Goal: Task Accomplishment & Management: Complete application form

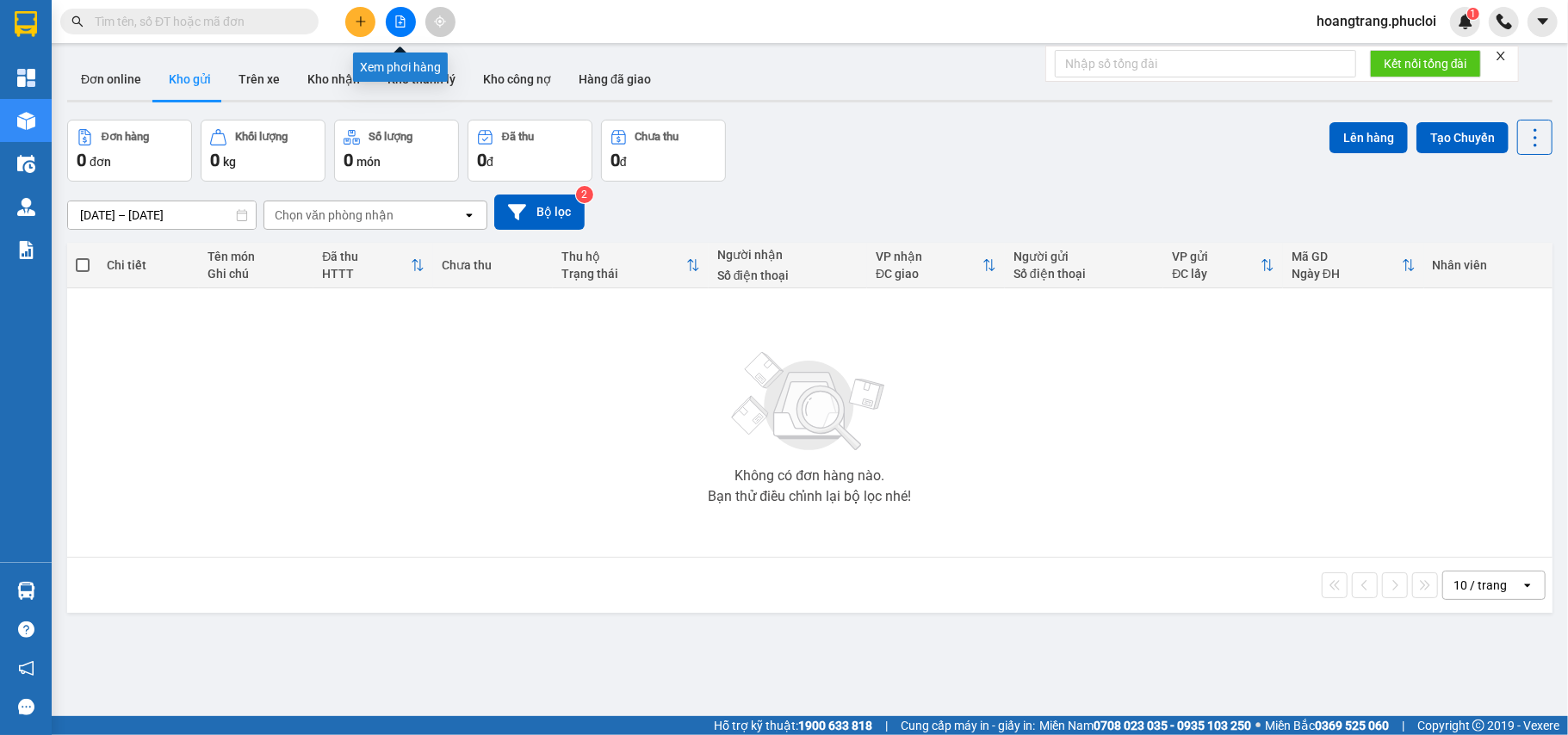
click at [403, 21] on icon "file-add" at bounding box center [400, 21] width 12 height 12
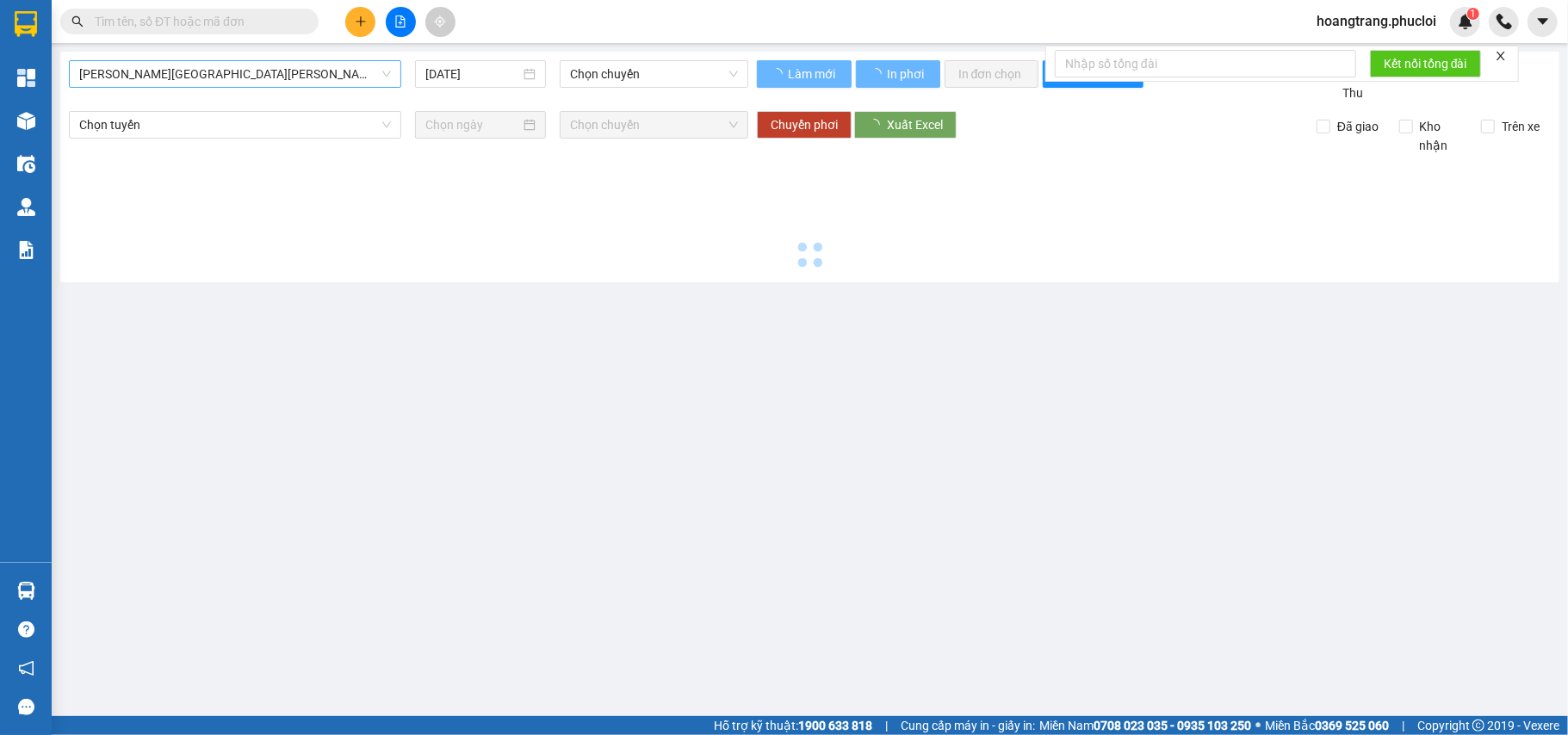
click at [252, 81] on span "[PERSON_NAME][GEOGRAPHIC_DATA][PERSON_NAME]" at bounding box center [234, 74] width 312 height 26
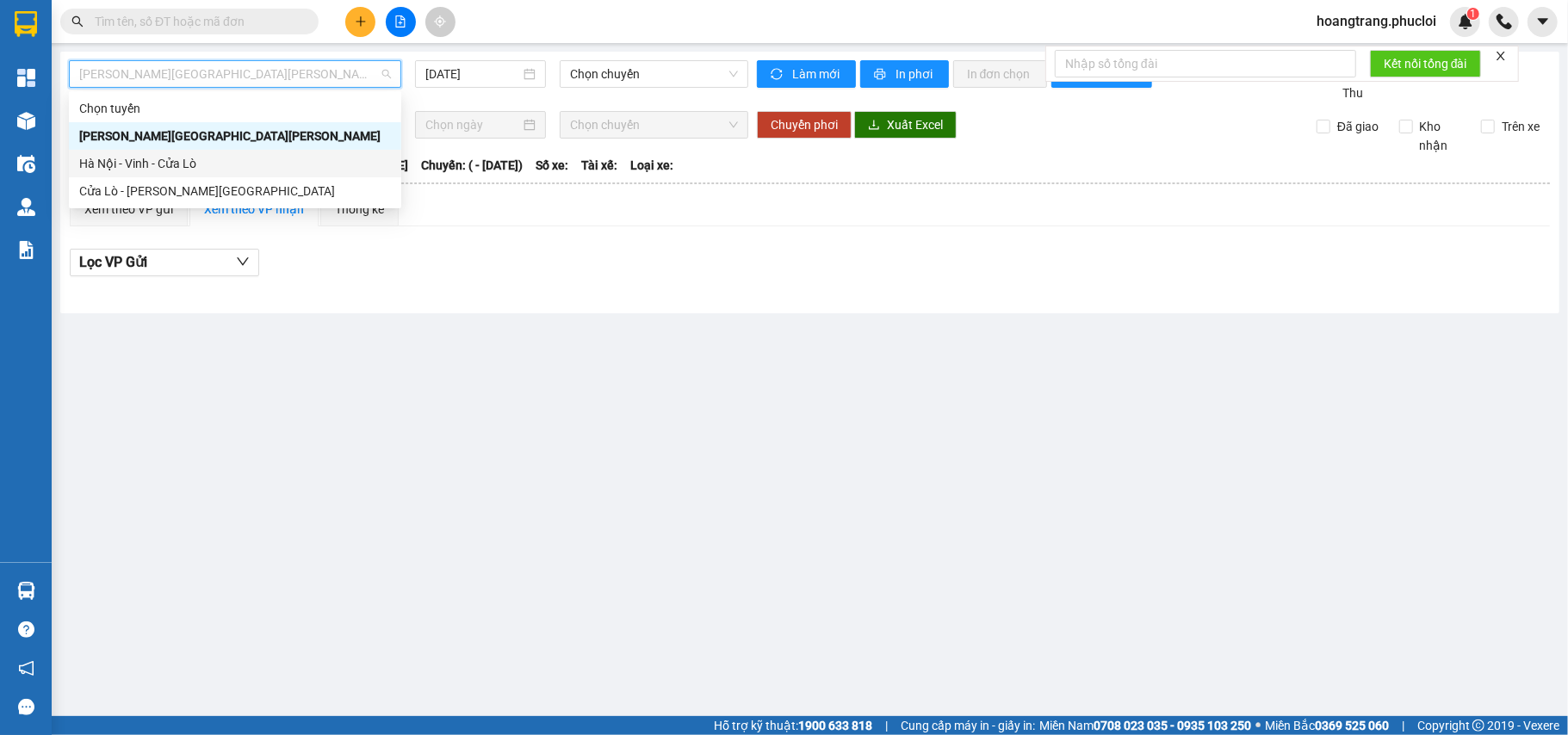
click at [166, 159] on div "Hà Nội - Vinh - Cửa Lò" at bounding box center [234, 164] width 312 height 19
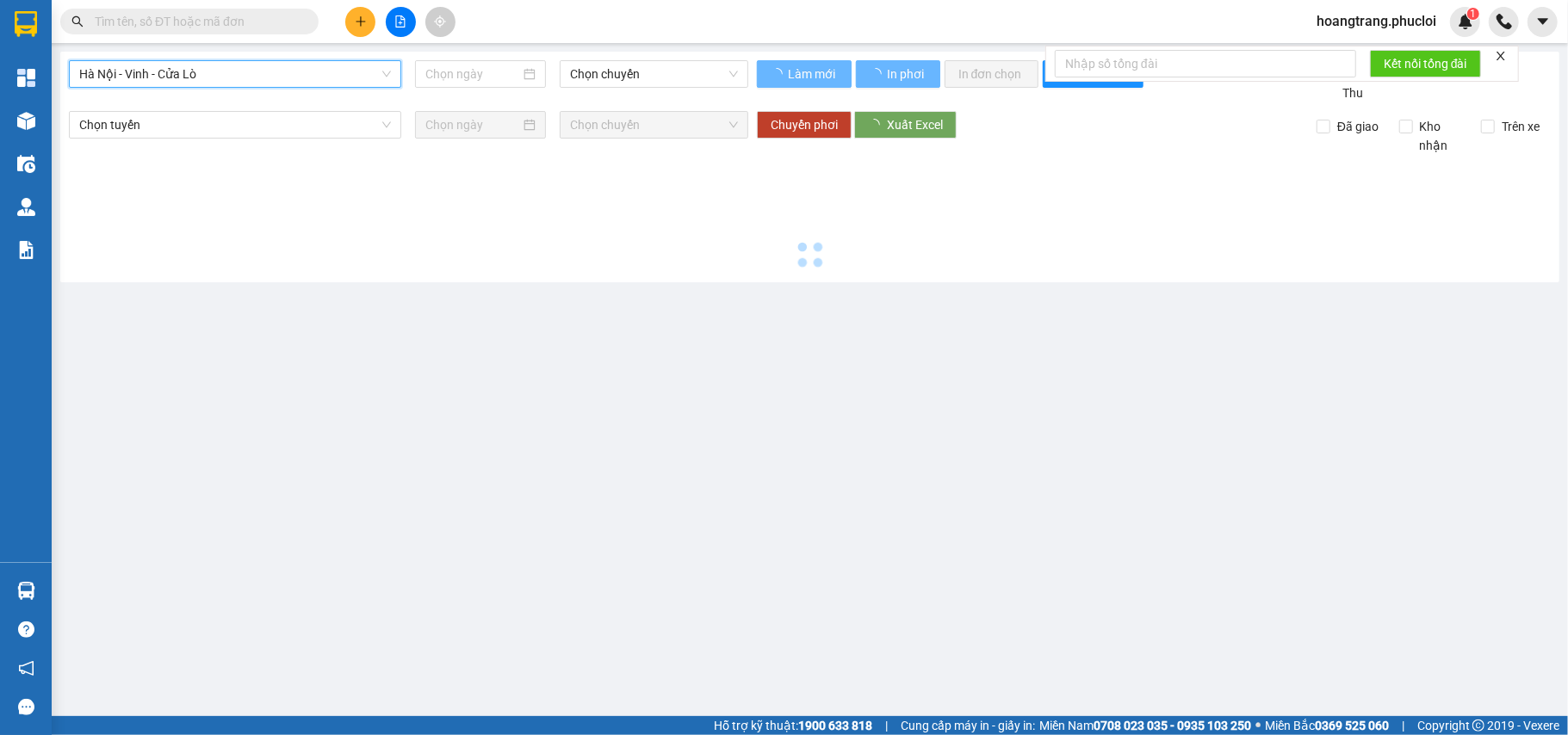
type input "[DATE]"
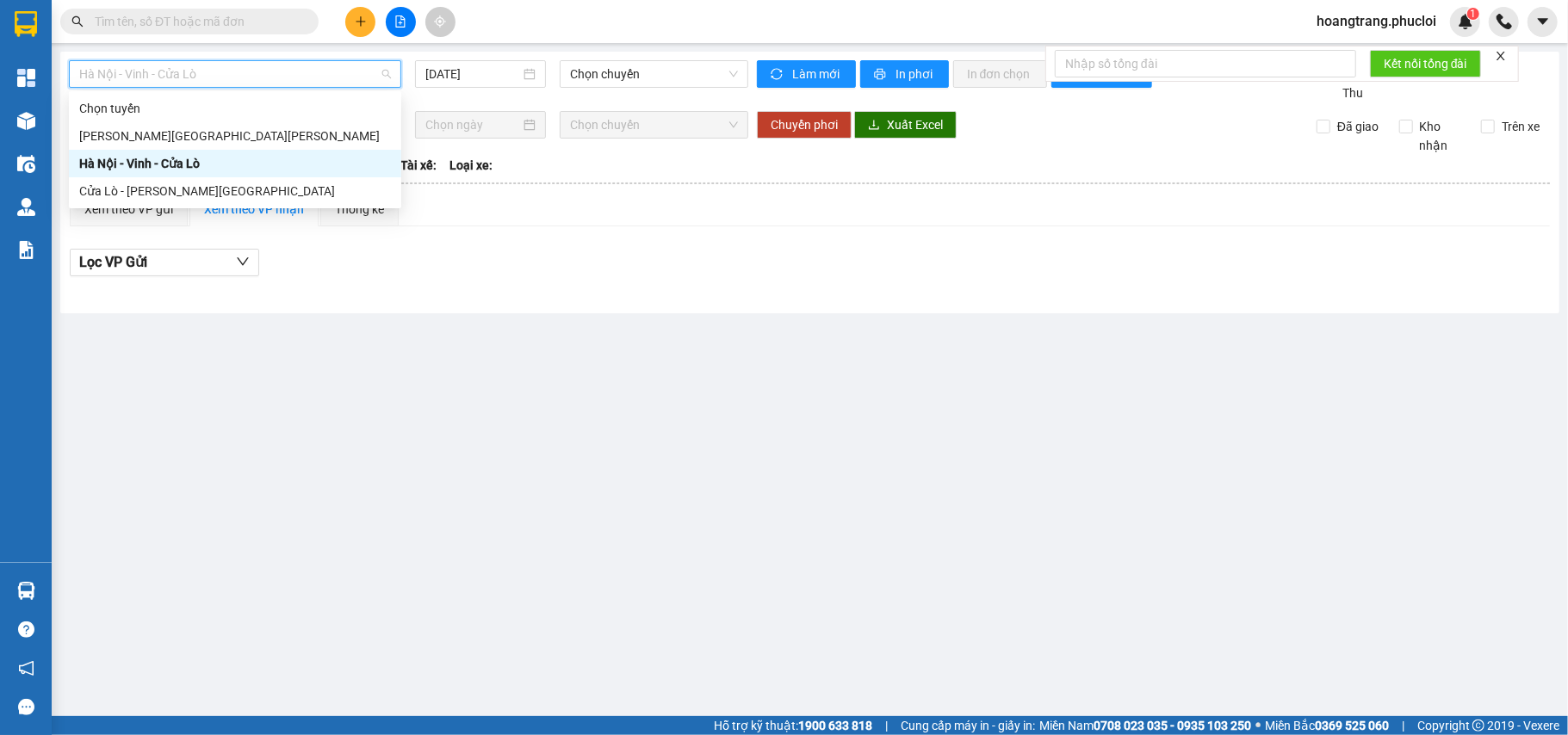
click at [213, 71] on span "Hà Nội - Vinh - Cửa Lò" at bounding box center [234, 74] width 312 height 26
click at [140, 189] on div "Cửa Lò - [PERSON_NAME][GEOGRAPHIC_DATA]" at bounding box center [234, 191] width 312 height 19
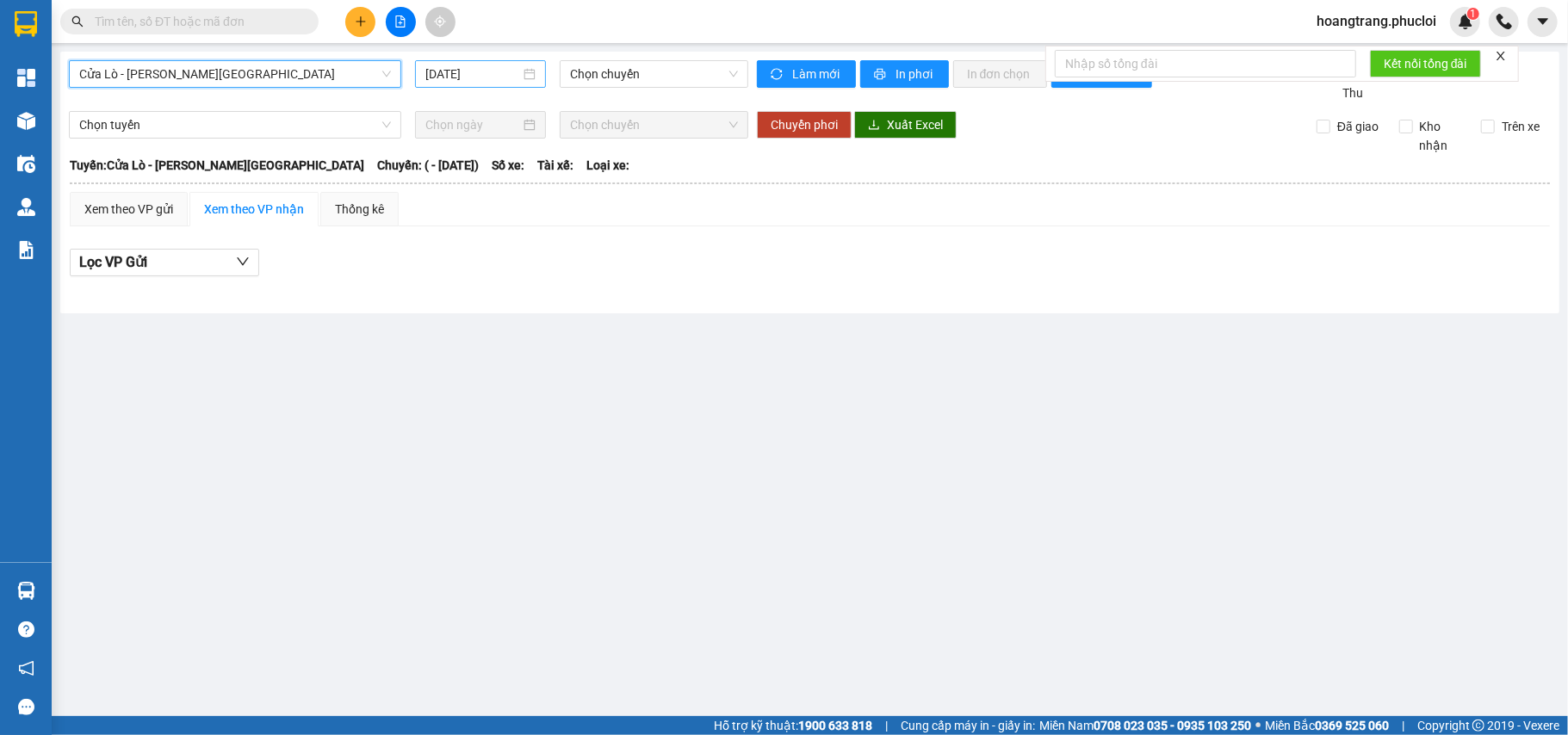
click at [481, 65] on input "[DATE]" at bounding box center [472, 74] width 95 height 19
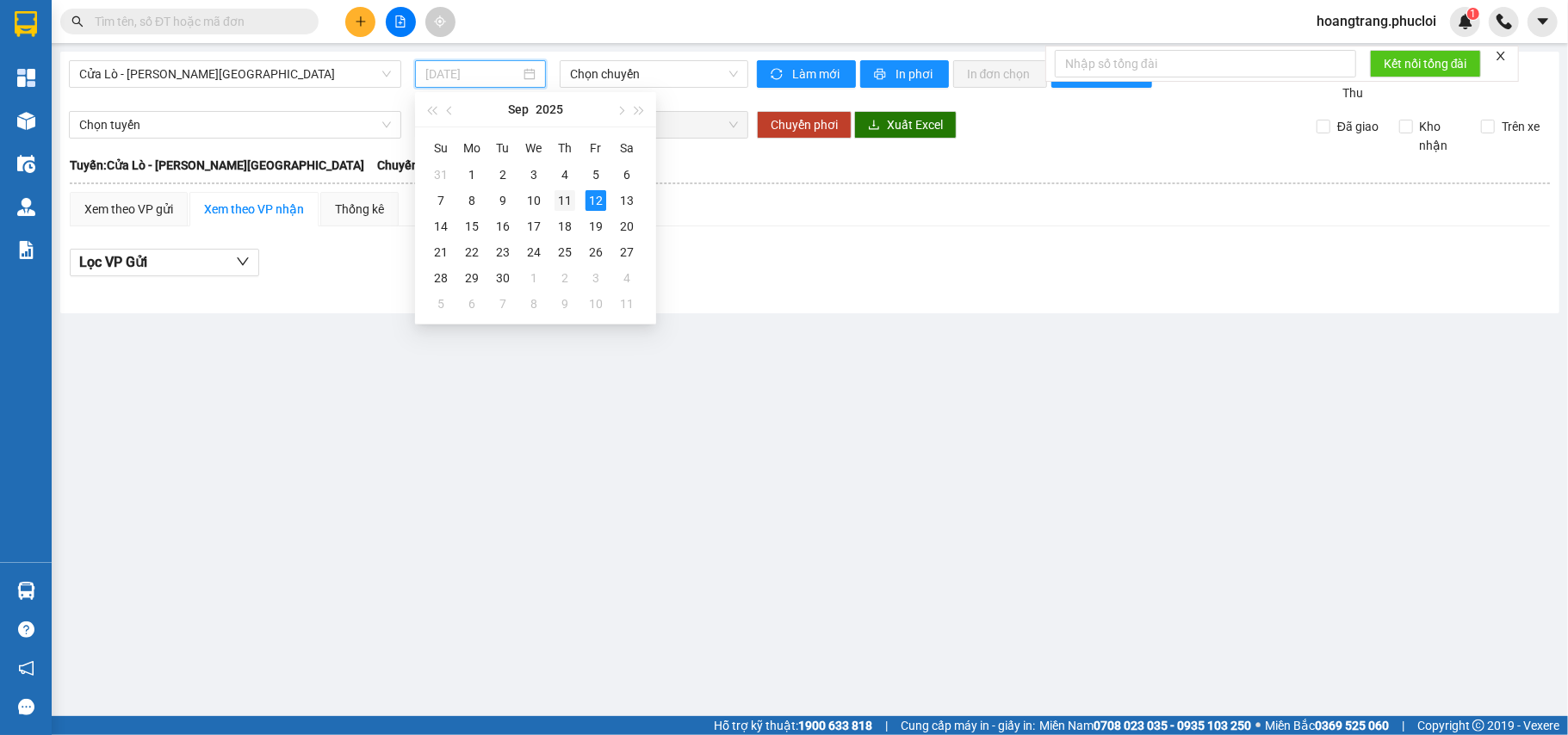
click at [570, 201] on div "11" at bounding box center [564, 200] width 20 height 20
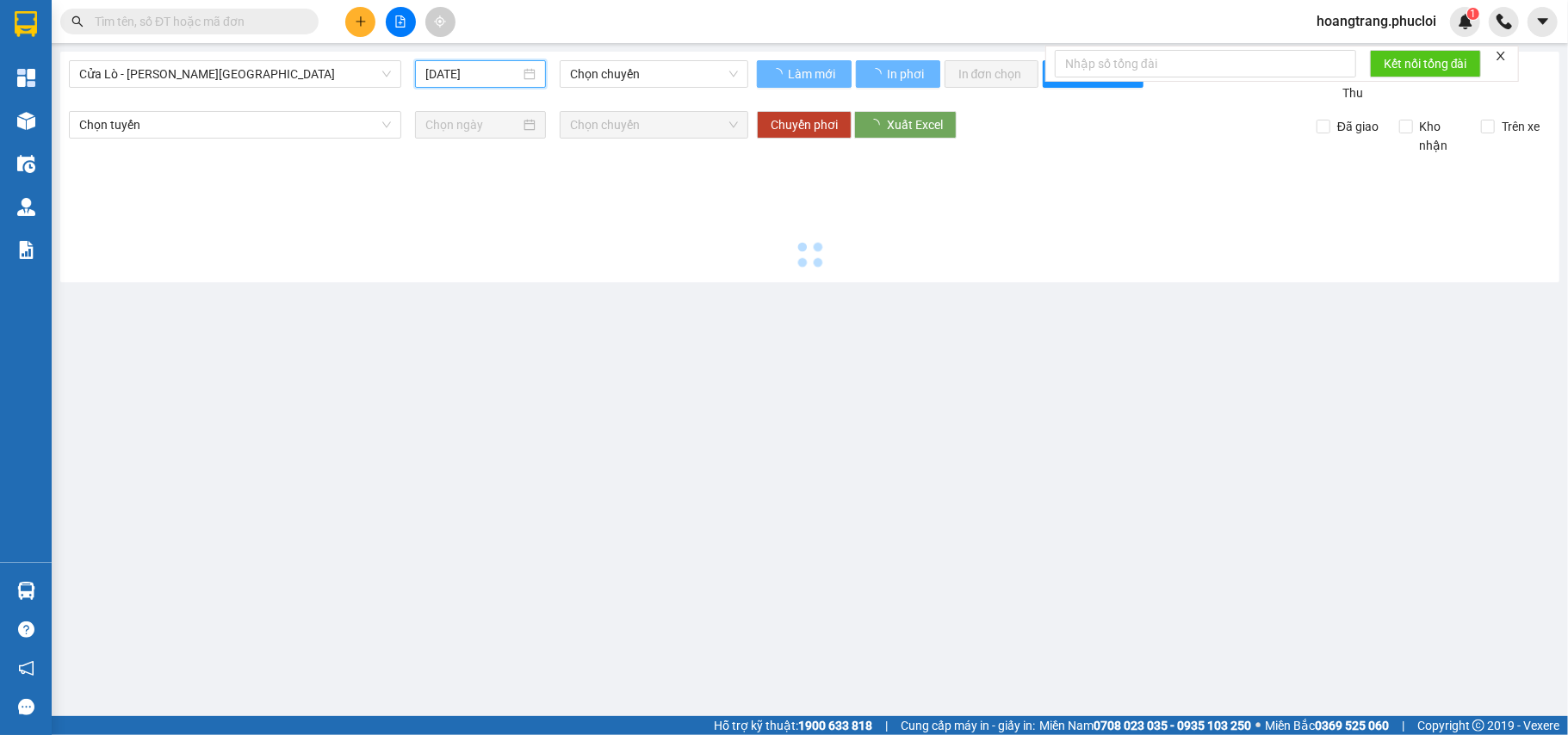
type input "[DATE]"
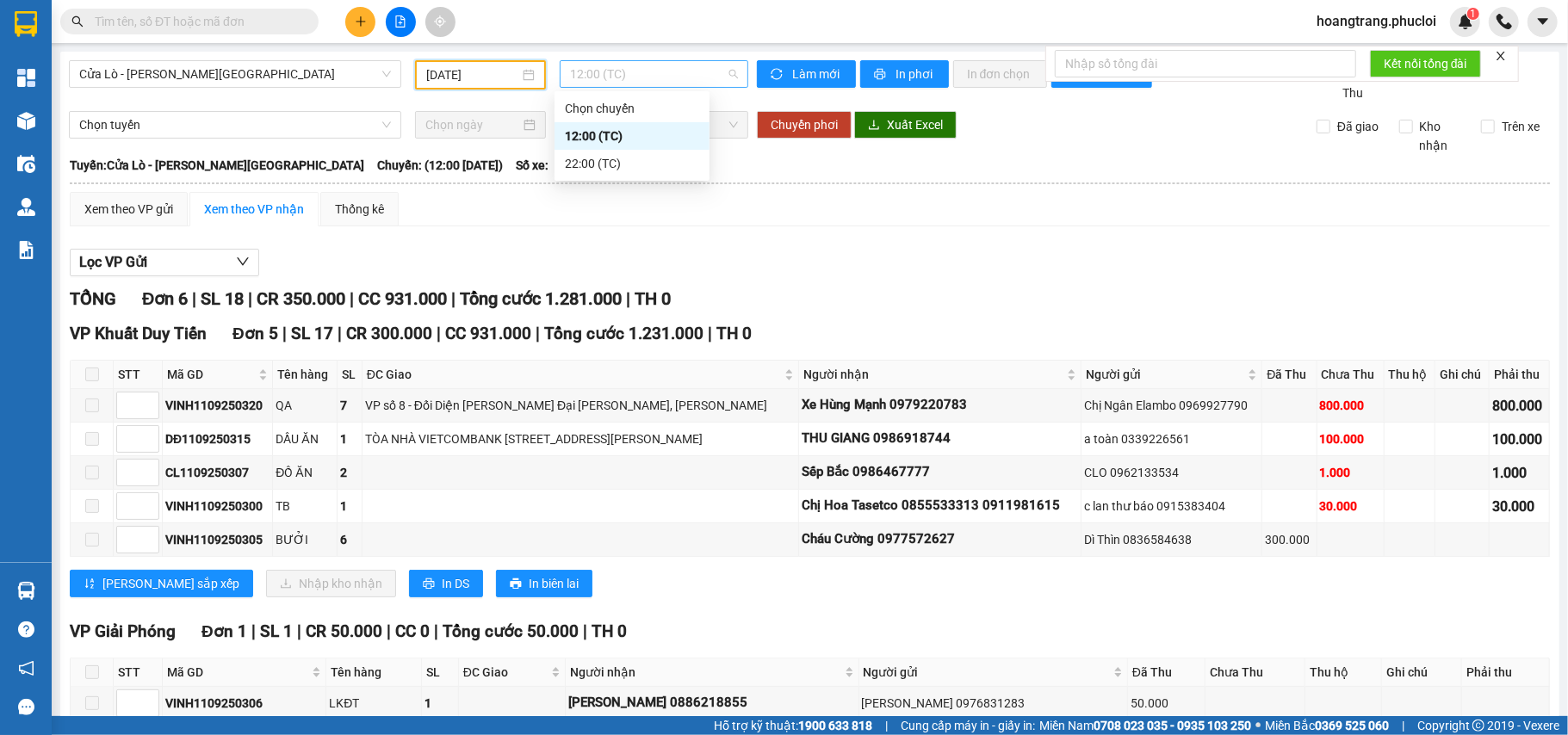
click at [653, 83] on span "12:00 (TC)" at bounding box center [653, 74] width 168 height 26
click at [590, 173] on div "22:00 (TC)" at bounding box center [631, 164] width 155 height 28
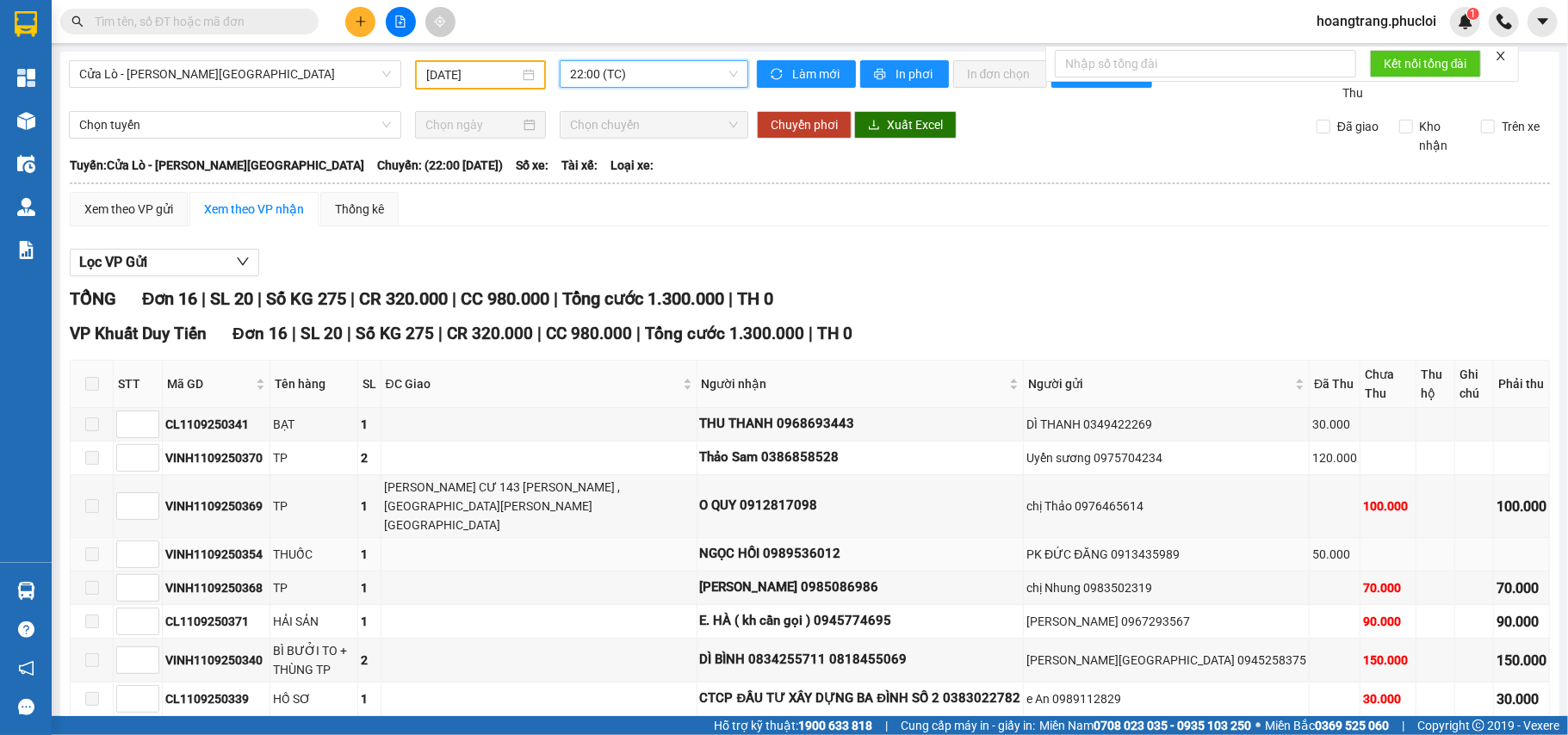
click at [1502, 538] on td at bounding box center [1521, 555] width 56 height 34
click at [1455, 475] on td at bounding box center [1474, 506] width 39 height 62
click at [278, 56] on div "Cửa Lò - [GEOGRAPHIC_DATA][PERSON_NAME][GEOGRAPHIC_DATA] [DATE] 22:00 (TC) [PER…" at bounding box center [810, 558] width 1499 height 1013
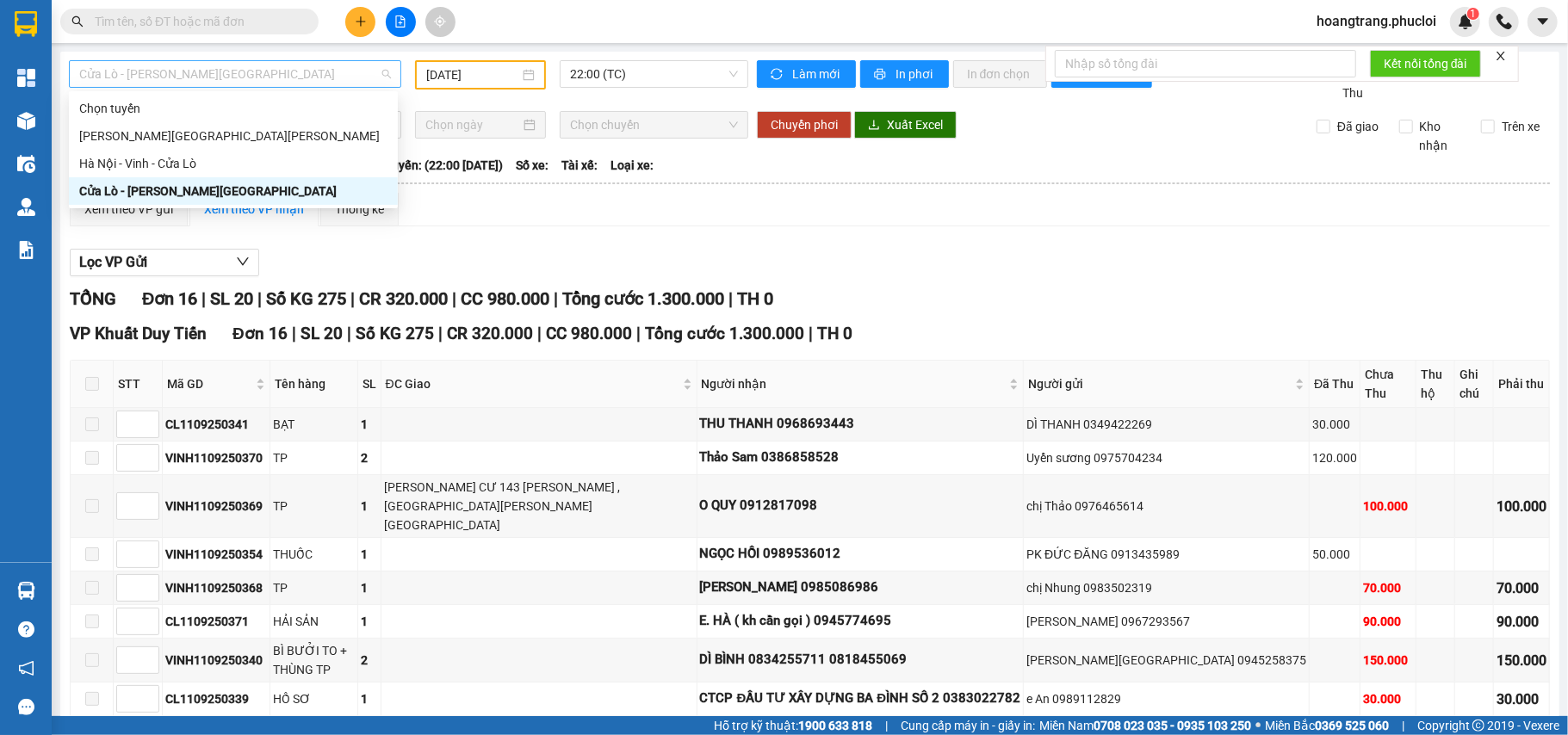
click at [253, 81] on span "Cửa Lò - [PERSON_NAME][GEOGRAPHIC_DATA]" at bounding box center [234, 74] width 312 height 26
click at [131, 167] on div "Hà Nội - Vinh - Cửa Lò" at bounding box center [233, 164] width 308 height 19
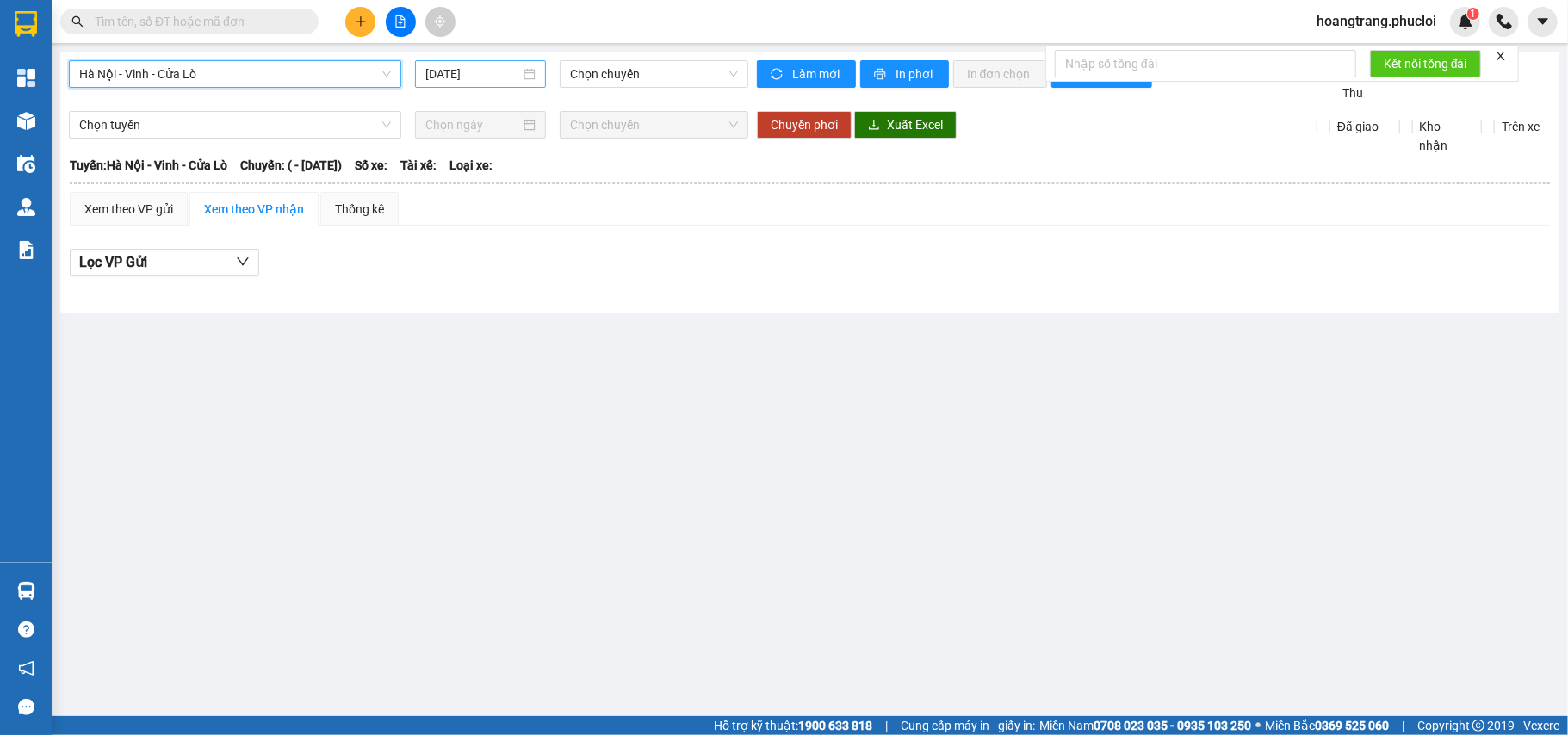
click at [462, 65] on input "[DATE]" at bounding box center [472, 74] width 95 height 19
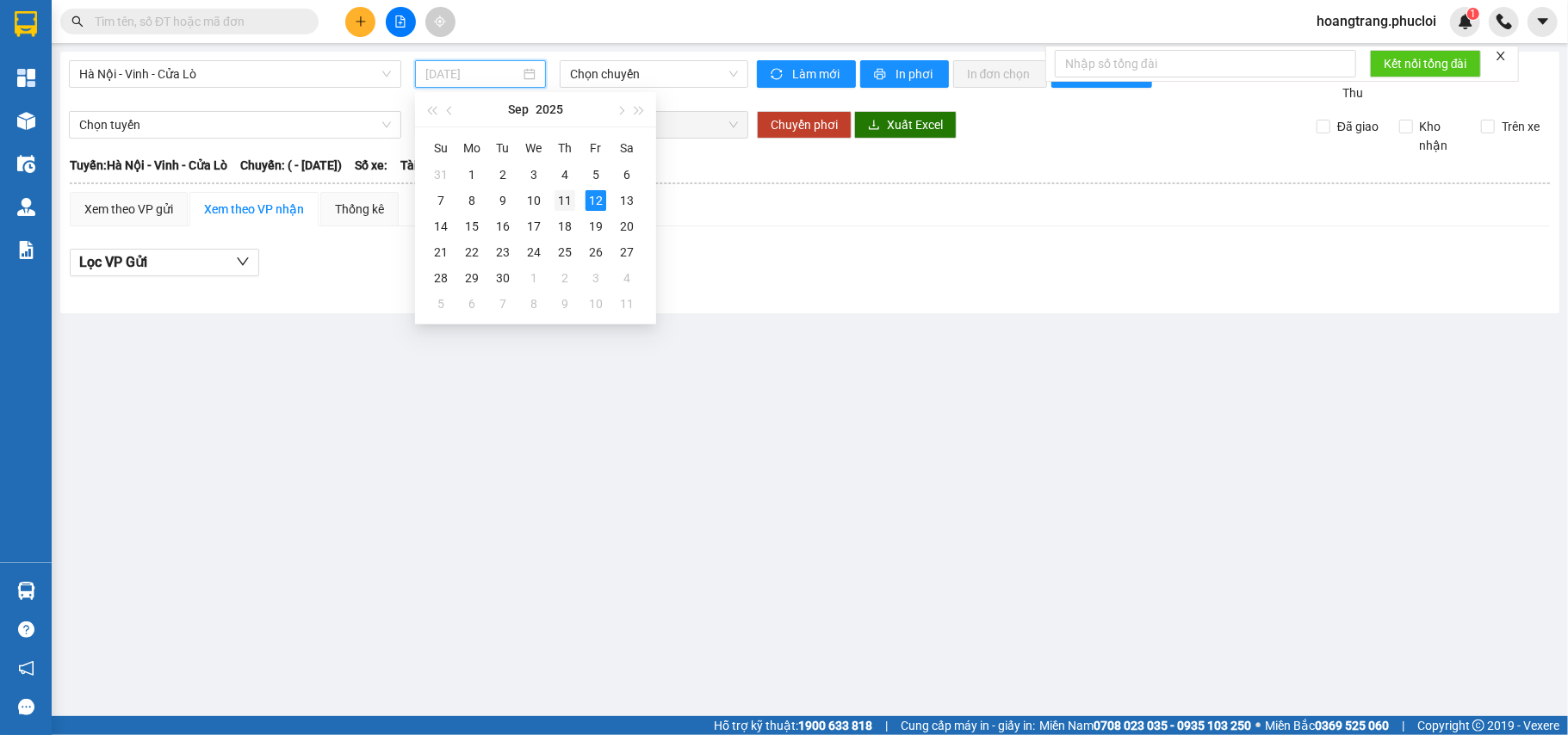
click at [568, 208] on div "11" at bounding box center [564, 200] width 20 height 20
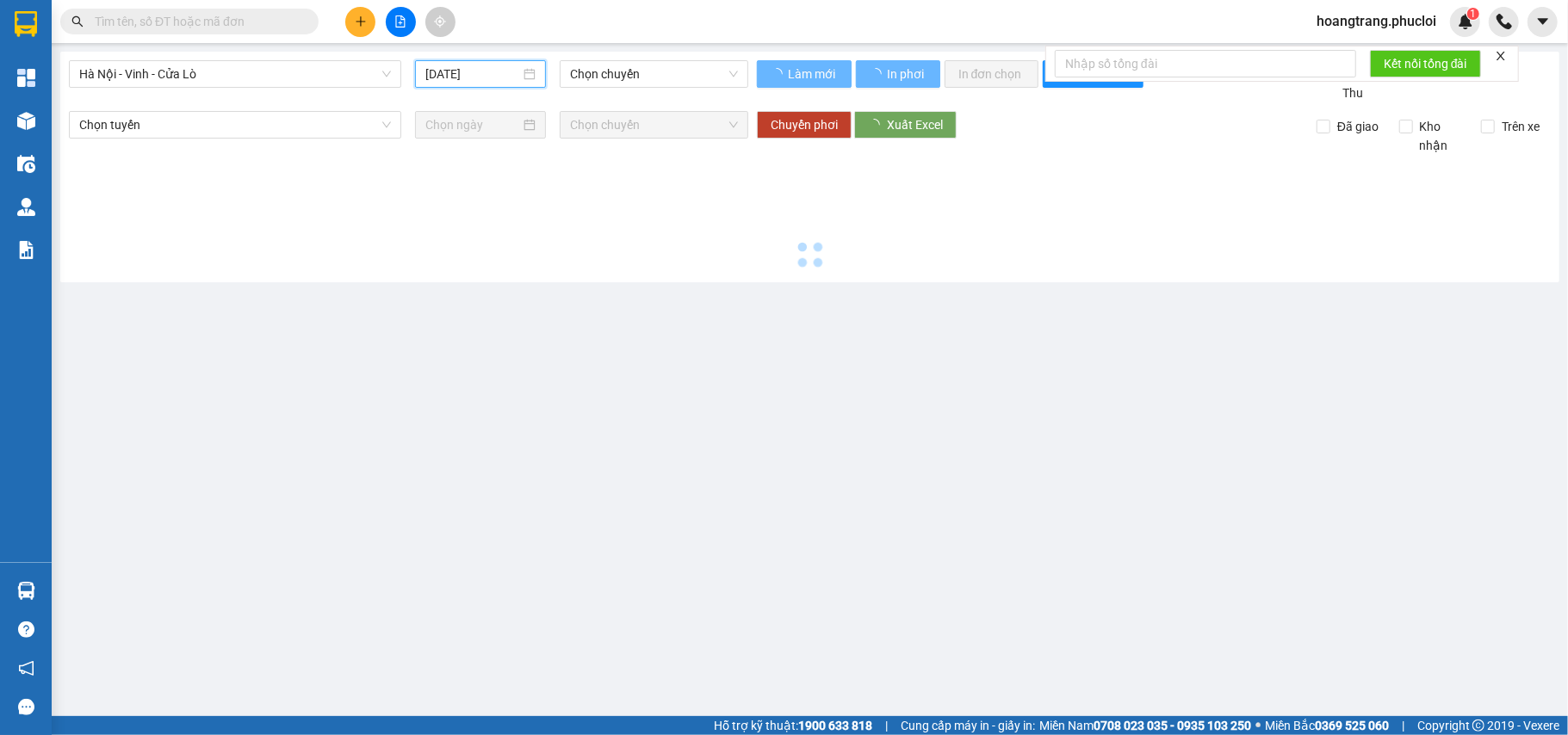
type input "[DATE]"
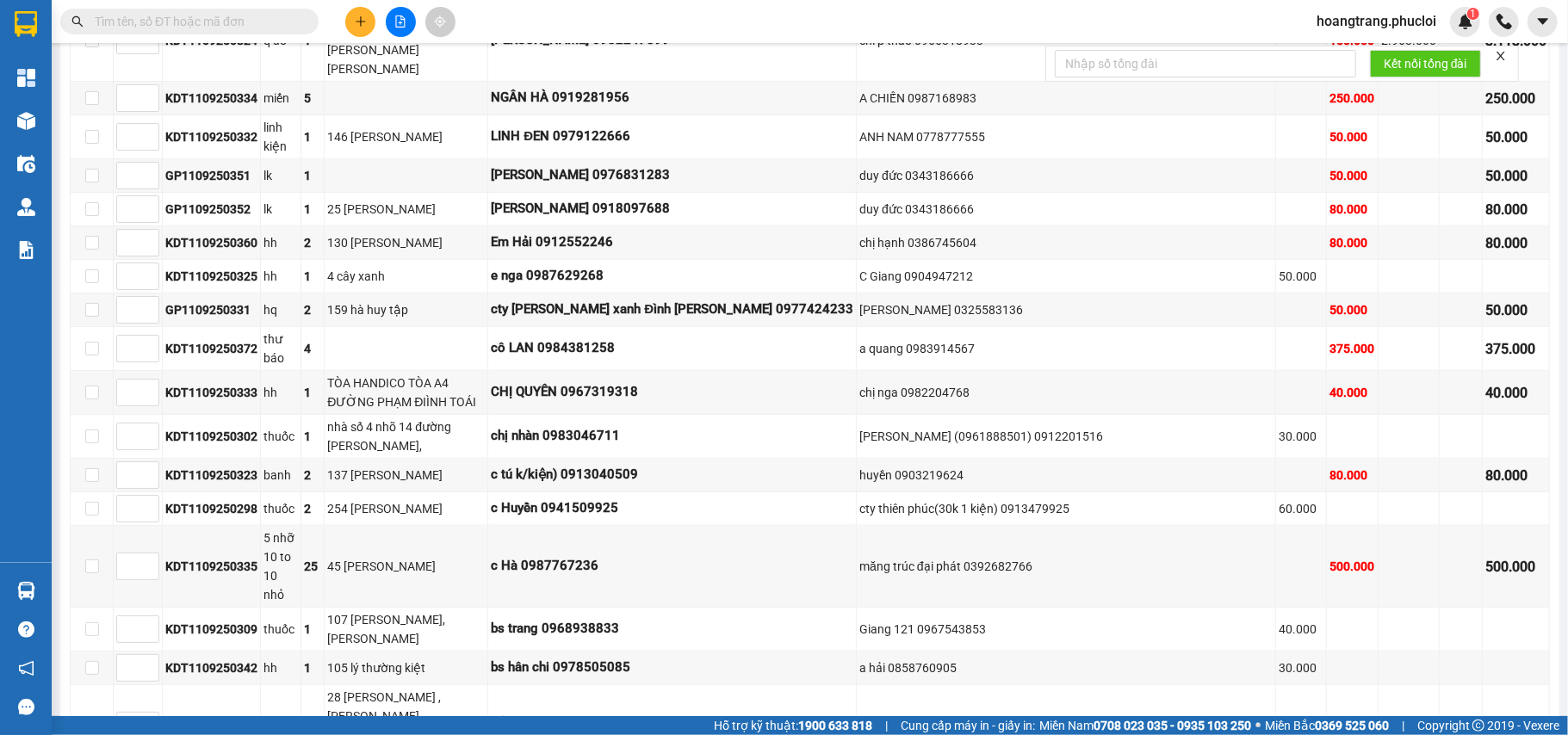
scroll to position [1028, 0]
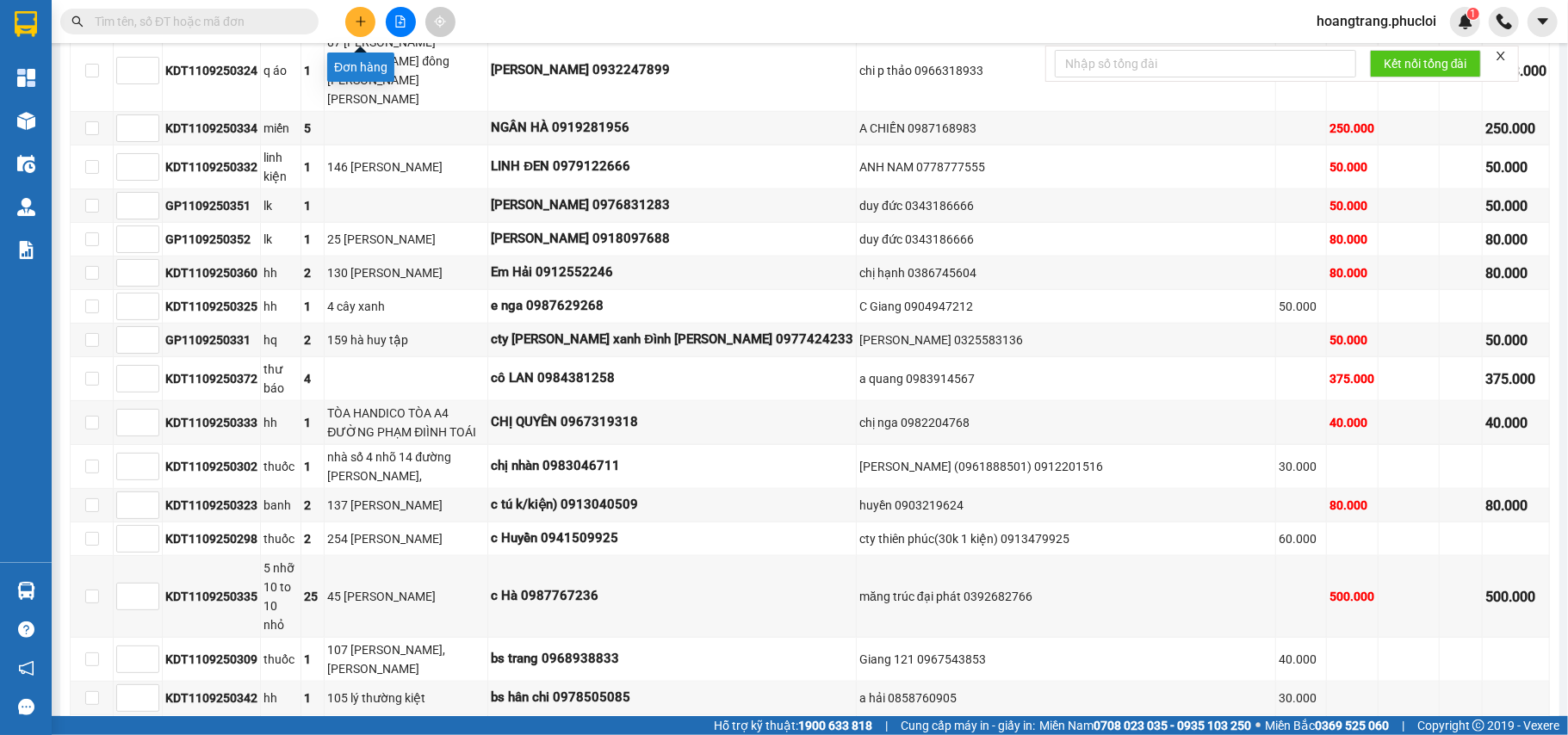
click at [359, 16] on icon "plus" at bounding box center [360, 21] width 12 height 12
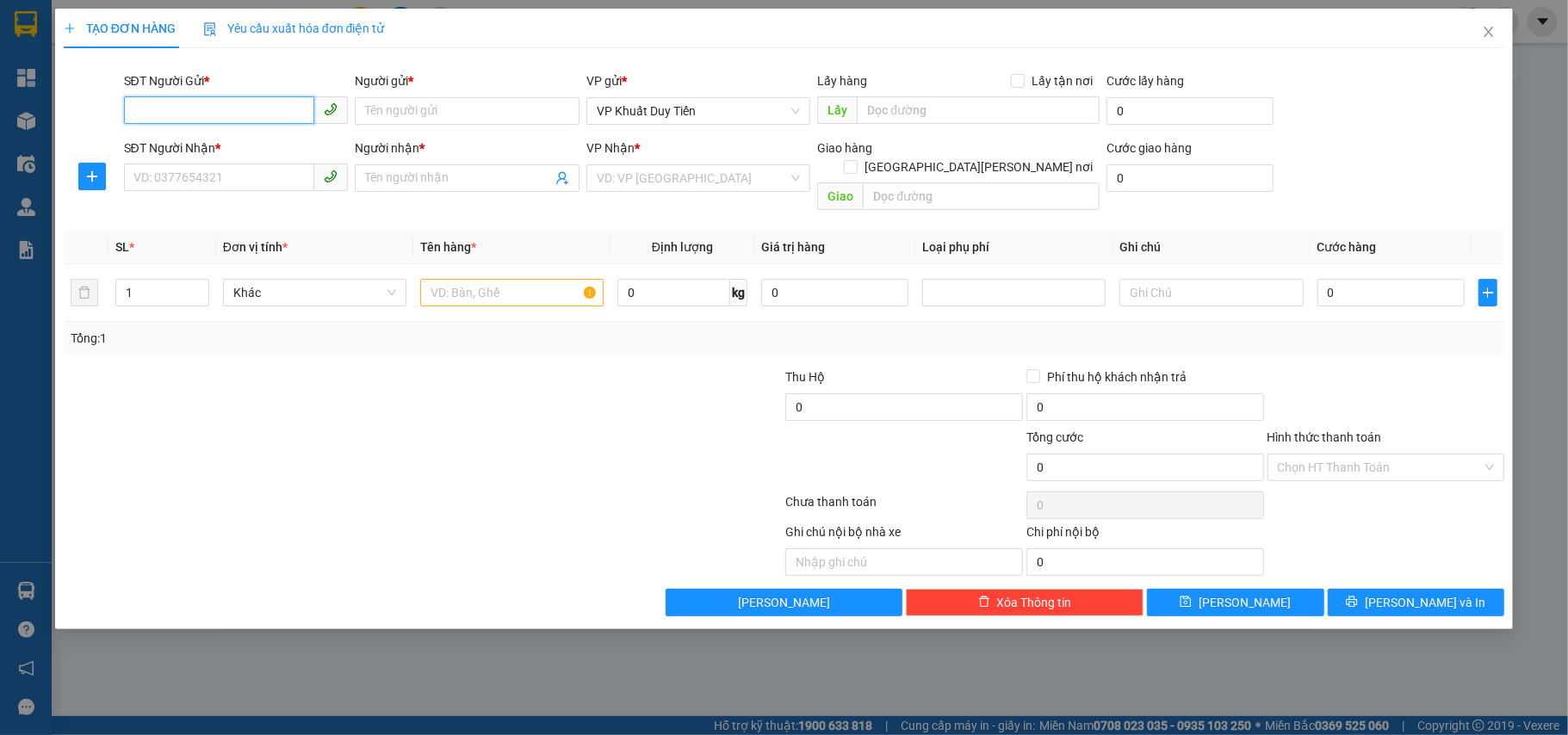
click at [191, 112] on input "SĐT Người Gửi *" at bounding box center [220, 110] width 191 height 28
type input "0886795528"
drag, startPoint x: 403, startPoint y: 107, endPoint x: 388, endPoint y: 124, distance: 22.7
click at [388, 120] on input "Người gửi *" at bounding box center [467, 111] width 225 height 28
type input "sơn phu lý"
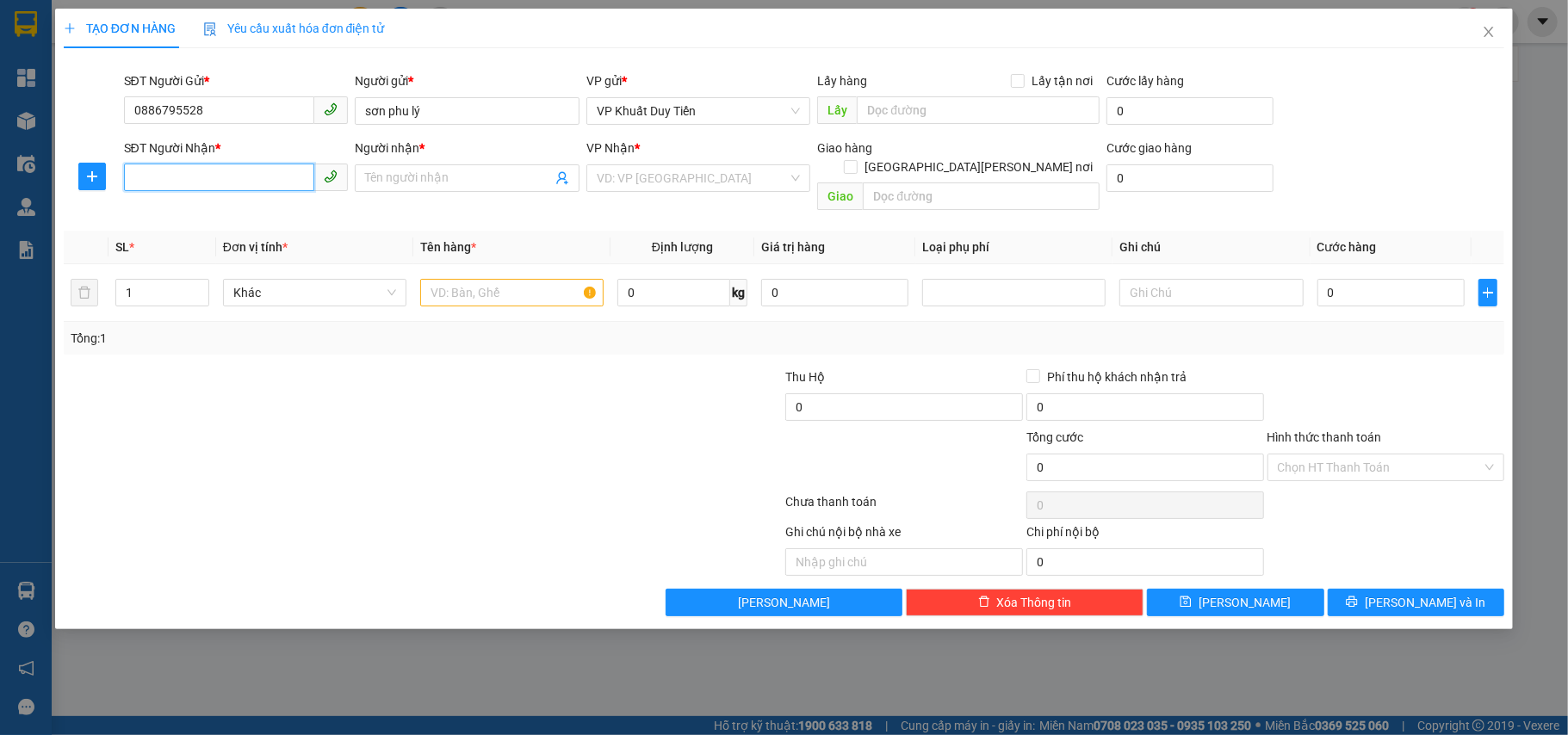
click at [145, 187] on input "SĐT Người Nhận *" at bounding box center [220, 177] width 191 height 28
type input "0989454544"
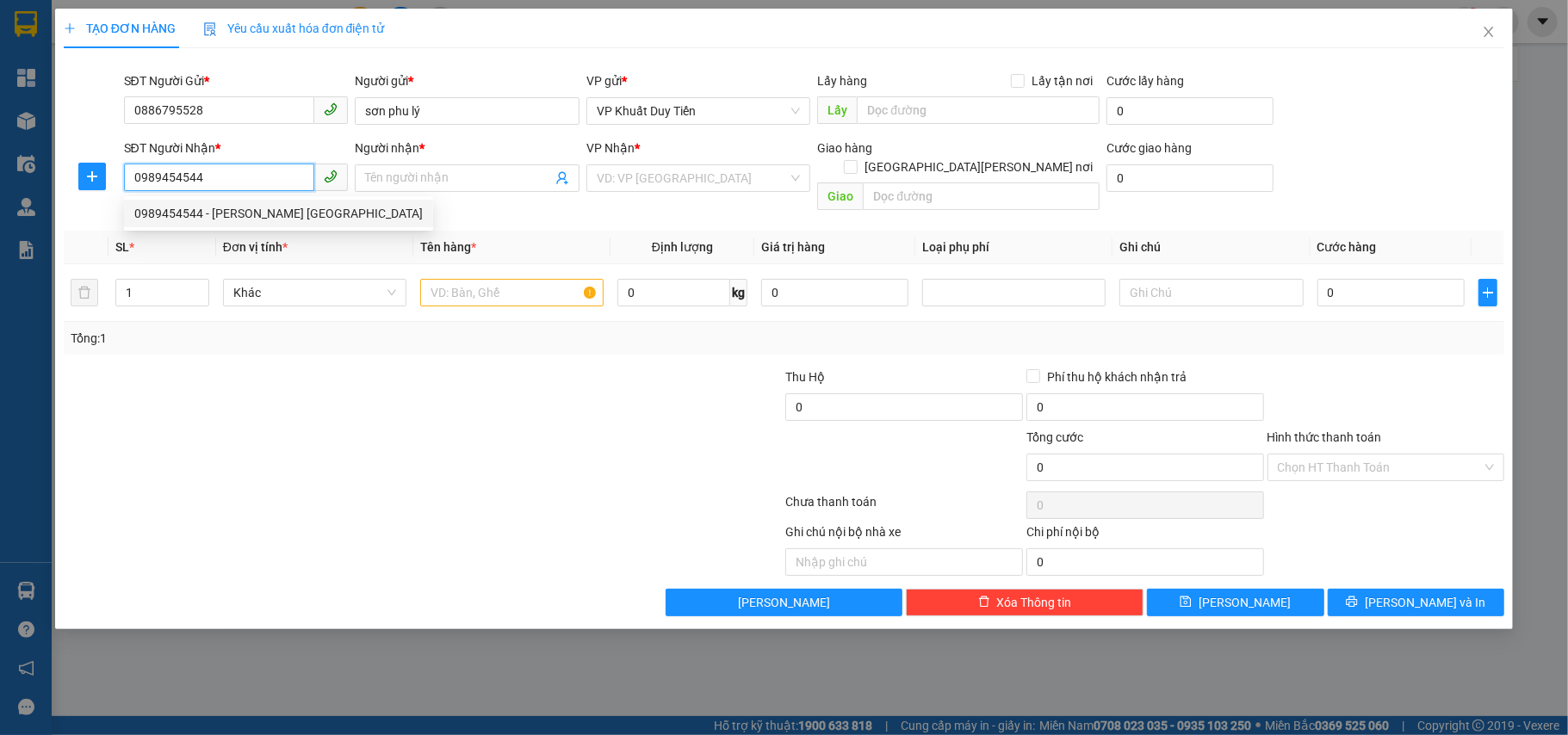
click at [177, 218] on div "0989454544 - [PERSON_NAME] [GEOGRAPHIC_DATA]" at bounding box center [278, 213] width 289 height 19
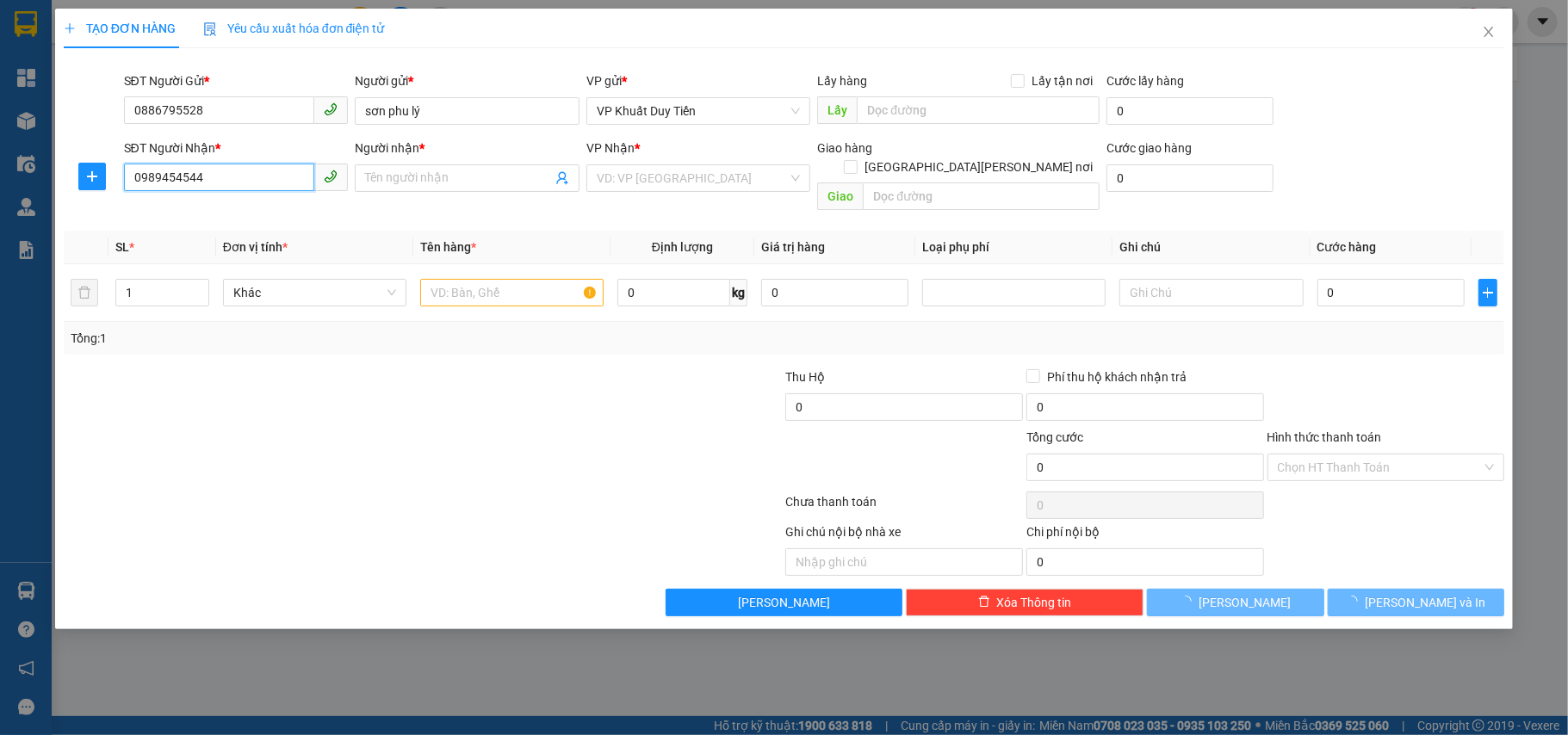
type input "[PERSON_NAME] pháp"
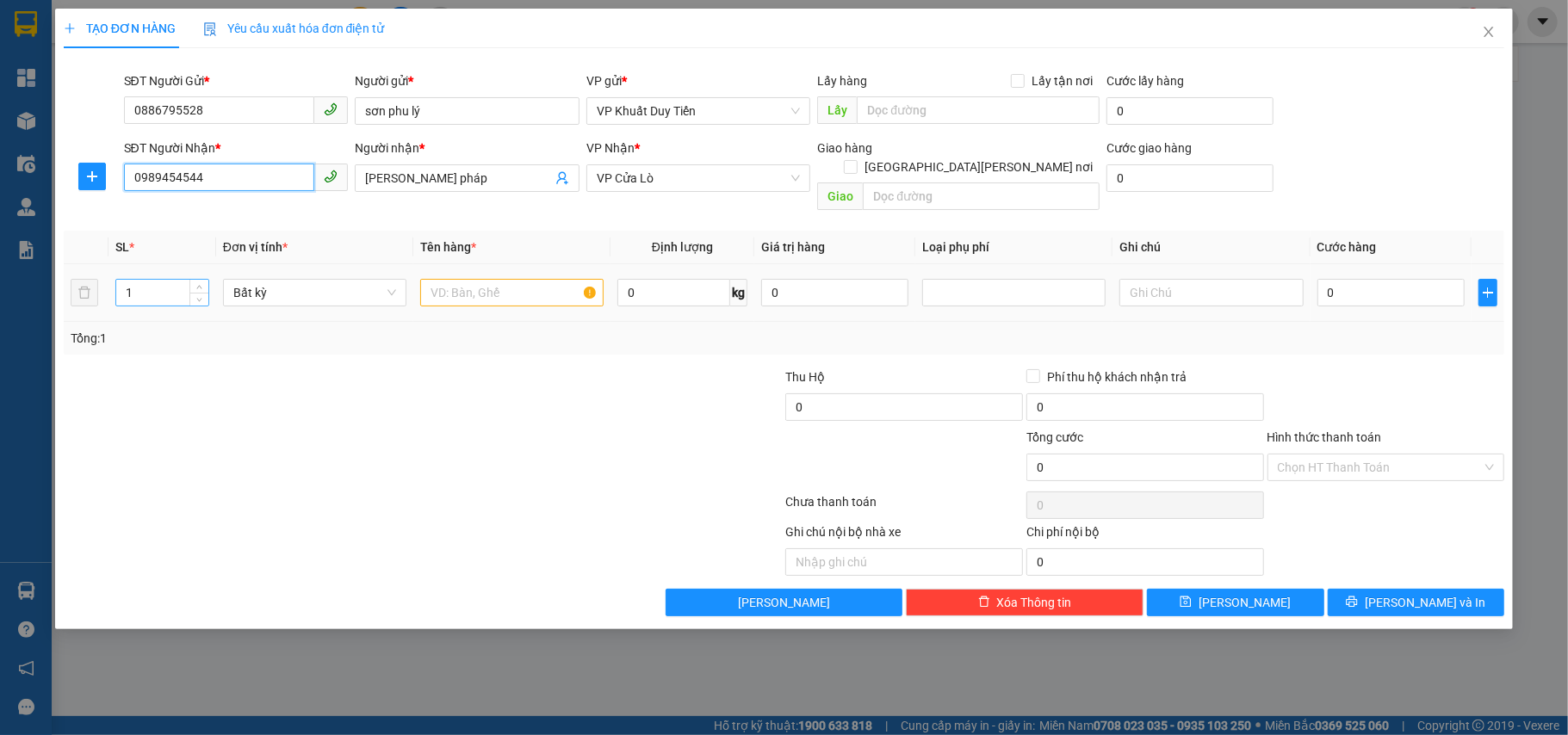
type input "0989454544"
click at [152, 279] on input "1" at bounding box center [162, 292] width 92 height 26
type input "8"
click at [459, 279] on input "text" at bounding box center [512, 293] width 184 height 28
type input "3 sơn va 5 ba"
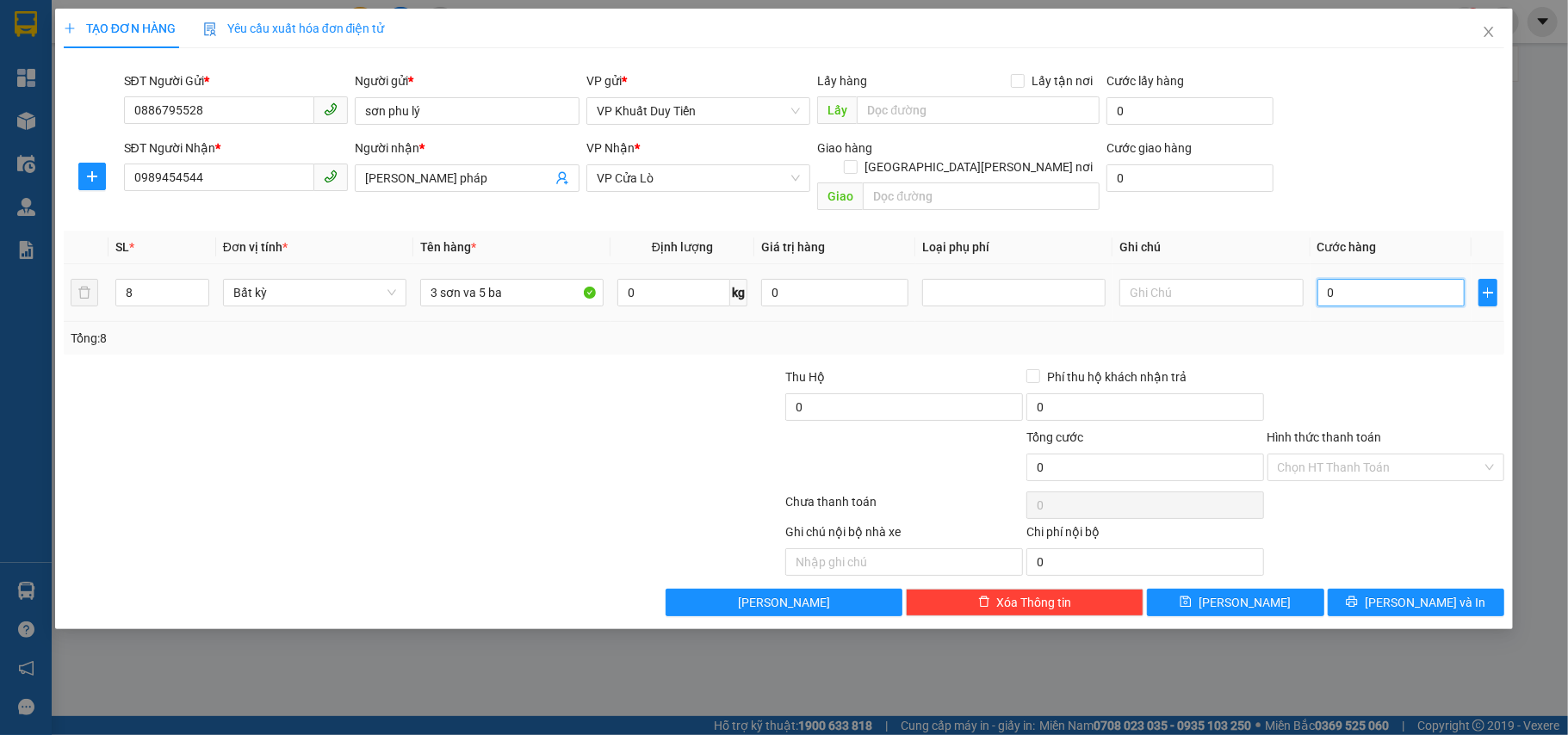
click at [1323, 279] on input "0" at bounding box center [1391, 293] width 147 height 28
type input "3"
type input "31"
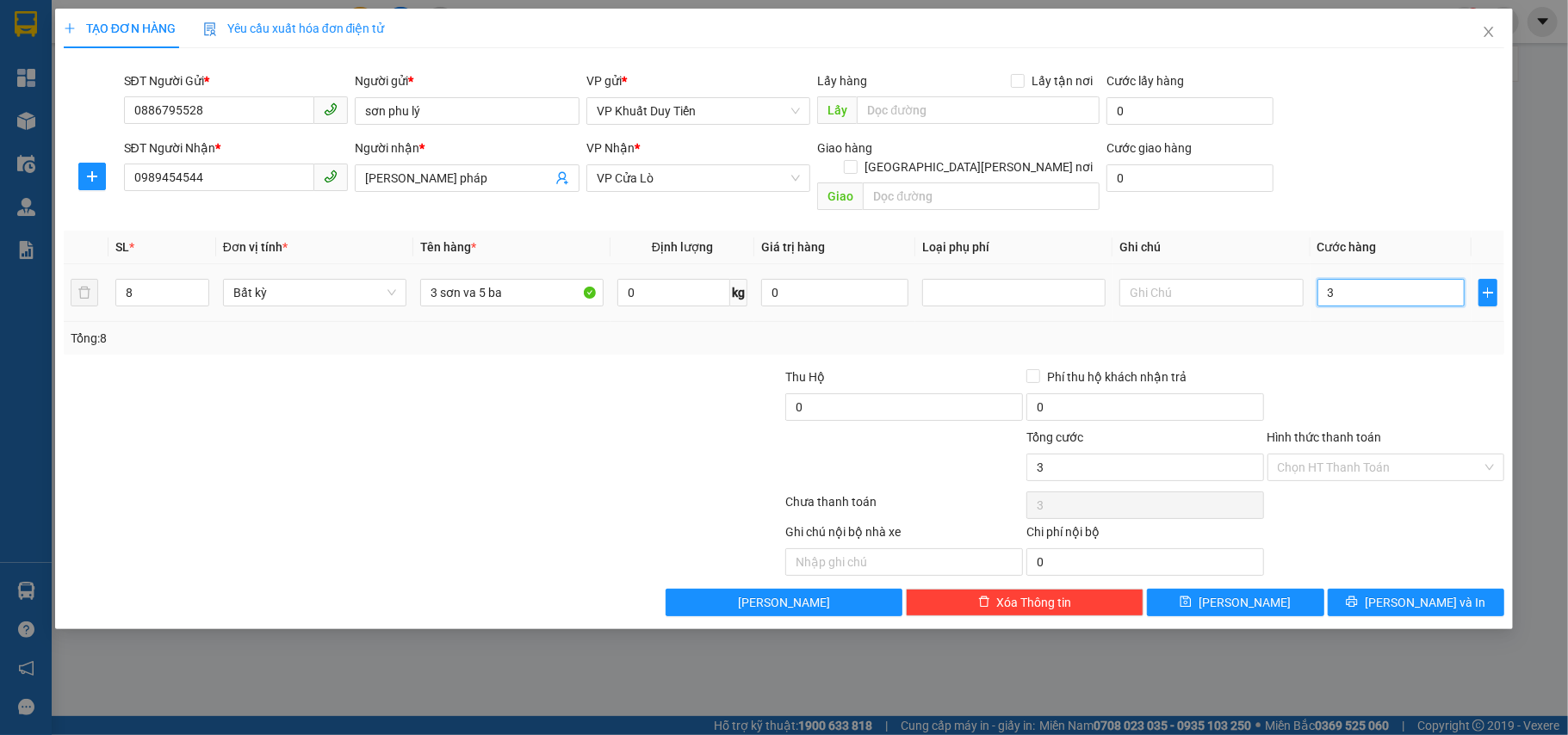
type input "31"
type input "315"
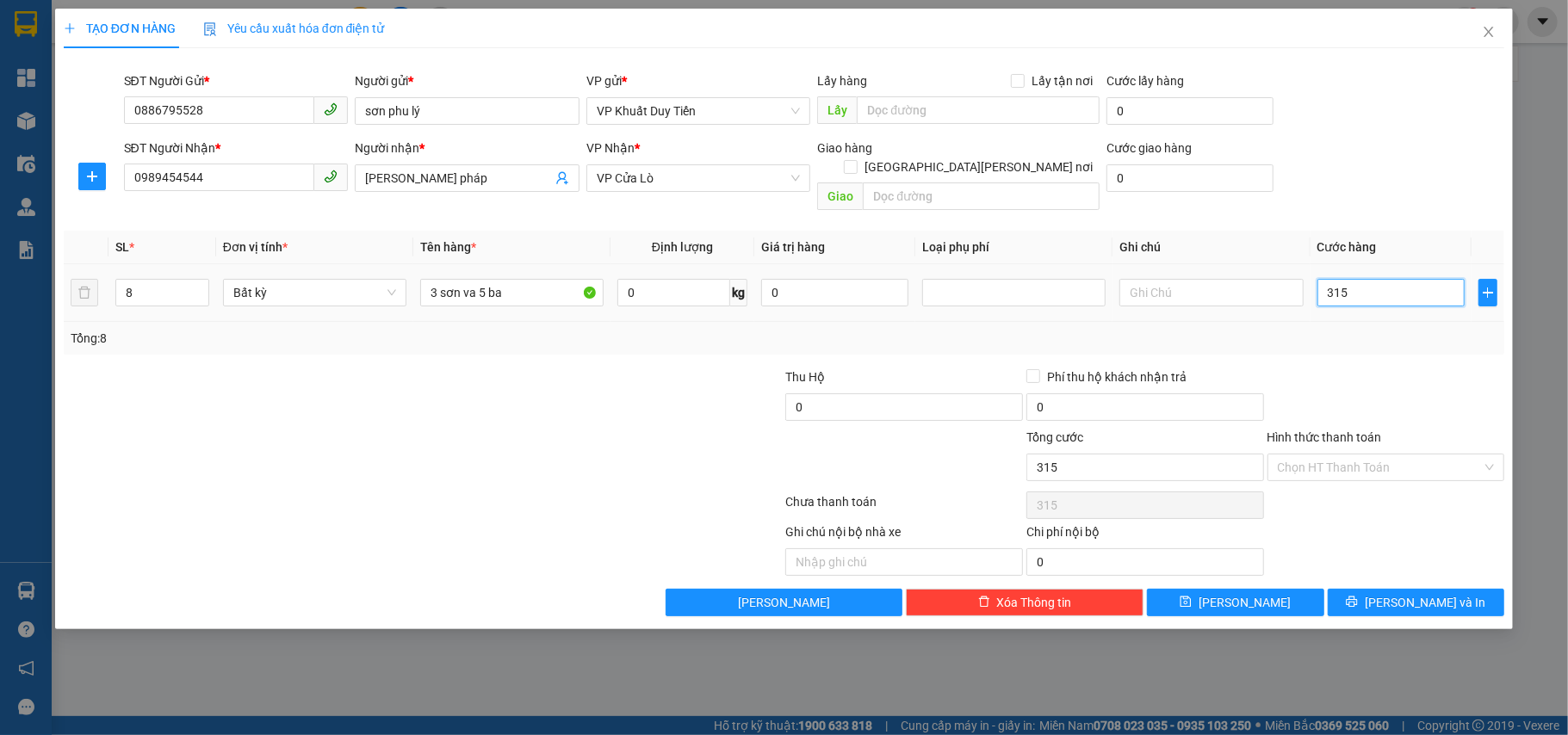
type input "3.150"
type input "31.500"
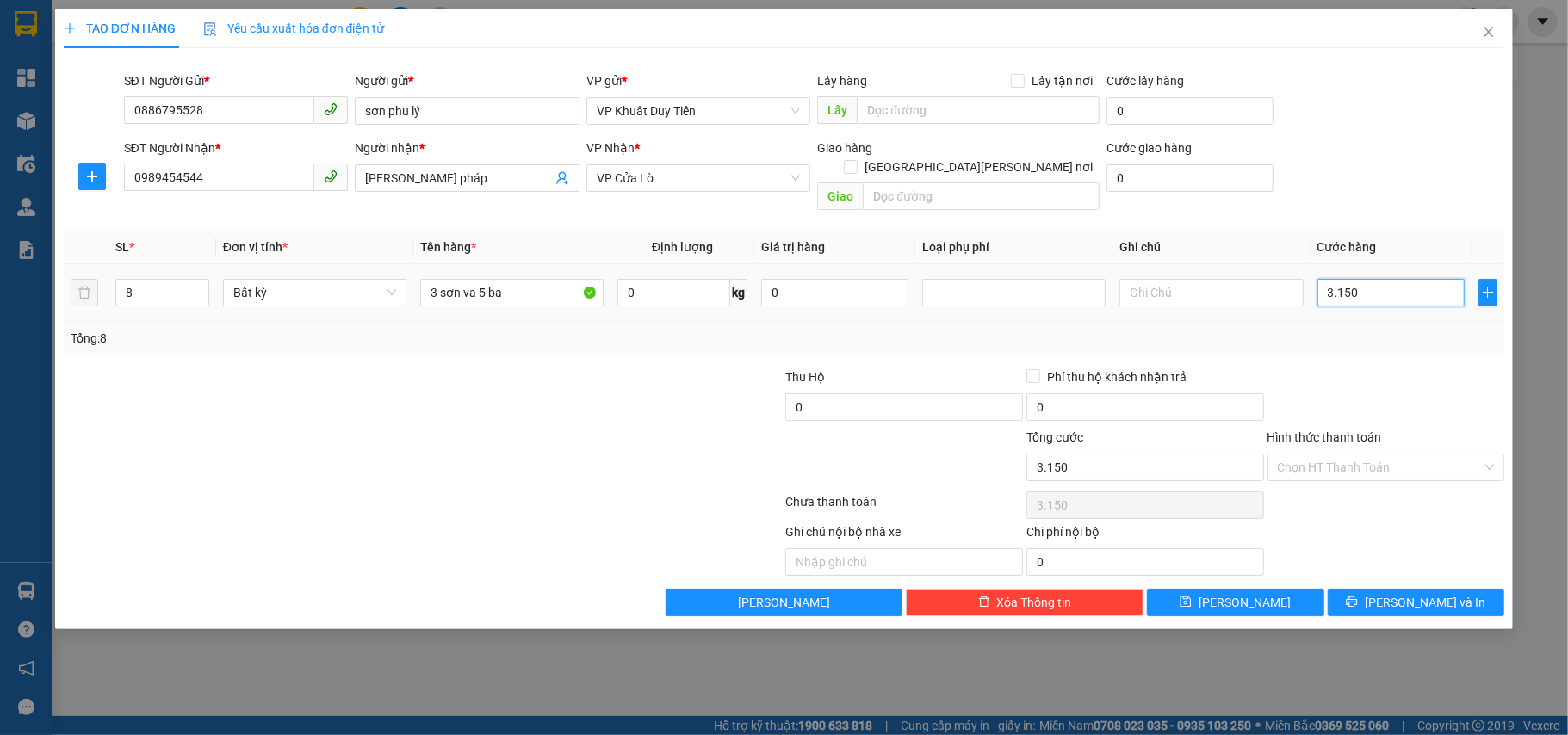
type input "31.500"
type input "315.000"
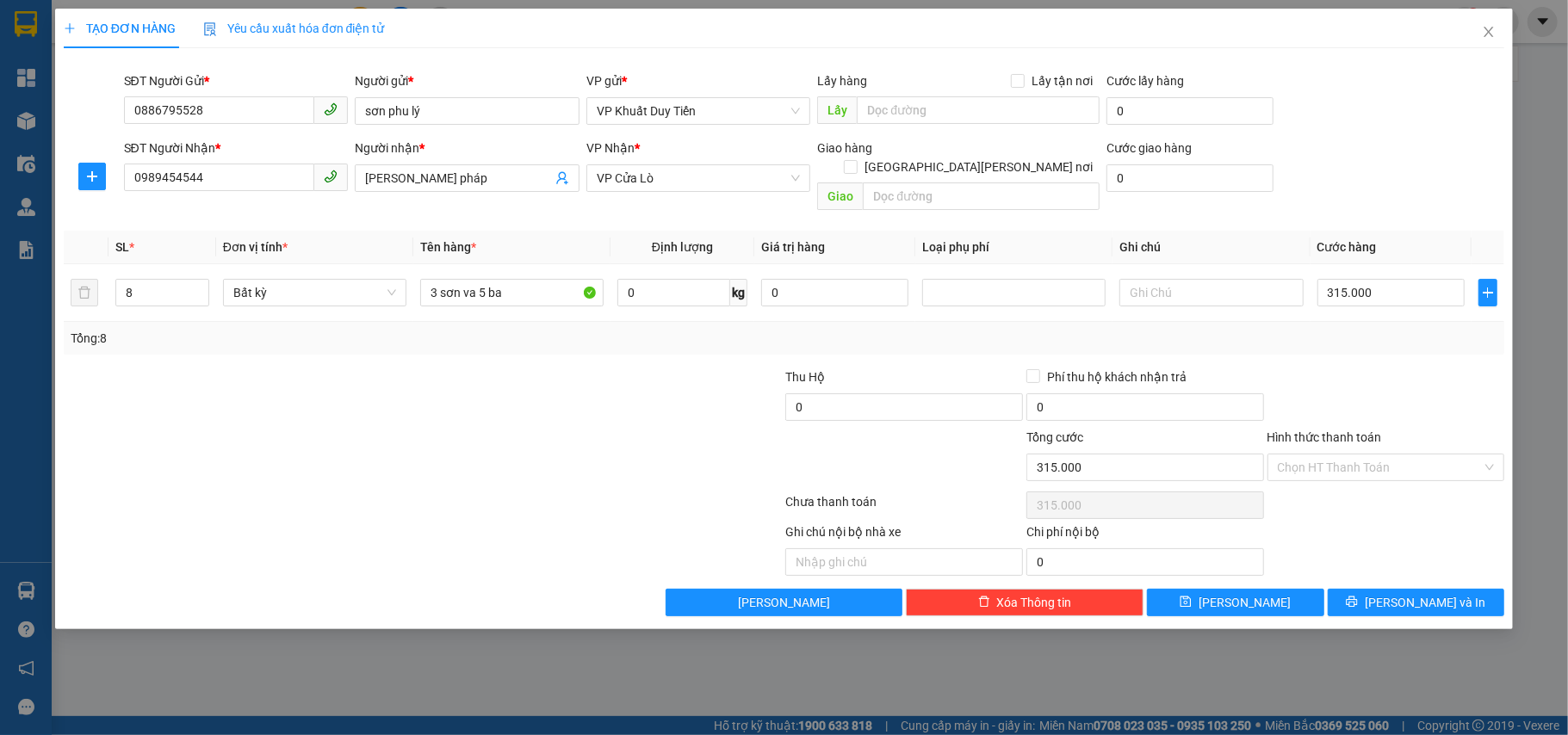
click at [1314, 430] on label "Hình thức thanh toán" at bounding box center [1324, 436] width 115 height 14
click at [1314, 455] on input "Hình thức thanh toán" at bounding box center [1380, 468] width 205 height 26
click at [1295, 485] on div "Tại văn phòng" at bounding box center [1386, 484] width 217 height 19
type input "0"
click at [1406, 593] on span "[PERSON_NAME] và In" at bounding box center [1425, 602] width 120 height 19
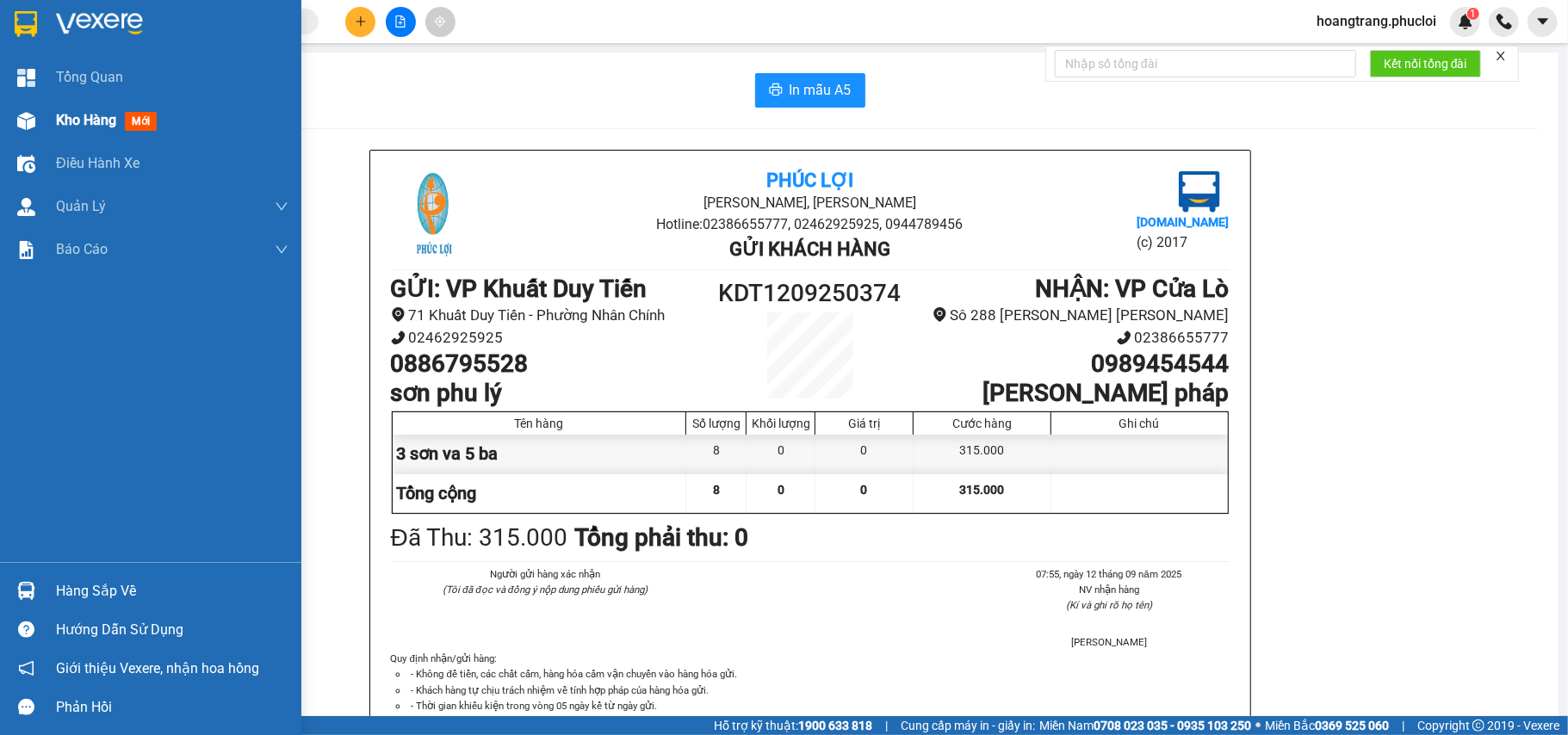
click at [85, 120] on span "Kho hàng" at bounding box center [86, 120] width 61 height 17
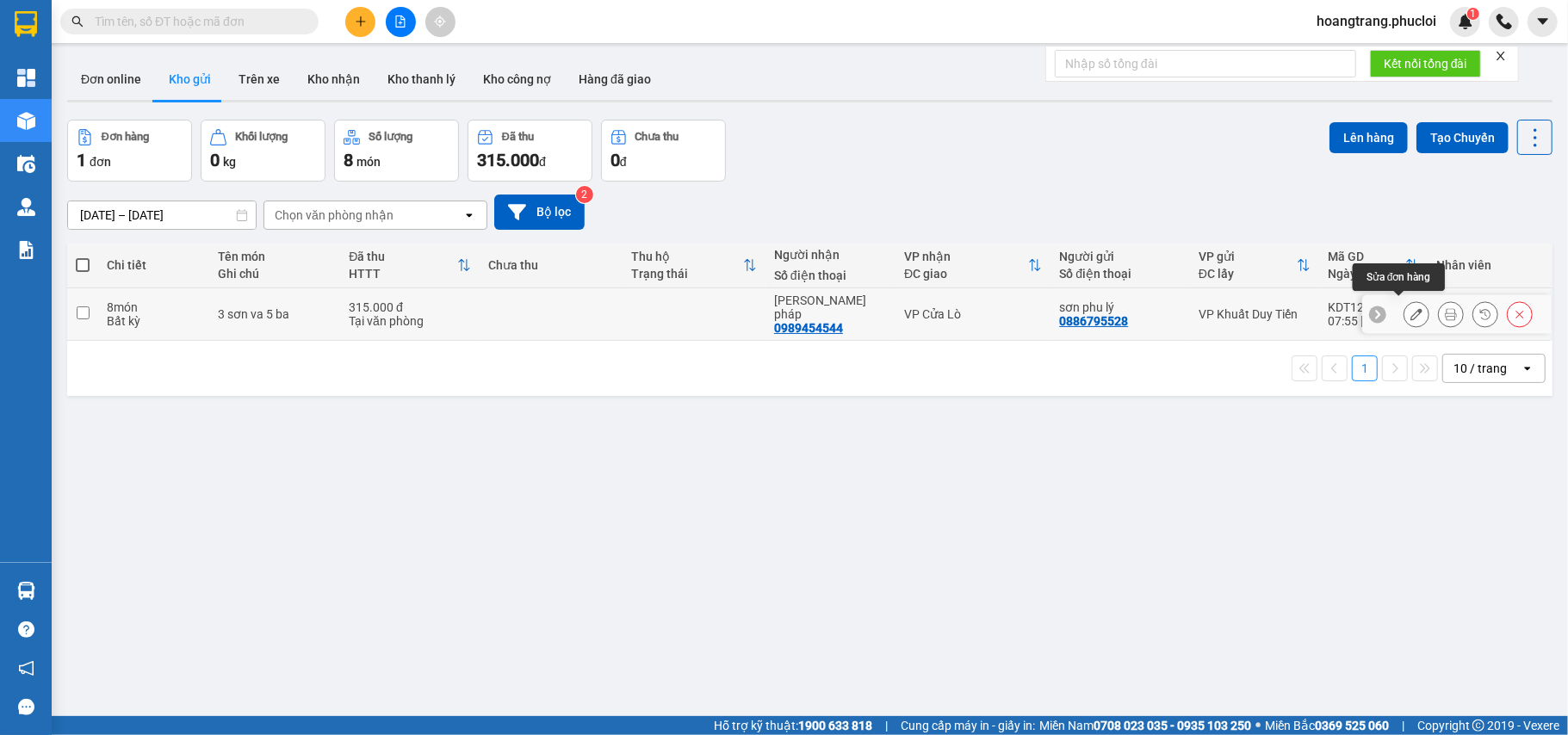
click at [1411, 310] on icon at bounding box center [1416, 313] width 12 height 12
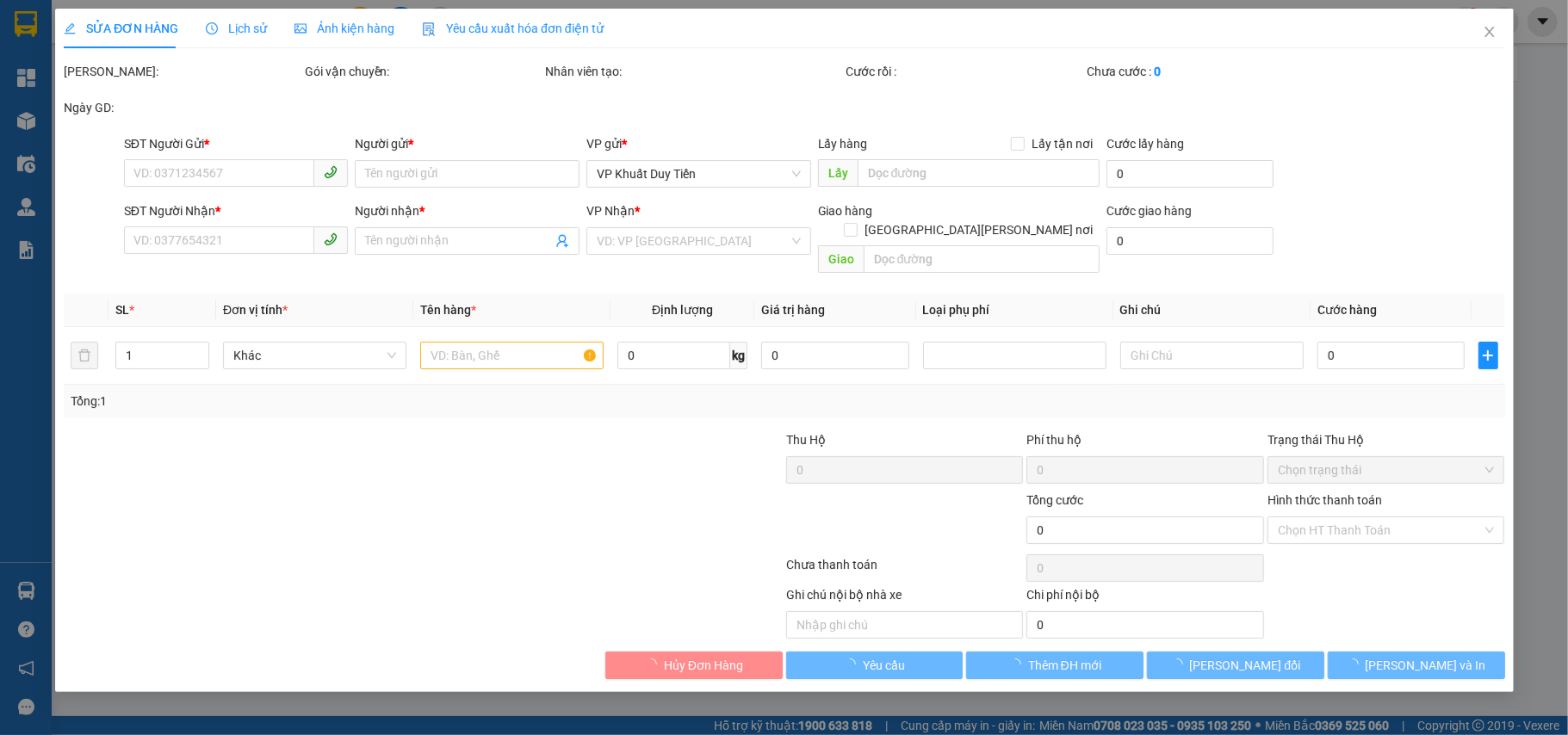
type input "0886795528"
type input "sơn phu lý"
type input "0989454544"
type input "[PERSON_NAME] pháp"
type input "315.000"
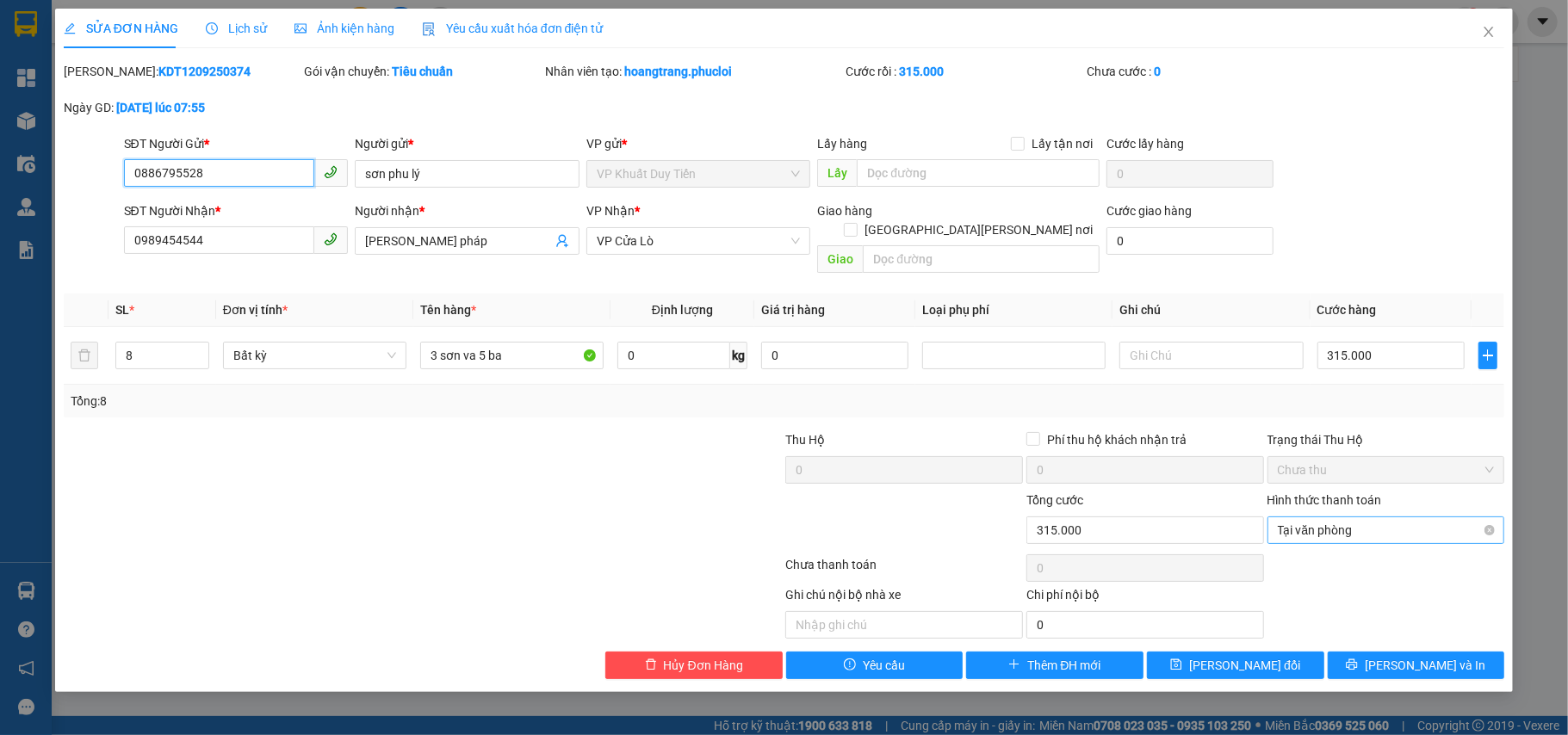
click at [1330, 517] on span "Tại văn phòng" at bounding box center [1386, 530] width 217 height 26
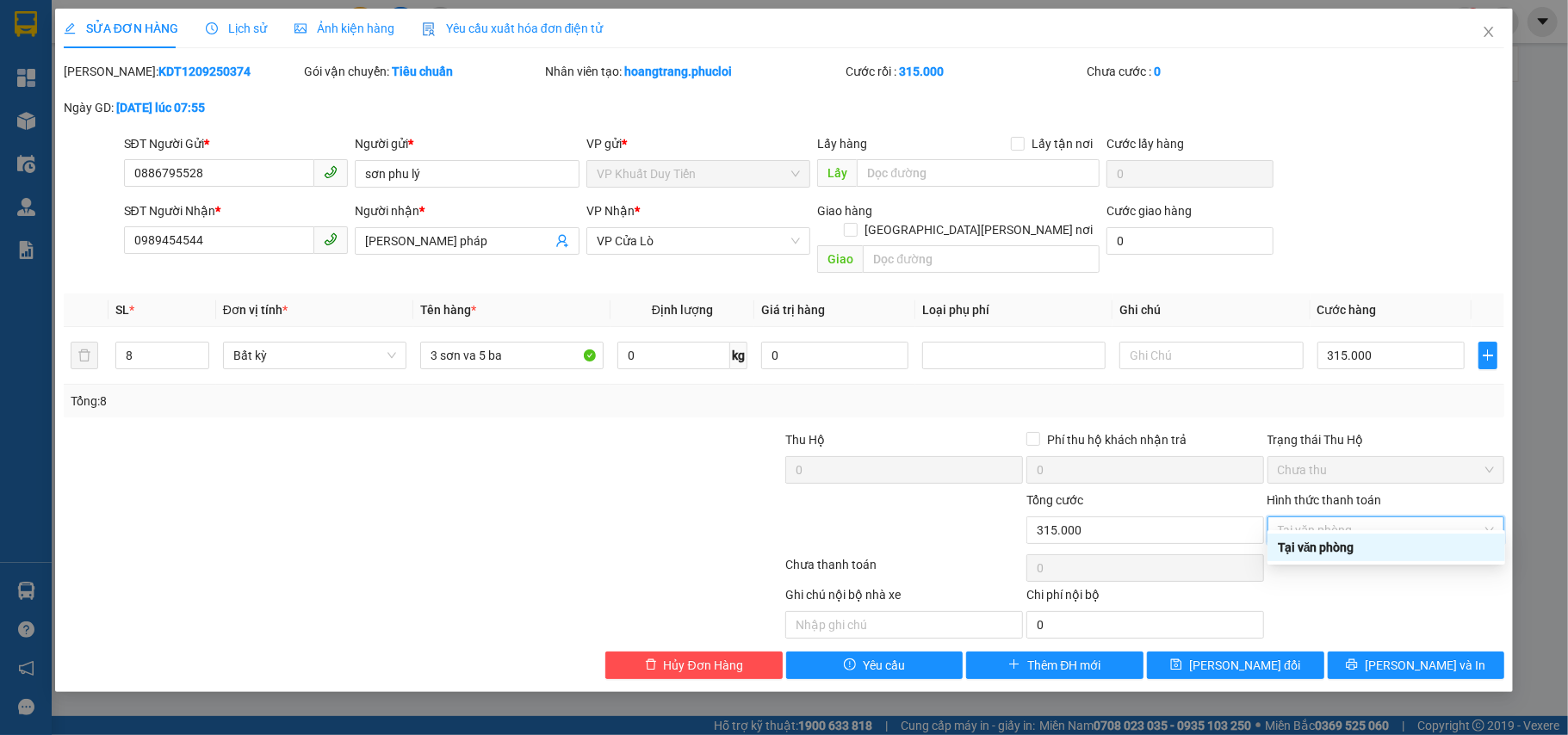
click at [1323, 554] on div "Tại văn phòng" at bounding box center [1386, 548] width 217 height 19
click at [1321, 517] on span "Tại văn phòng" at bounding box center [1386, 530] width 217 height 26
click at [1116, 566] on div "0" at bounding box center [1145, 568] width 238 height 34
click at [1319, 517] on span "Tại văn phòng" at bounding box center [1386, 530] width 217 height 26
click at [1485, 33] on icon "close" at bounding box center [1488, 31] width 14 height 14
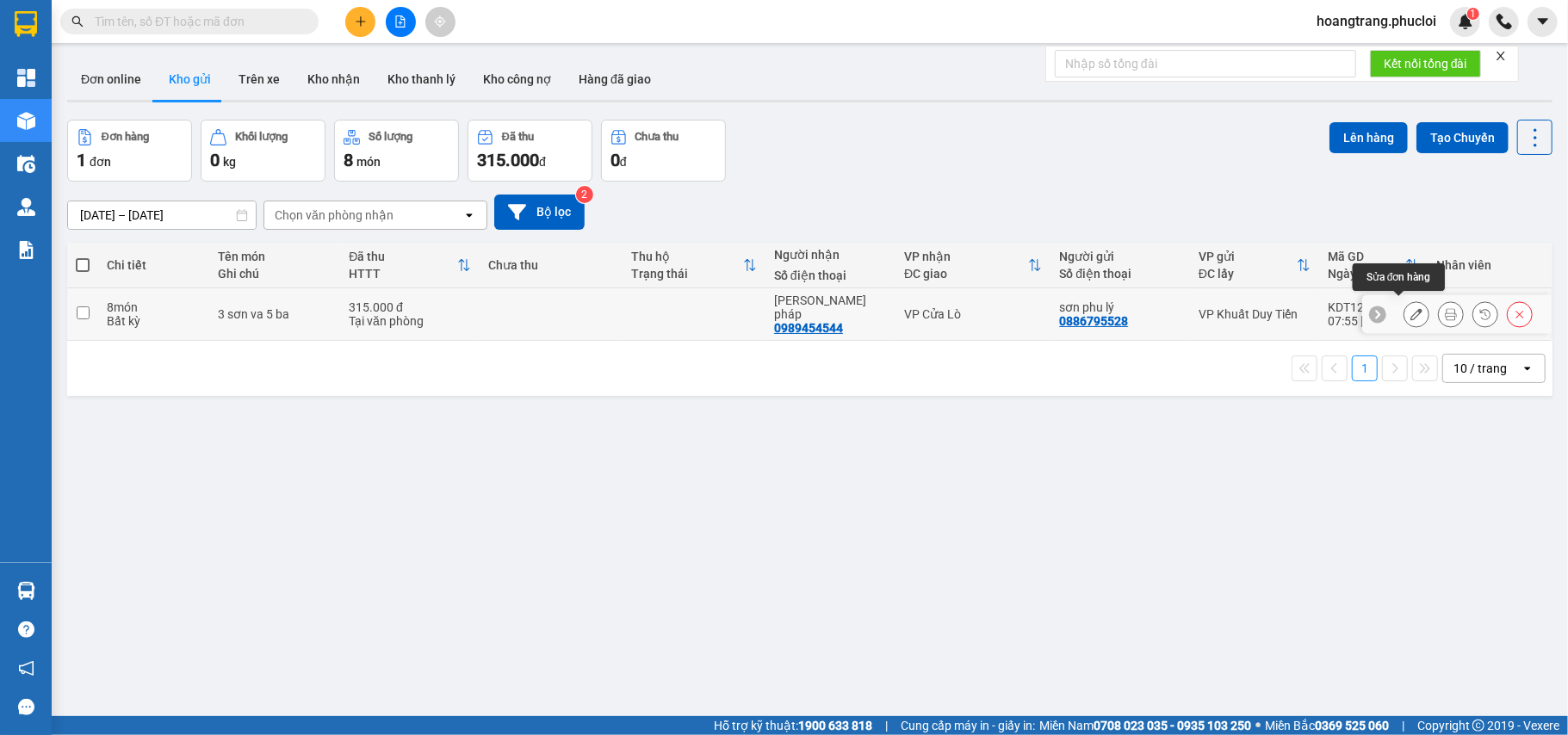
click at [1411, 313] on icon at bounding box center [1416, 313] width 12 height 12
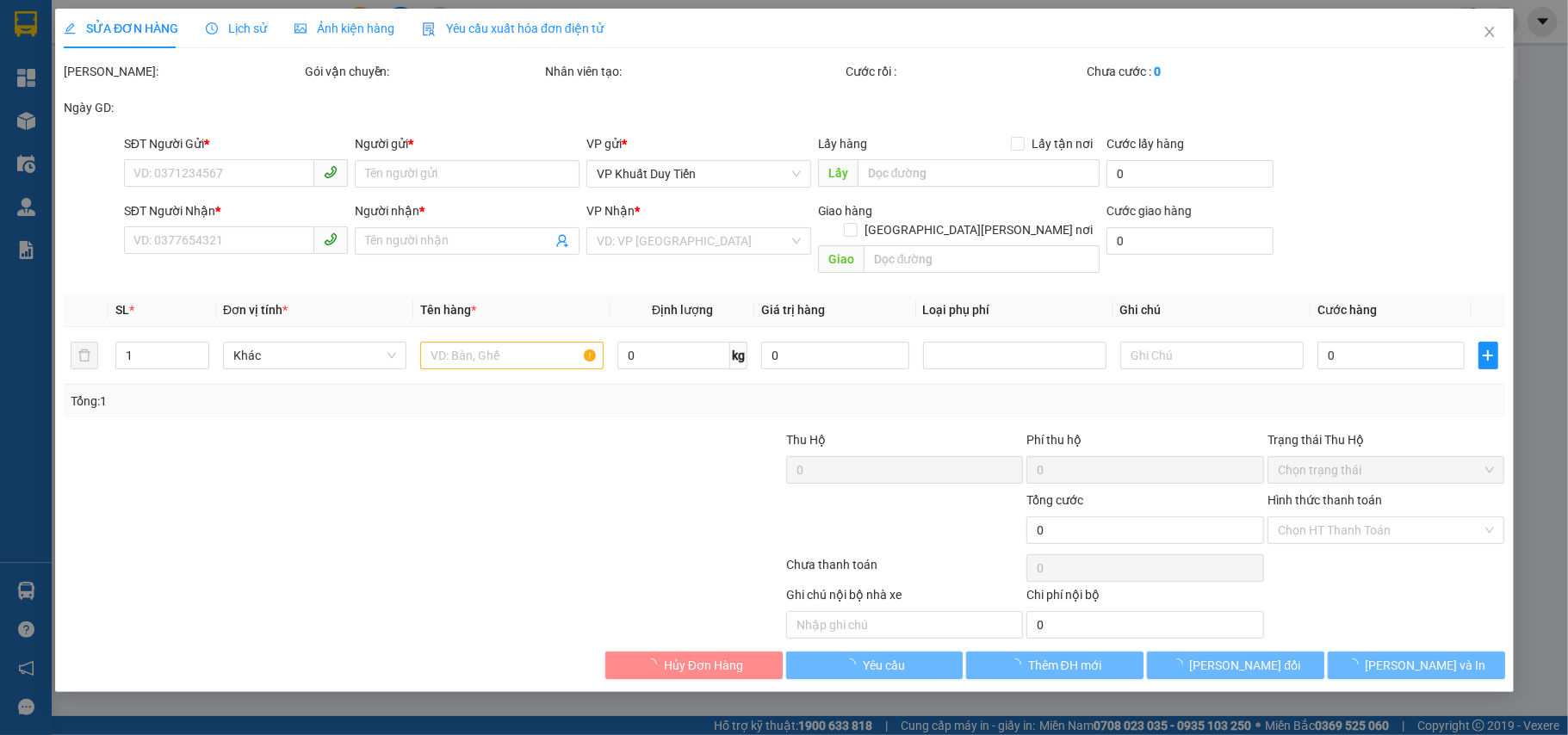
type input "0886795528"
type input "sơn phu lý"
type input "0989454544"
type input "[PERSON_NAME] pháp"
type input "315.000"
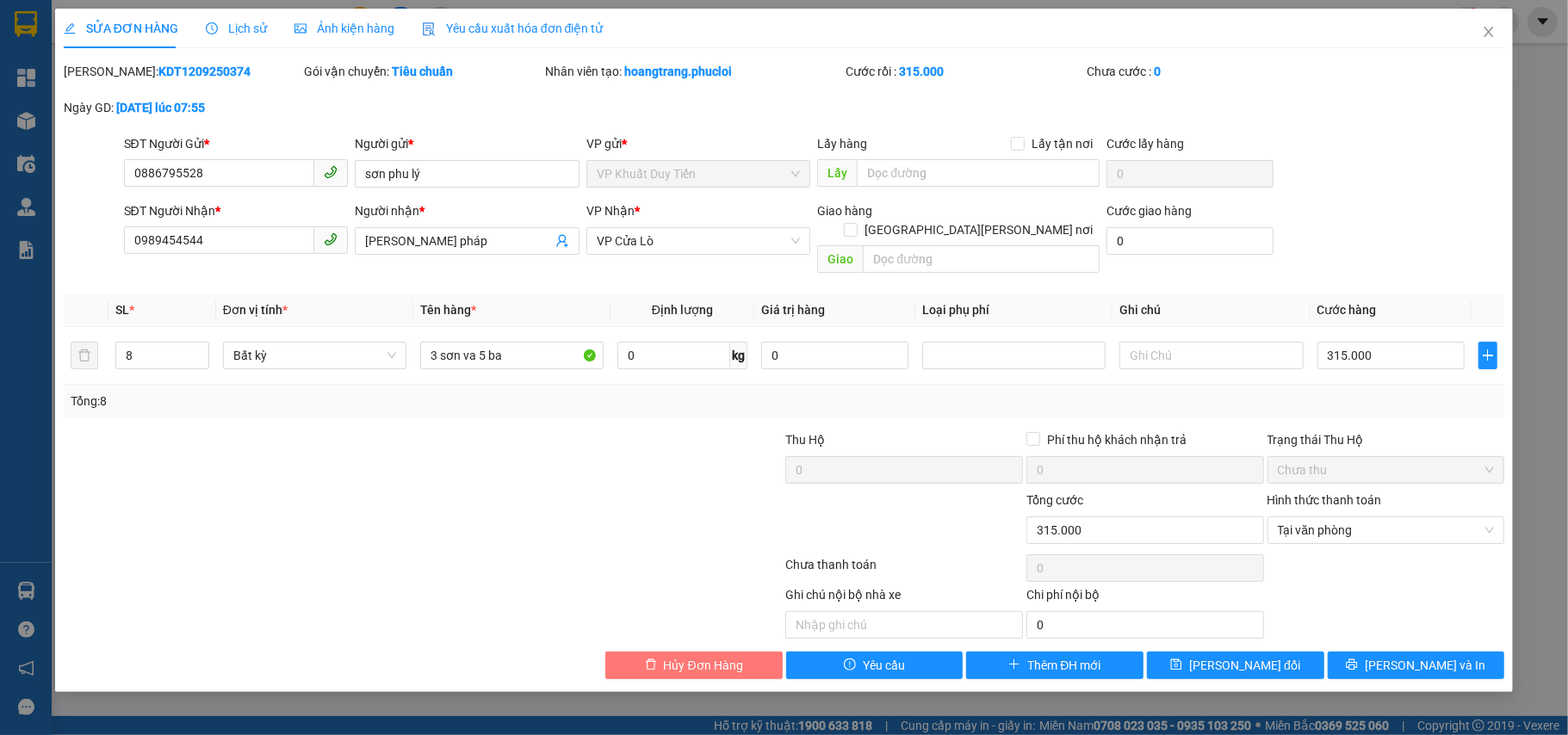
drag, startPoint x: 714, startPoint y: 655, endPoint x: 730, endPoint y: 673, distance: 24.1
click at [723, 668] on div "SỬA ĐƠN HÀNG Lịch sử [PERSON_NAME] hàng Yêu cầu xuất [PERSON_NAME] điện tử Tota…" at bounding box center [784, 350] width 1459 height 684
click at [711, 656] on span "Hủy Đơn Hàng" at bounding box center [703, 665] width 79 height 19
click at [1326, 517] on span "Tại văn phòng" at bounding box center [1386, 530] width 217 height 26
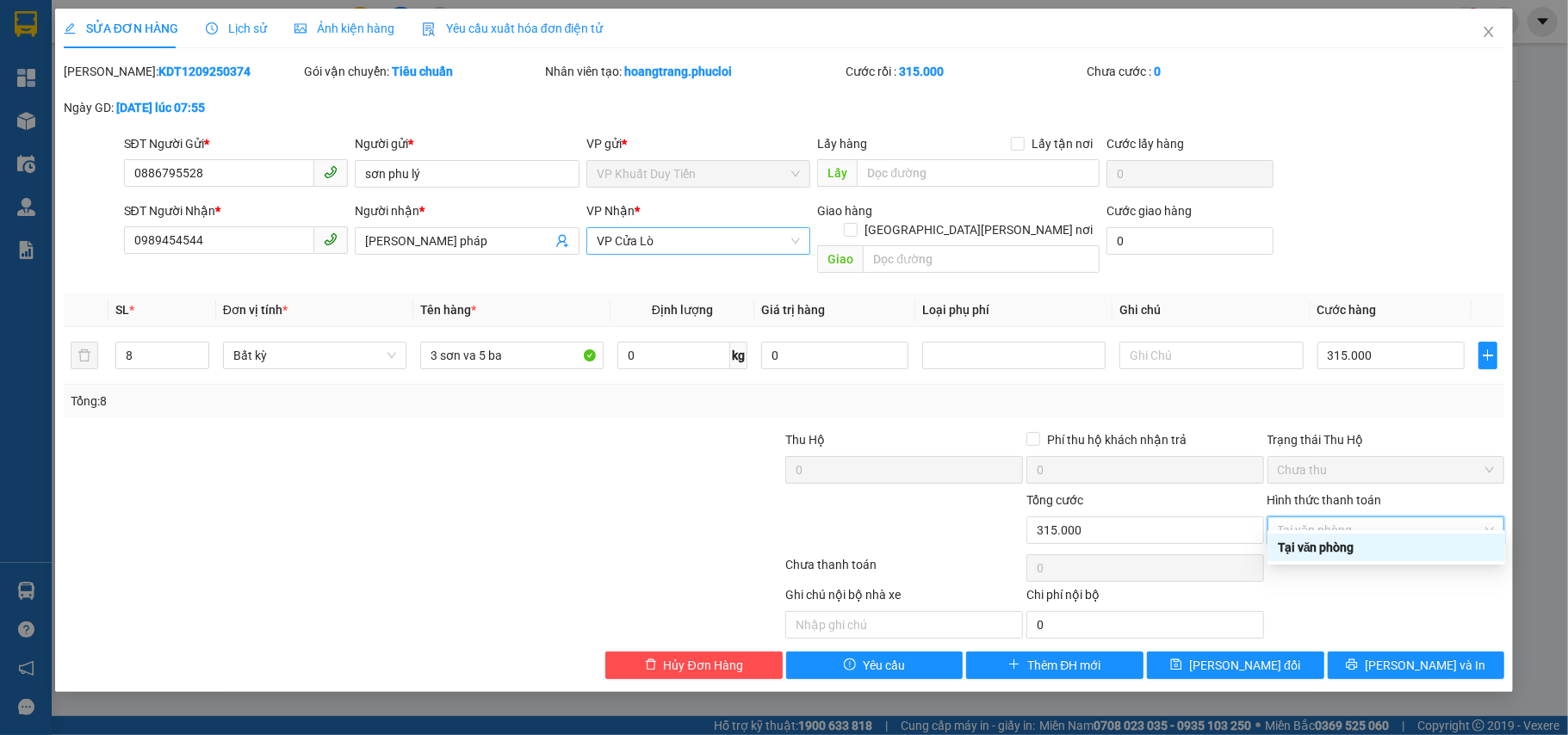
click at [607, 239] on span "VP Cửa Lò" at bounding box center [699, 241] width 204 height 26
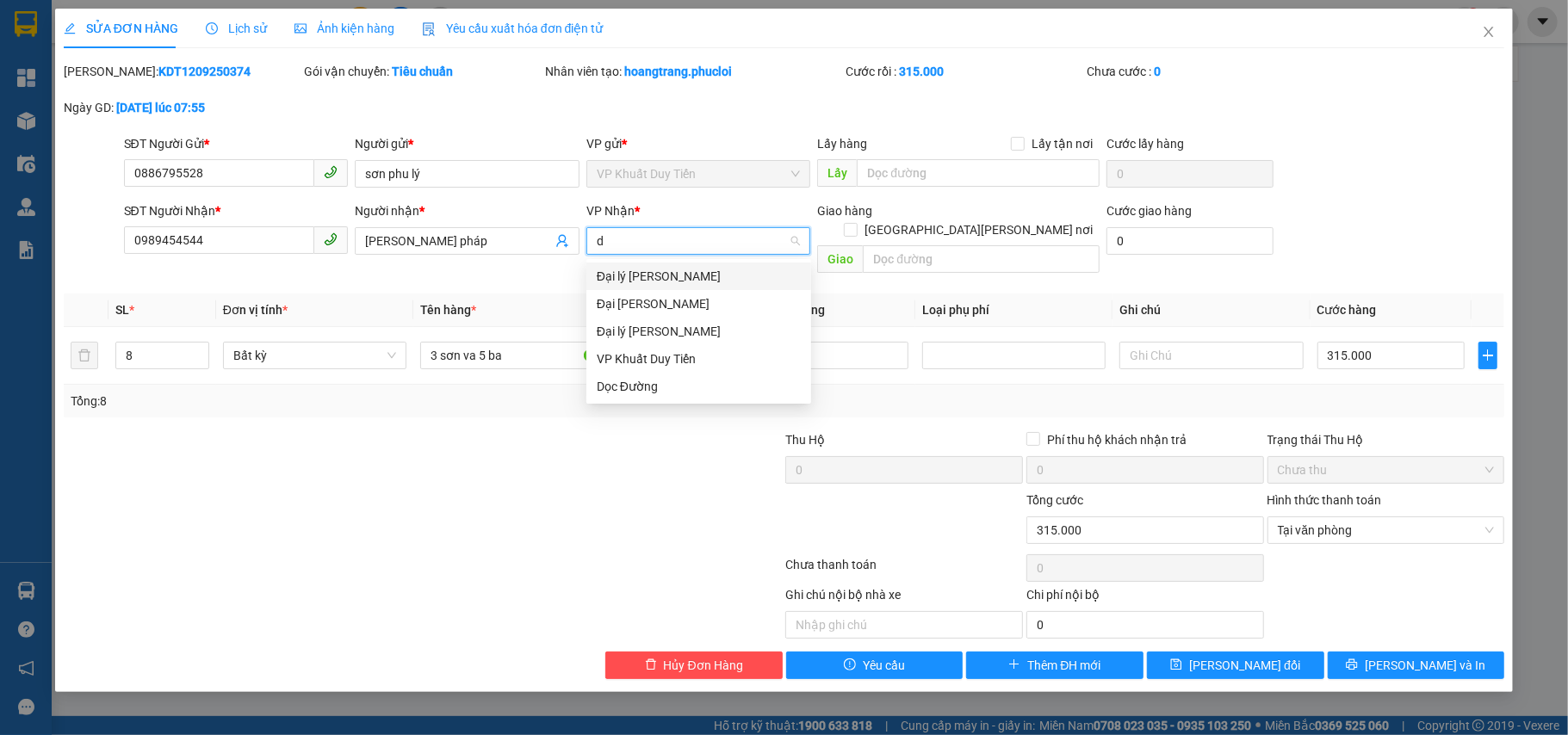
type input "do"
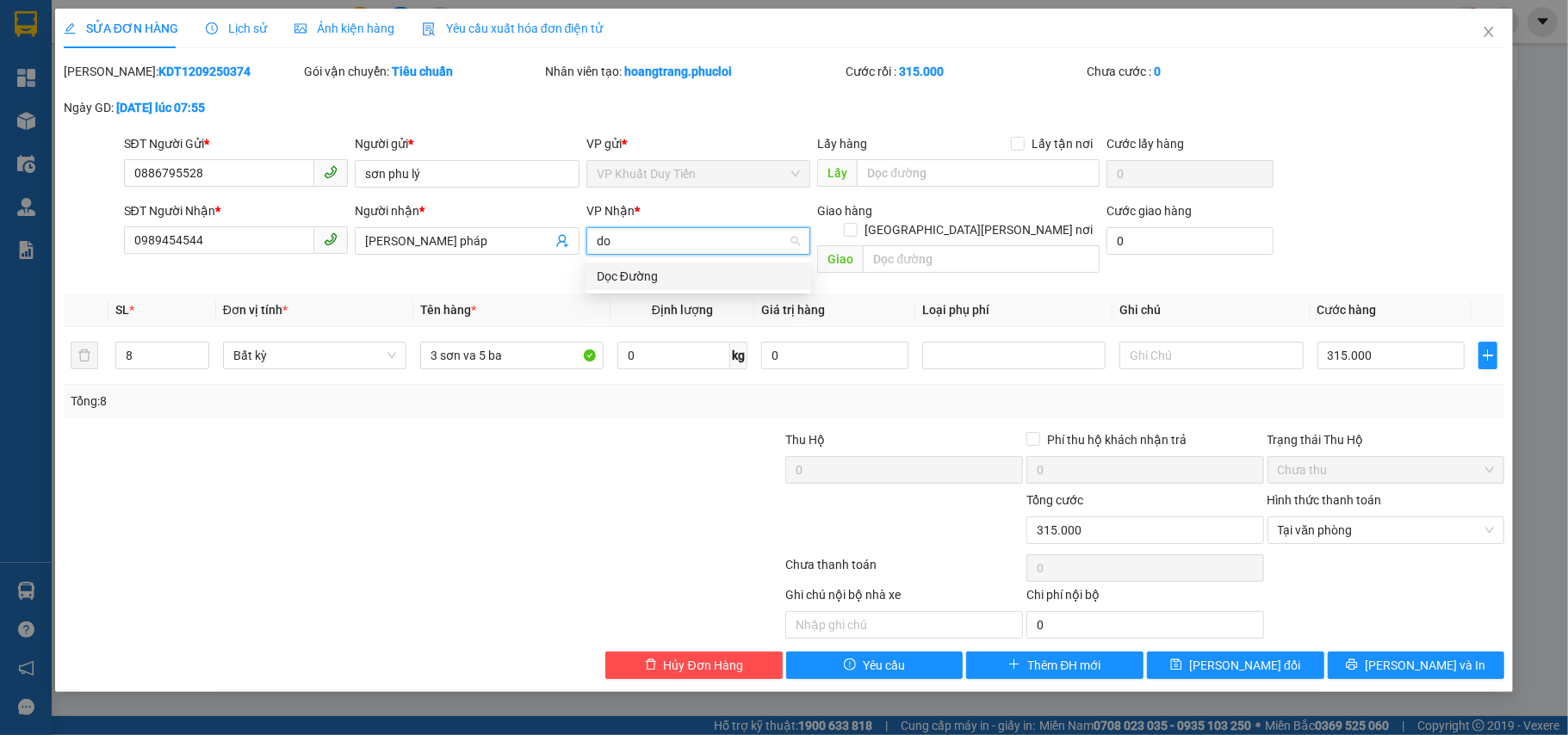
click at [613, 277] on div "Dọc Đường" at bounding box center [699, 276] width 204 height 19
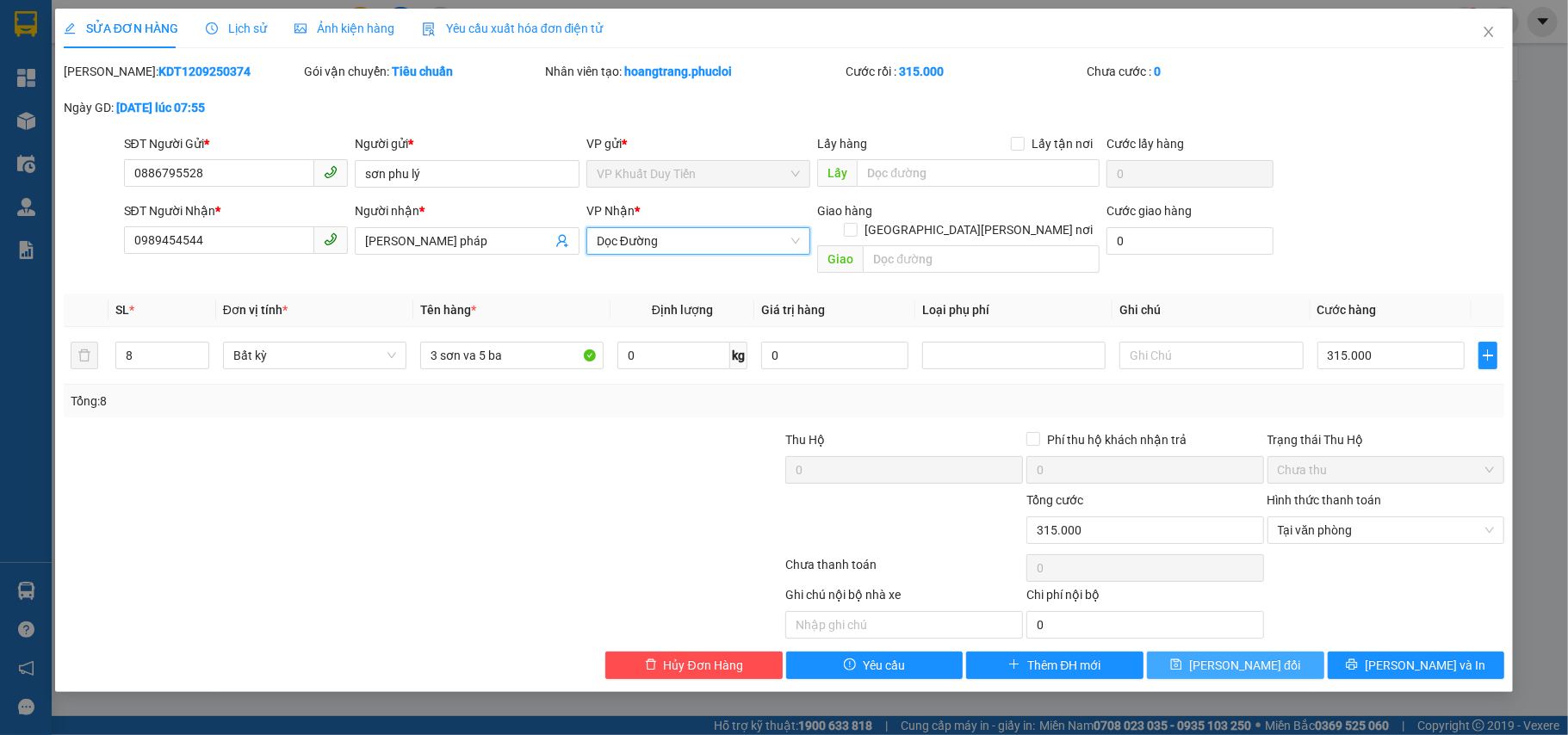
click at [1236, 656] on span "[PERSON_NAME] đổi" at bounding box center [1244, 665] width 111 height 19
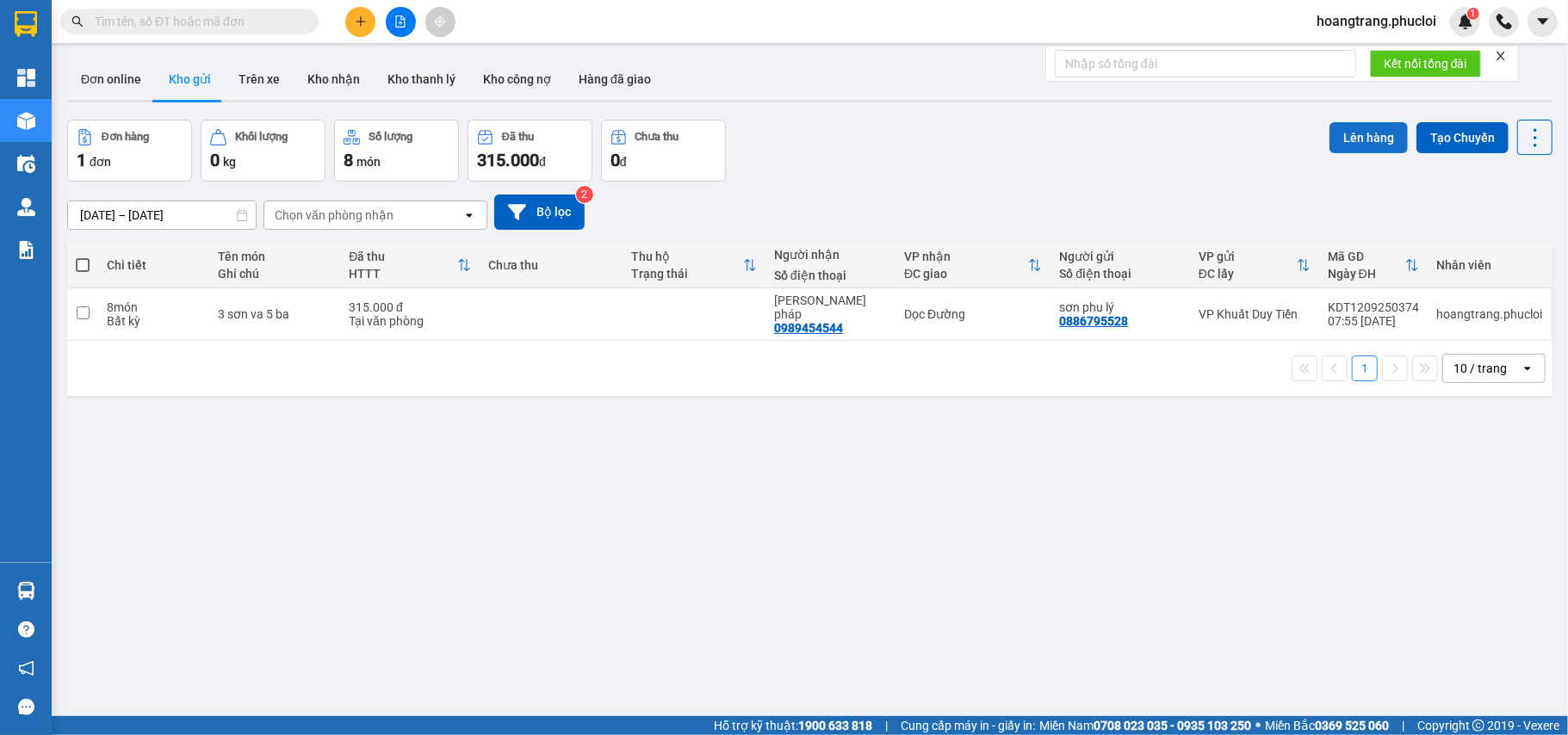
click at [1351, 132] on button "Lên hàng" at bounding box center [1369, 138] width 78 height 31
click at [1351, 131] on button "Lên hàng" at bounding box center [1369, 138] width 78 height 31
click at [1342, 136] on button "Lên hàng" at bounding box center [1369, 138] width 78 height 31
click at [1355, 142] on button "Lên hàng" at bounding box center [1369, 138] width 78 height 31
click at [1337, 139] on button "Lên hàng" at bounding box center [1369, 138] width 78 height 31
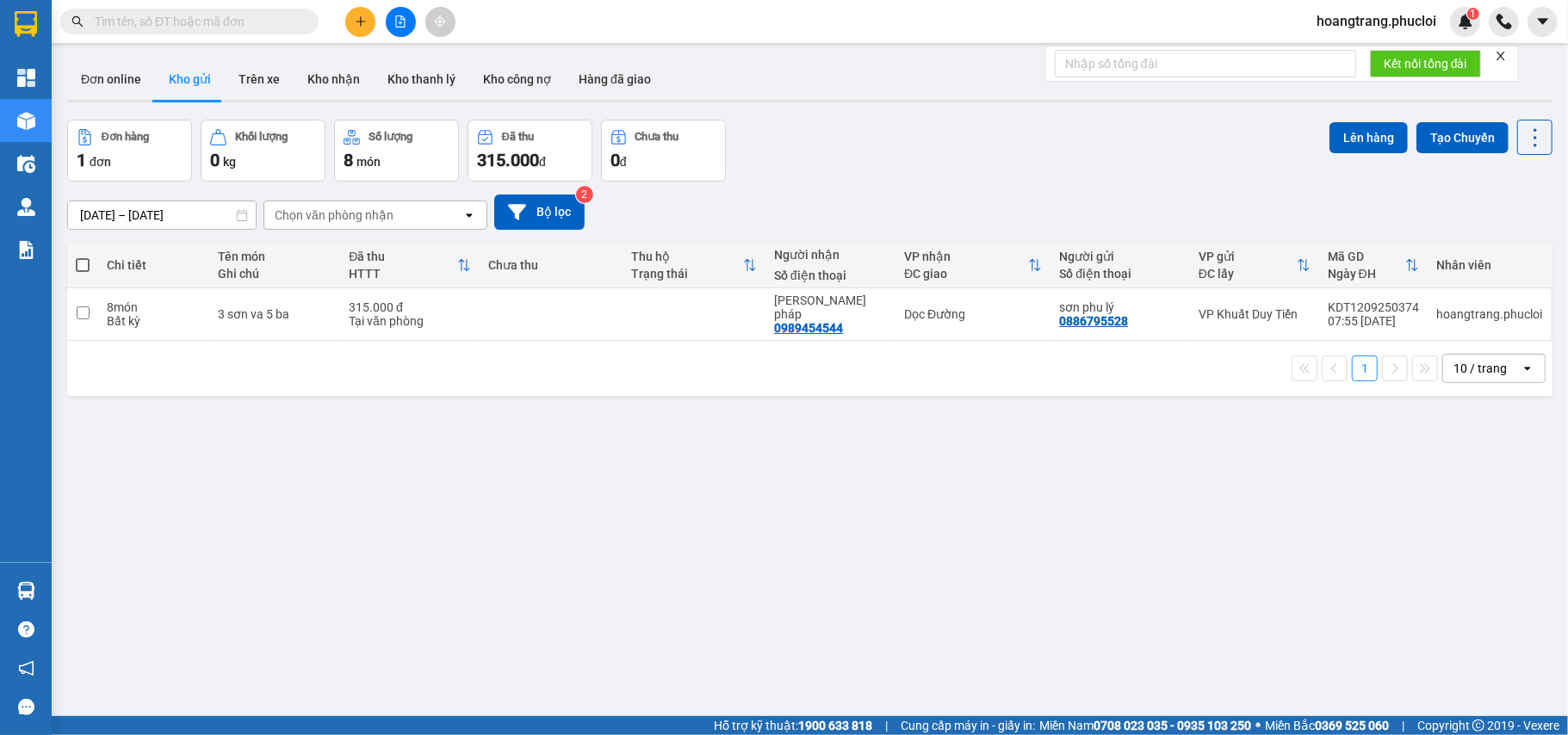
click at [80, 269] on span at bounding box center [82, 265] width 14 height 14
click at [83, 256] on input "checkbox" at bounding box center [83, 256] width 0 height 0
checkbox input "true"
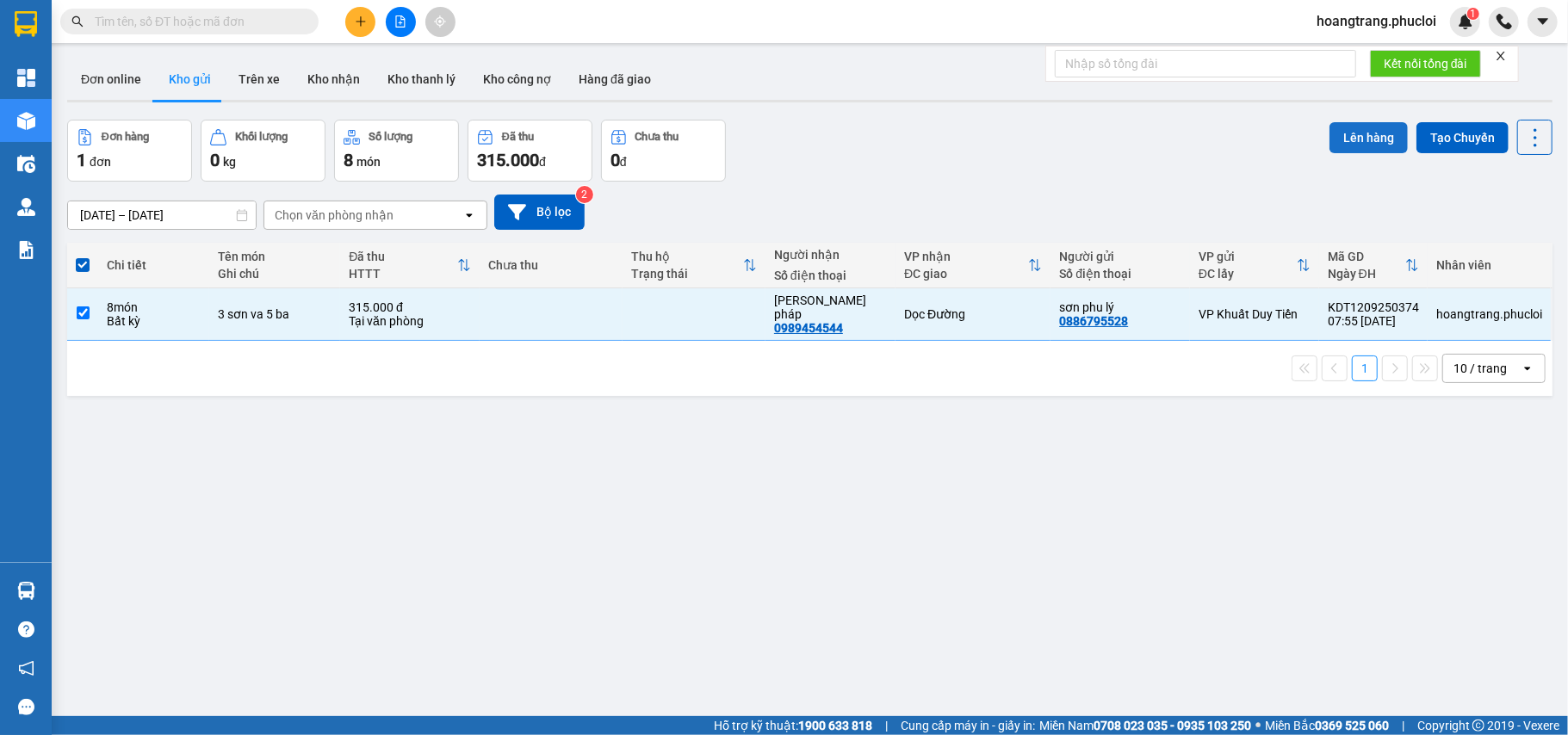
click at [1346, 124] on button "Lên hàng" at bounding box center [1369, 138] width 78 height 31
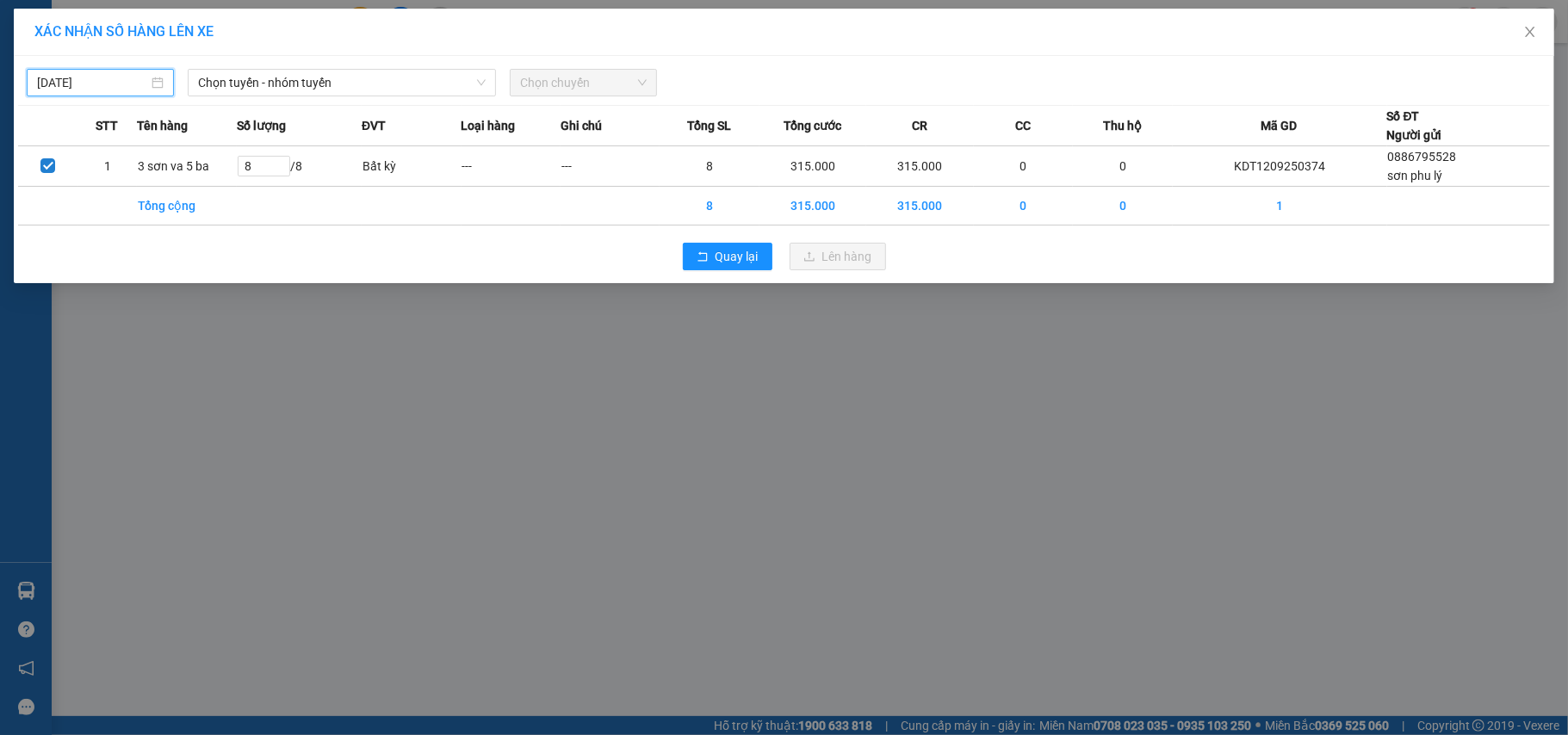
click at [94, 84] on input "[DATE]" at bounding box center [92, 83] width 111 height 19
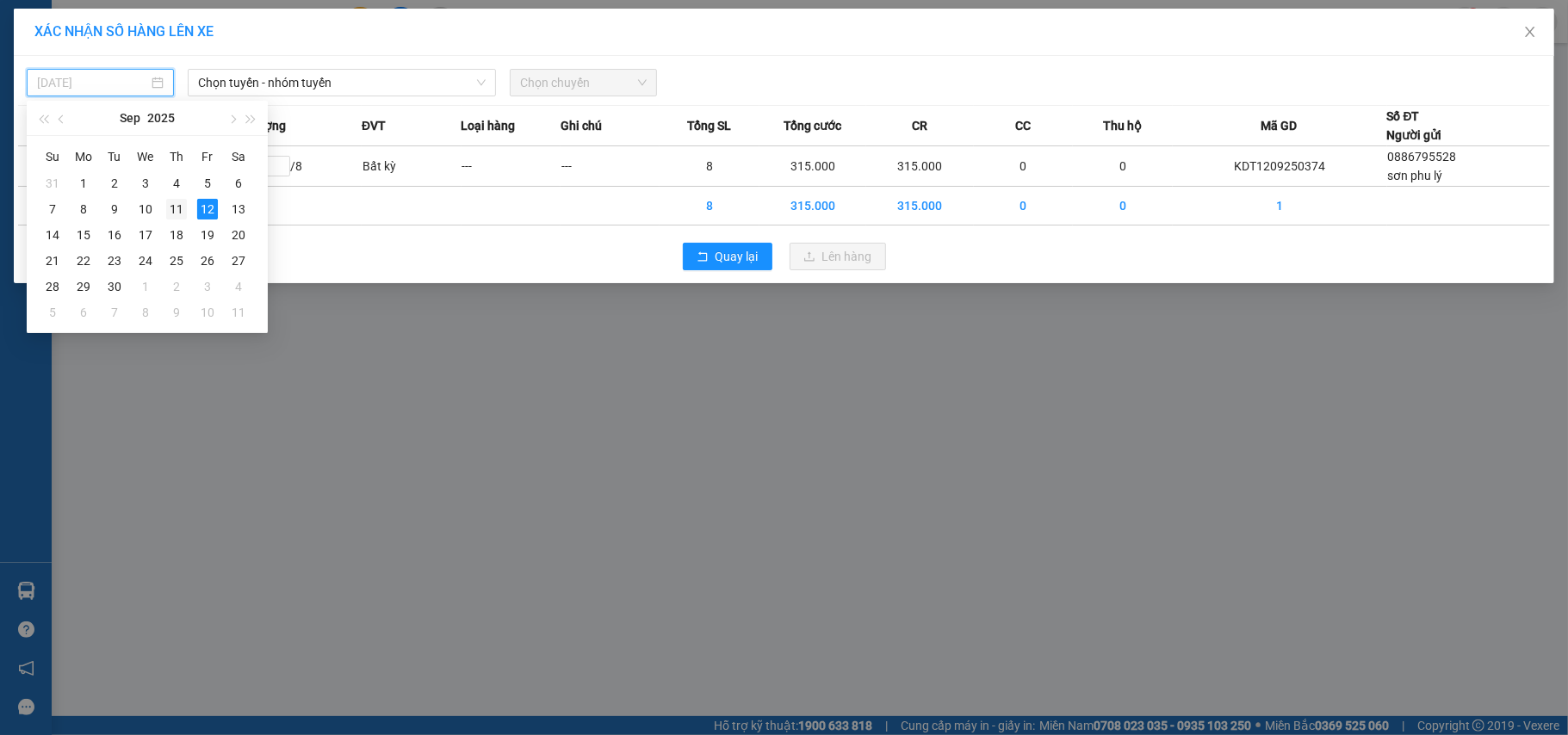
click at [179, 213] on div "11" at bounding box center [176, 209] width 20 height 20
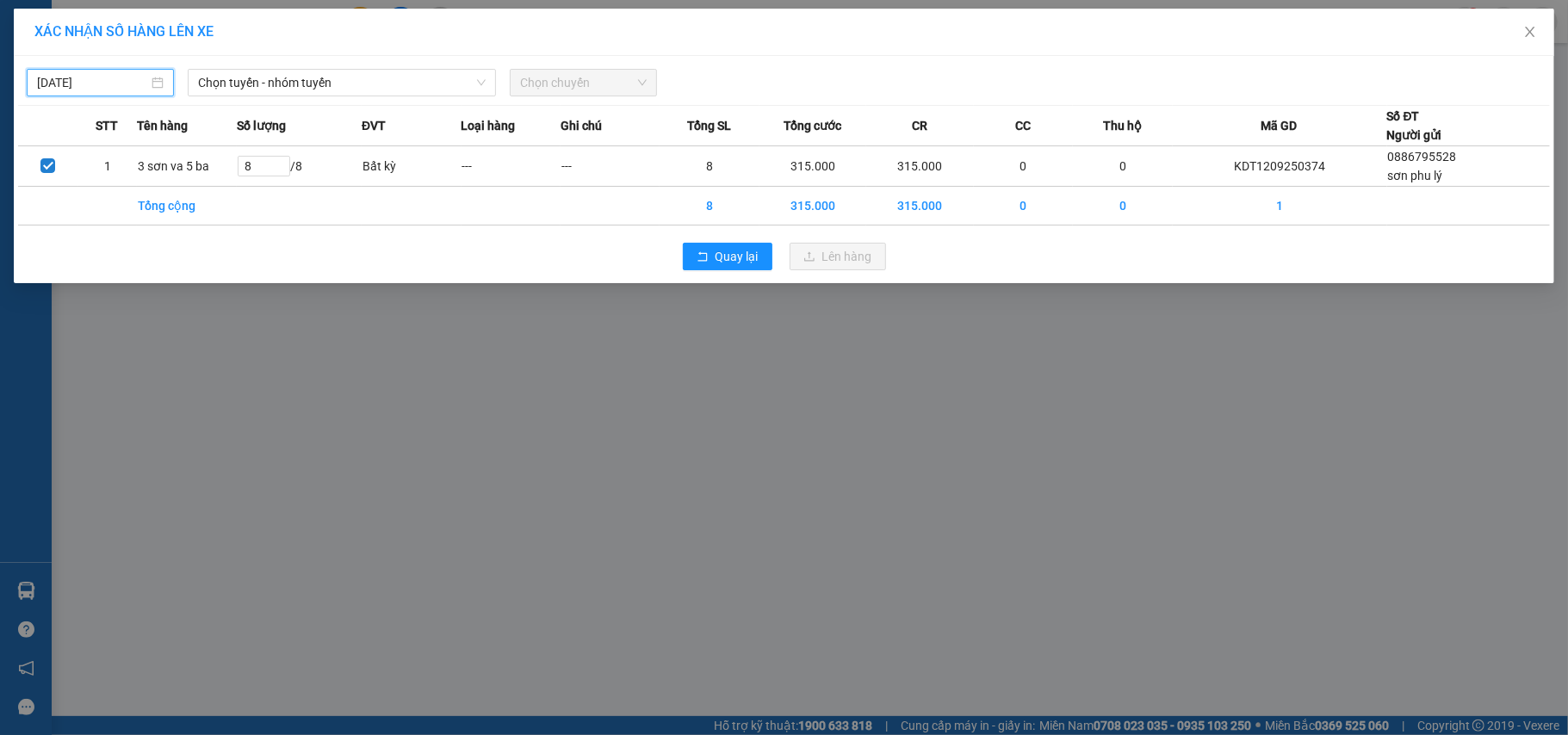
type input "[DATE]"
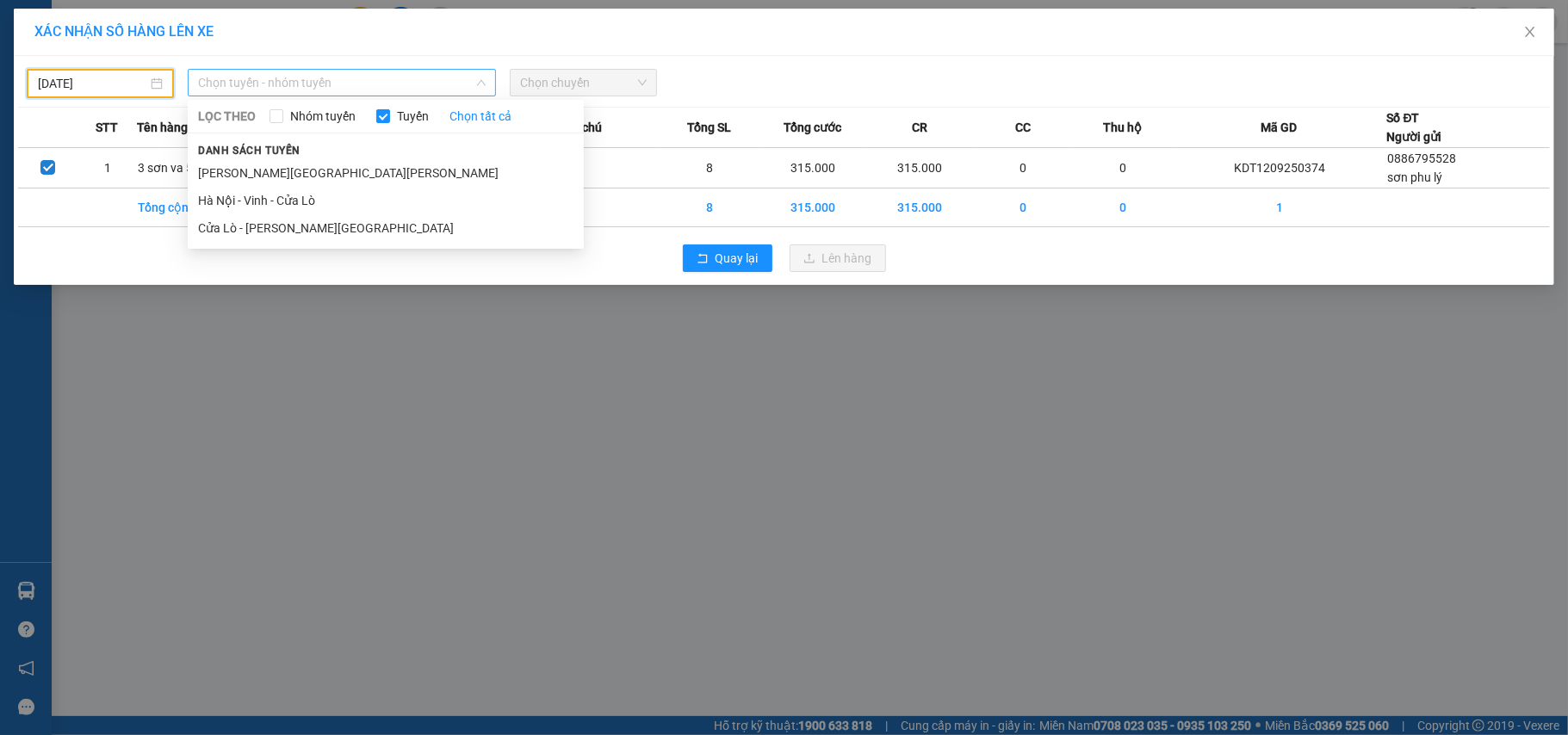
click at [273, 84] on span "Chọn tuyến - nhóm tuyến" at bounding box center [341, 83] width 288 height 26
click at [225, 203] on li "Hà Nội - Vinh - Cửa Lò" at bounding box center [385, 200] width 396 height 28
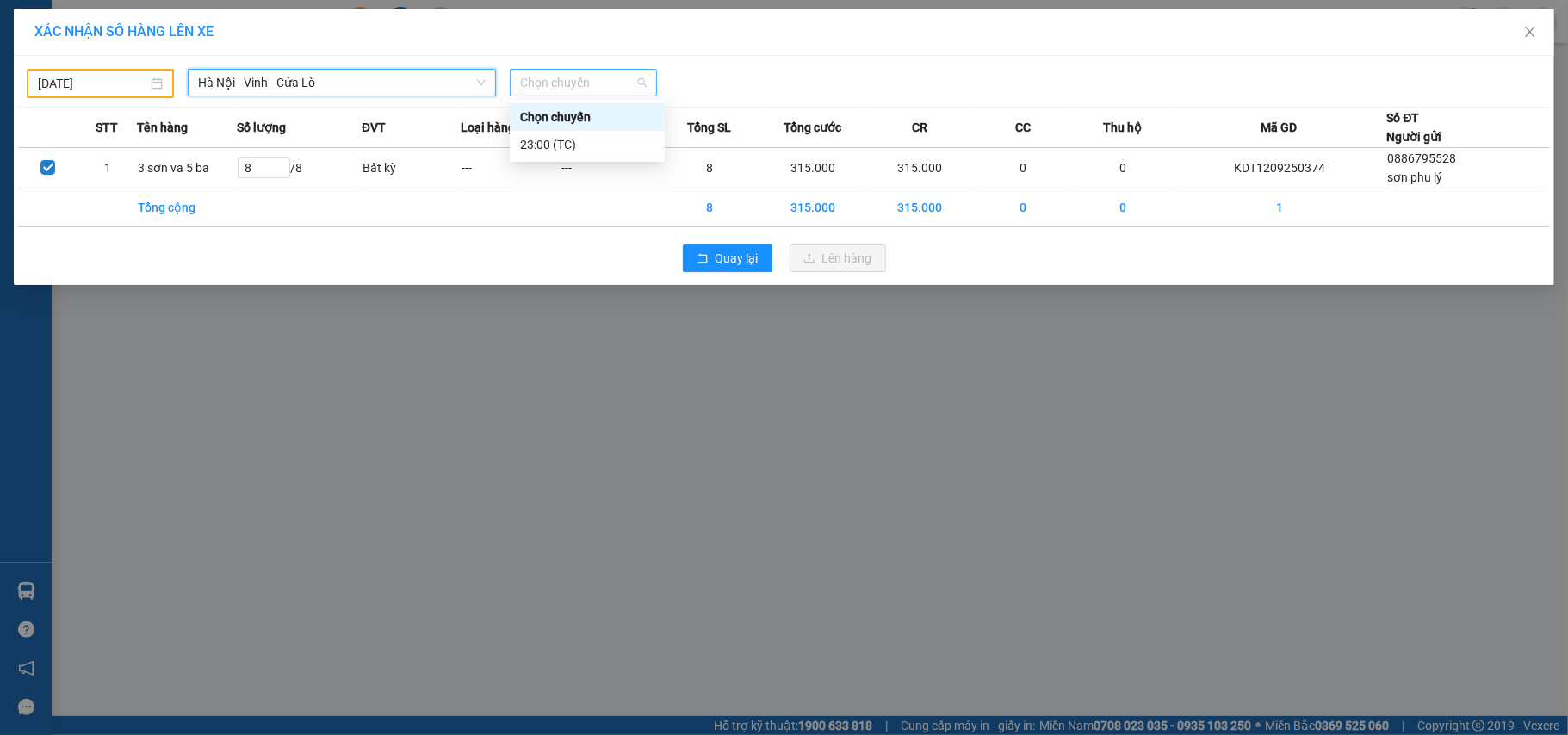
click at [572, 84] on span "Chọn chuyến" at bounding box center [584, 83] width 127 height 26
click at [534, 145] on div "23:00 (TC)" at bounding box center [587, 144] width 134 height 19
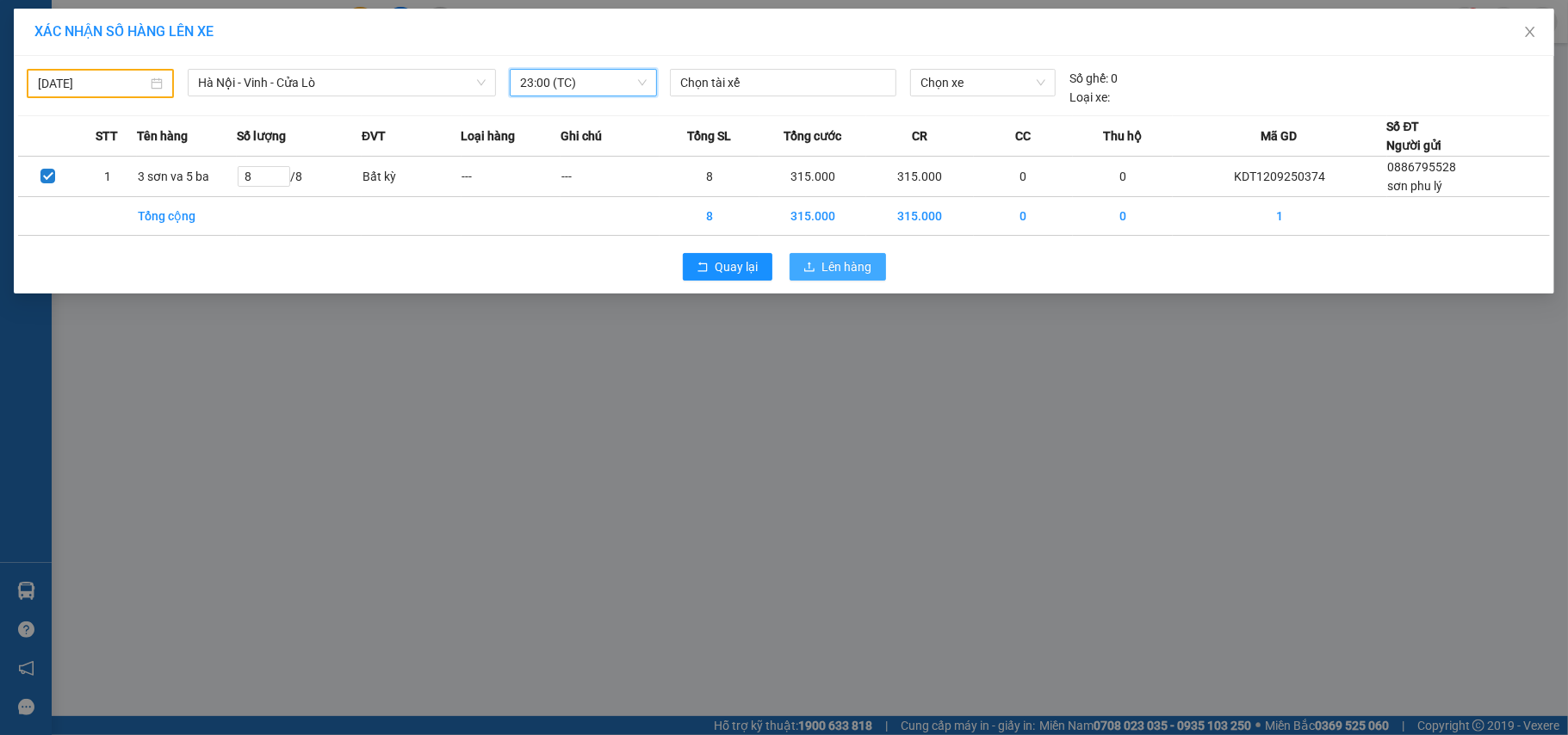
click at [848, 268] on span "Lên hàng" at bounding box center [847, 266] width 50 height 19
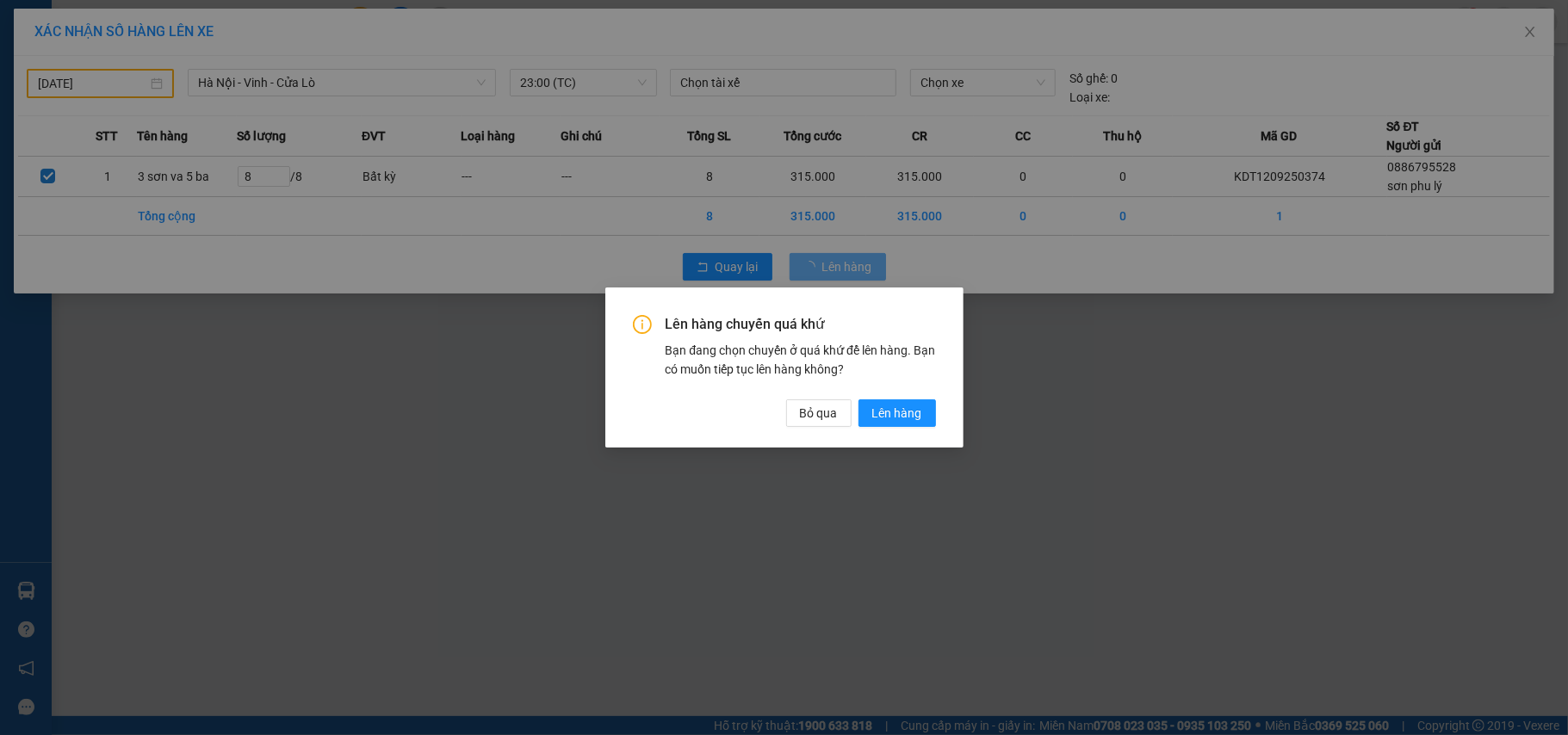
drag, startPoint x: 909, startPoint y: 469, endPoint x: 913, endPoint y: 481, distance: 12.6
click at [903, 480] on div "Lên hàng chuyến quá khứ Bạn đang chọn chuyến ở quá khứ để lên hàng. Bạn có muốn…" at bounding box center [784, 368] width 1568 height 735
click at [893, 404] on span "Lên hàng" at bounding box center [897, 413] width 50 height 19
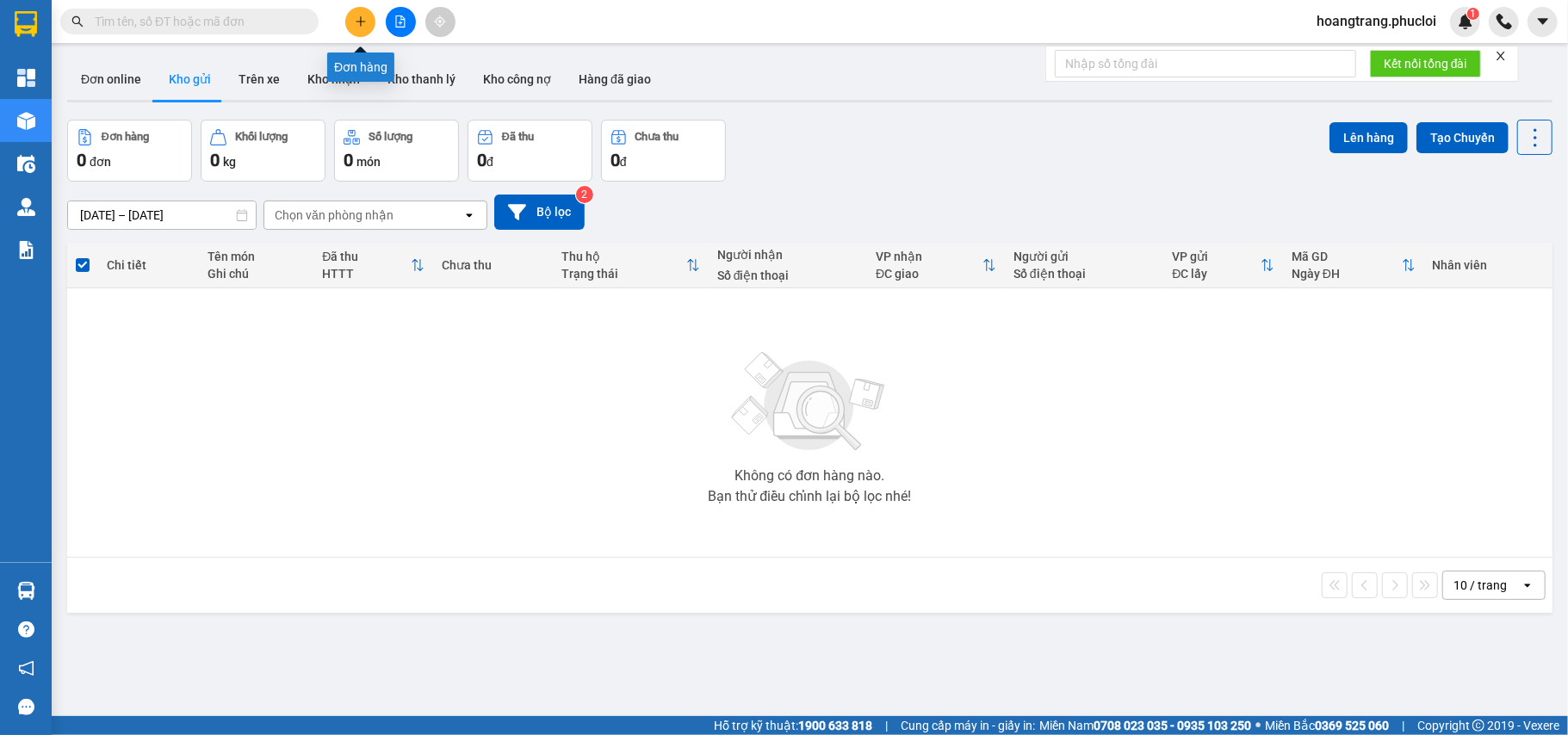
click at [355, 26] on icon "plus" at bounding box center [360, 21] width 12 height 12
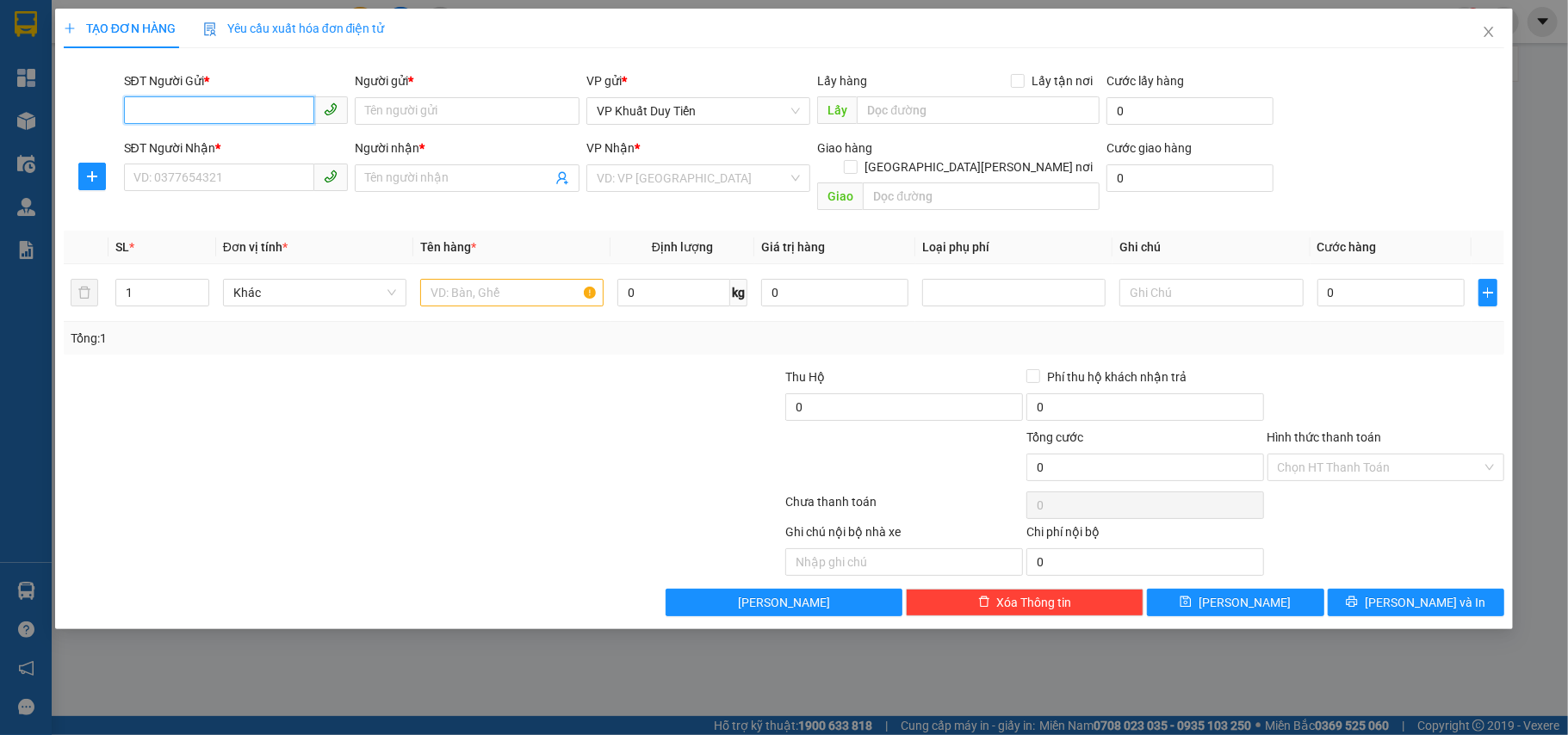
click at [139, 112] on input "SĐT Người Gửi *" at bounding box center [220, 110] width 191 height 28
click at [177, 149] on div "0392682766 - măng trúc đại phát" at bounding box center [236, 146] width 204 height 19
type input "0392682766"
type input "măng trúc đại phát"
type input "0392682766"
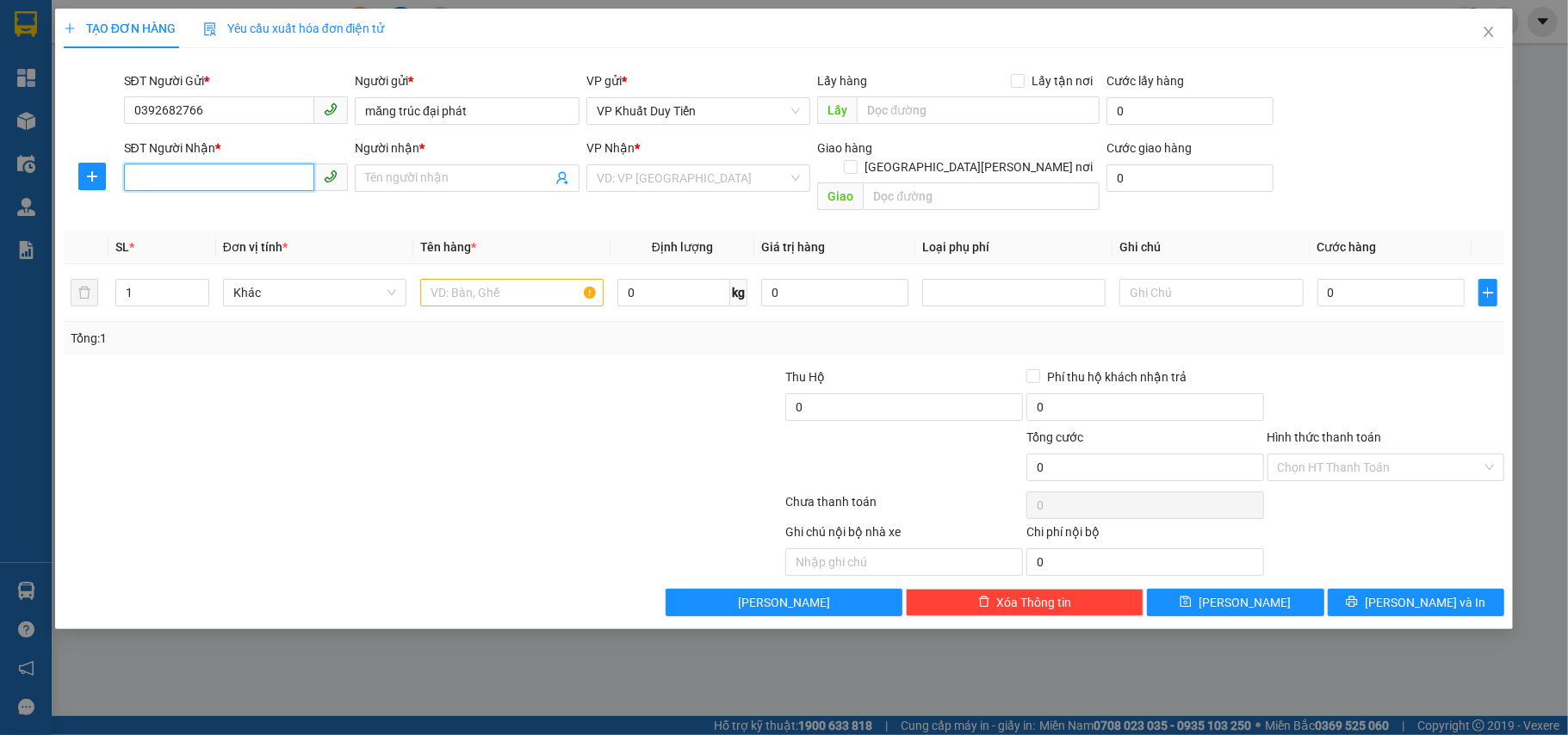
click at [144, 176] on input "SĐT Người Nhận *" at bounding box center [220, 177] width 191 height 28
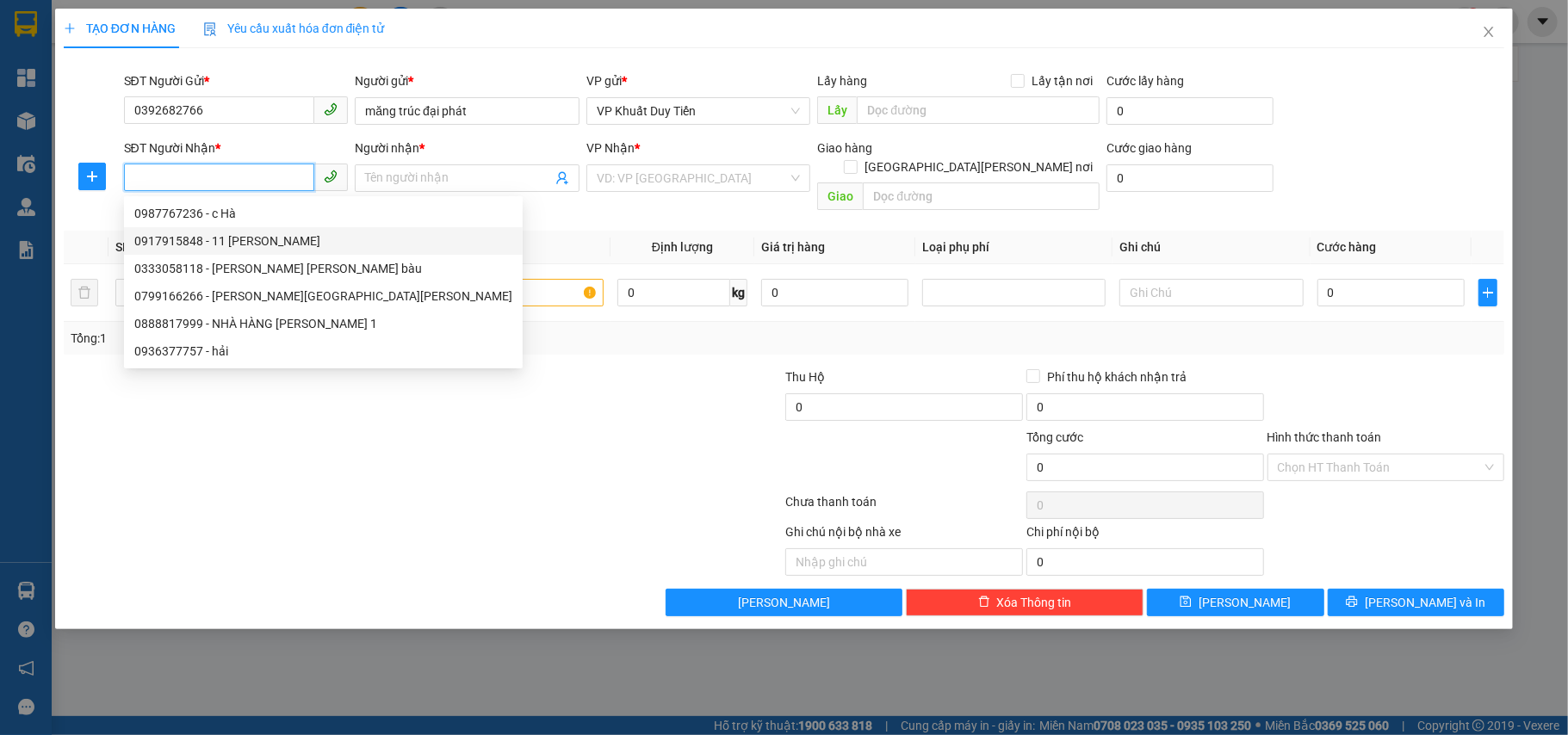
click at [152, 249] on div "0917915848 - 11 [PERSON_NAME]" at bounding box center [323, 241] width 378 height 19
type input "0917915848"
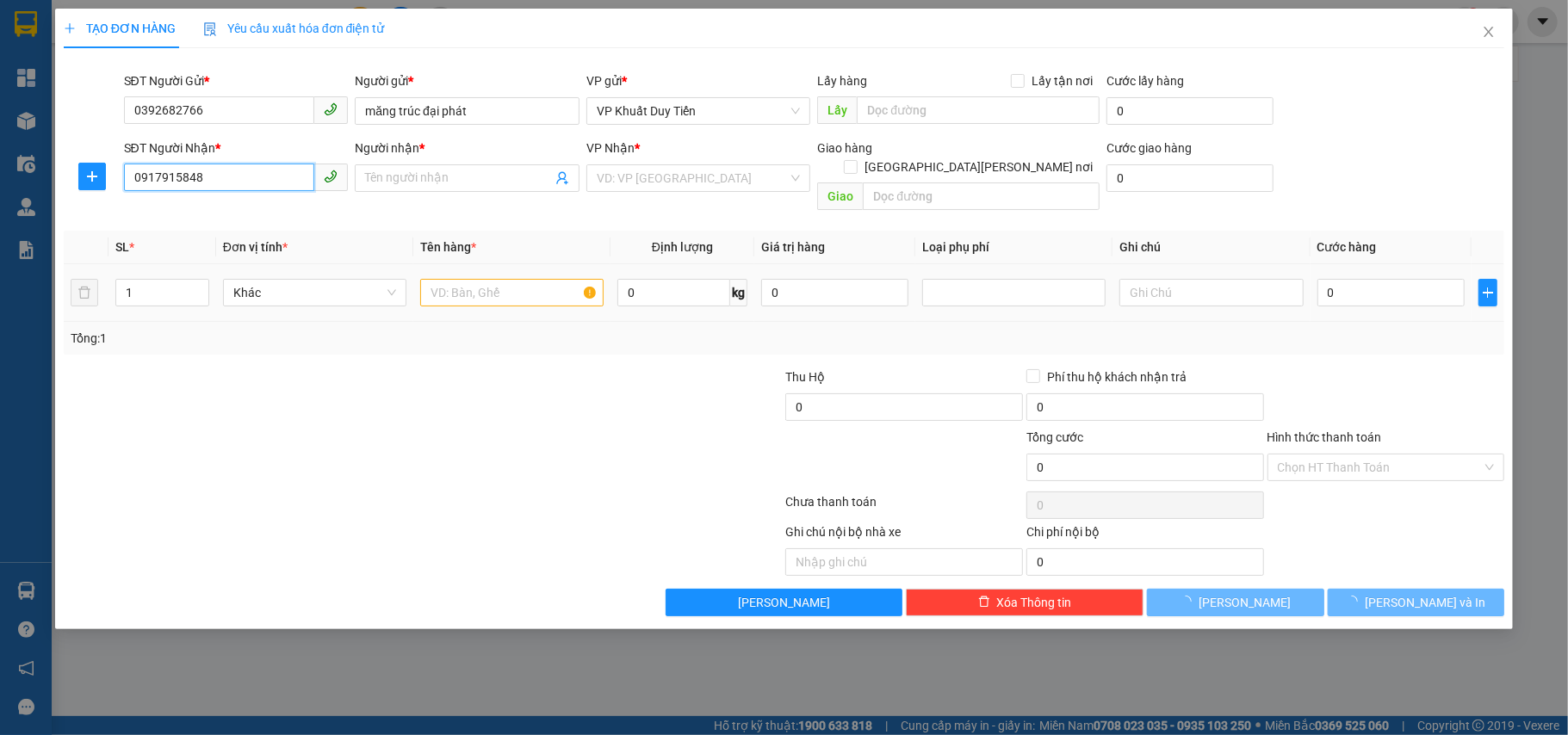
type input "11 [PERSON_NAME]"
checkbox input "true"
type input "11 [PERSON_NAME]"
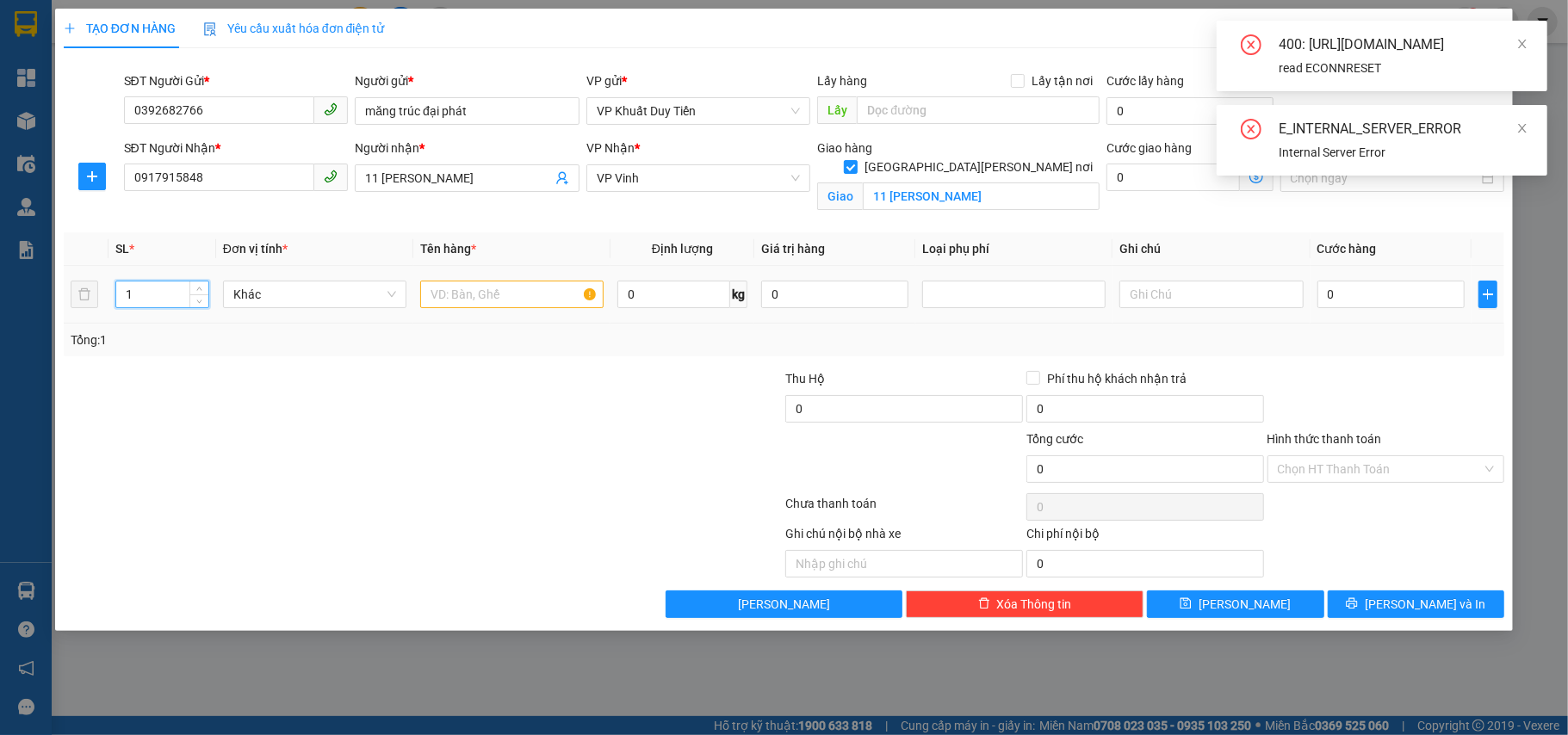
click at [148, 296] on input "1" at bounding box center [162, 294] width 92 height 26
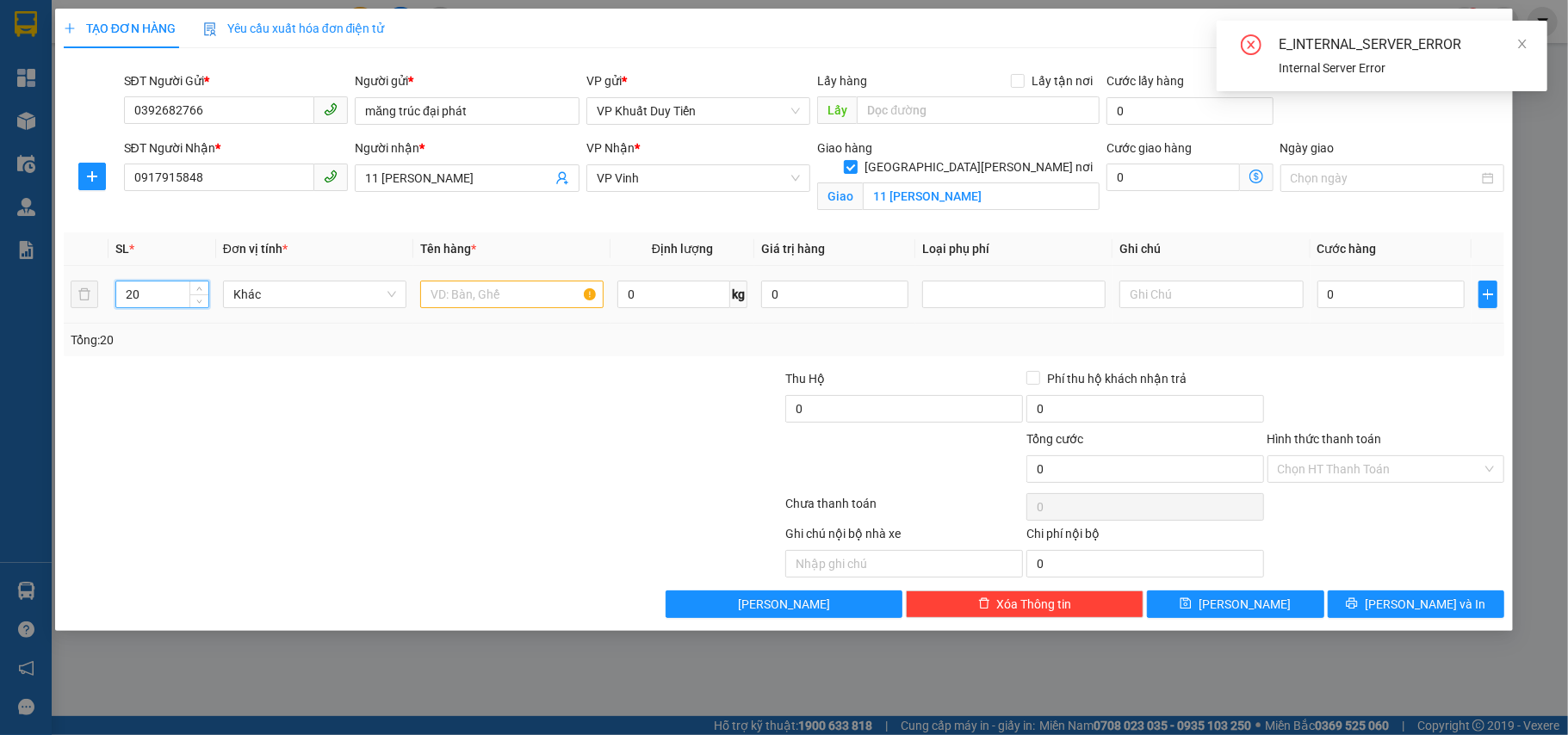
type input "20"
click at [445, 296] on input "text" at bounding box center [512, 294] width 184 height 28
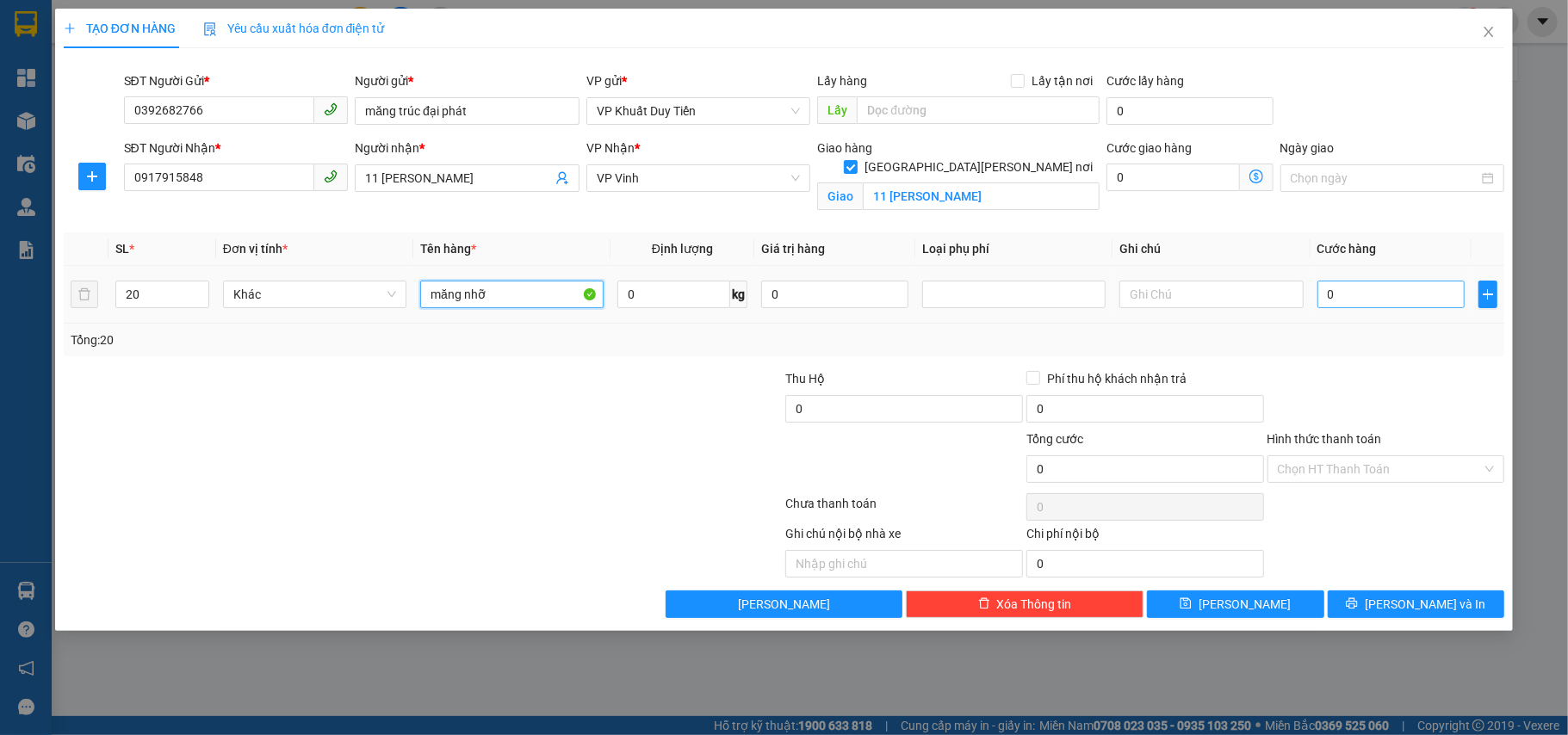
type input "măng nhỡ"
click at [1326, 297] on input "0" at bounding box center [1391, 294] width 147 height 28
type input "4"
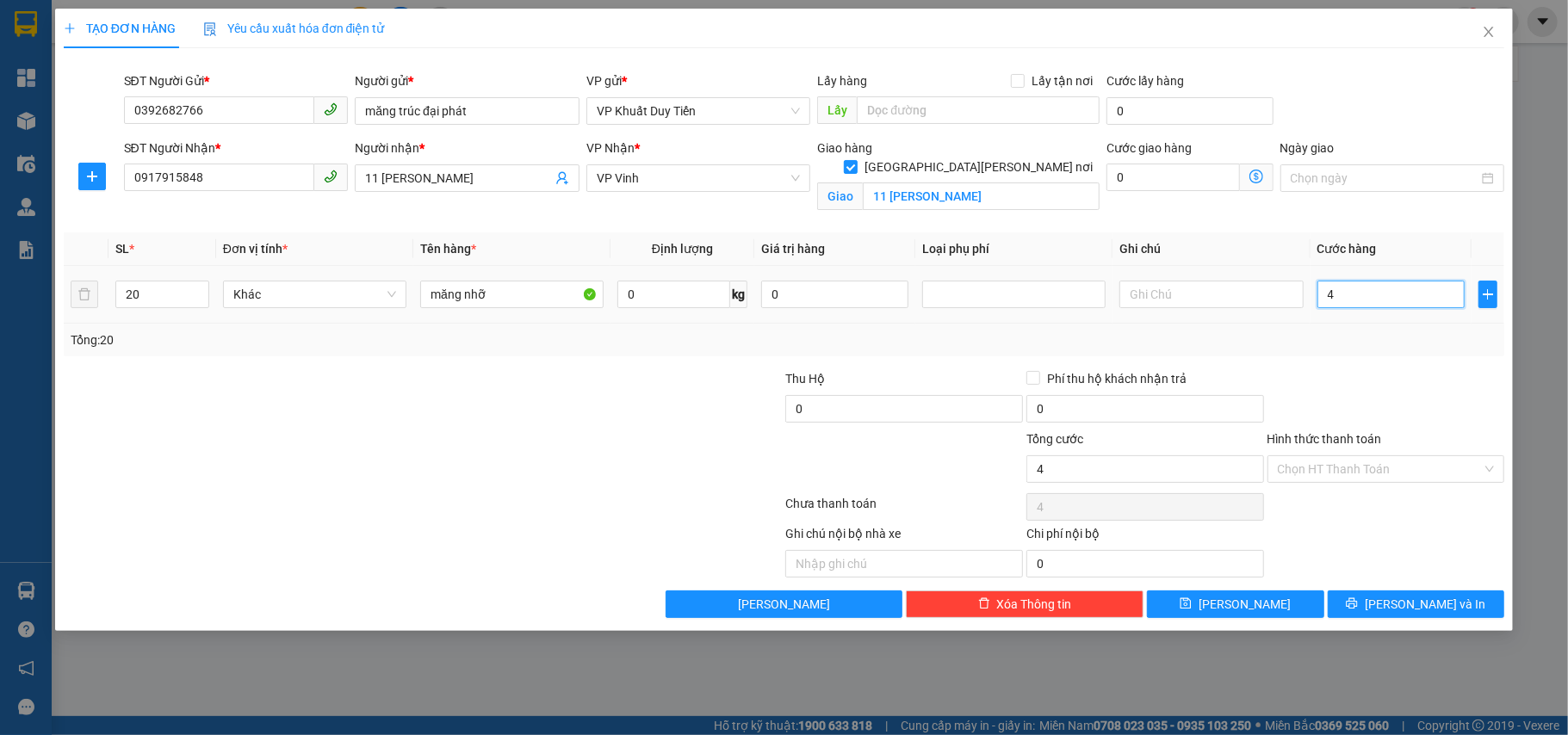
type input "40"
type input "400"
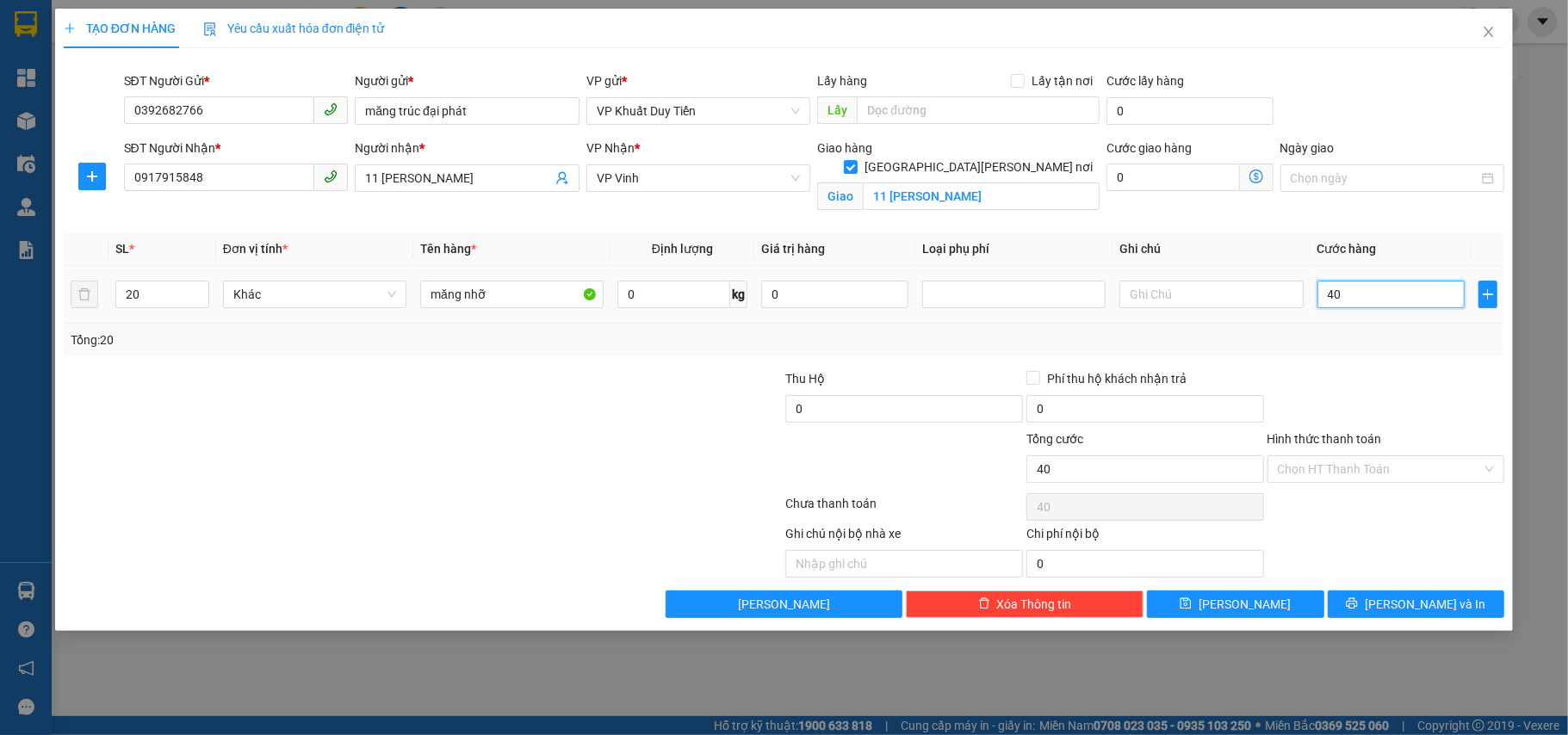
type input "400"
type input "4.000"
type input "40.000"
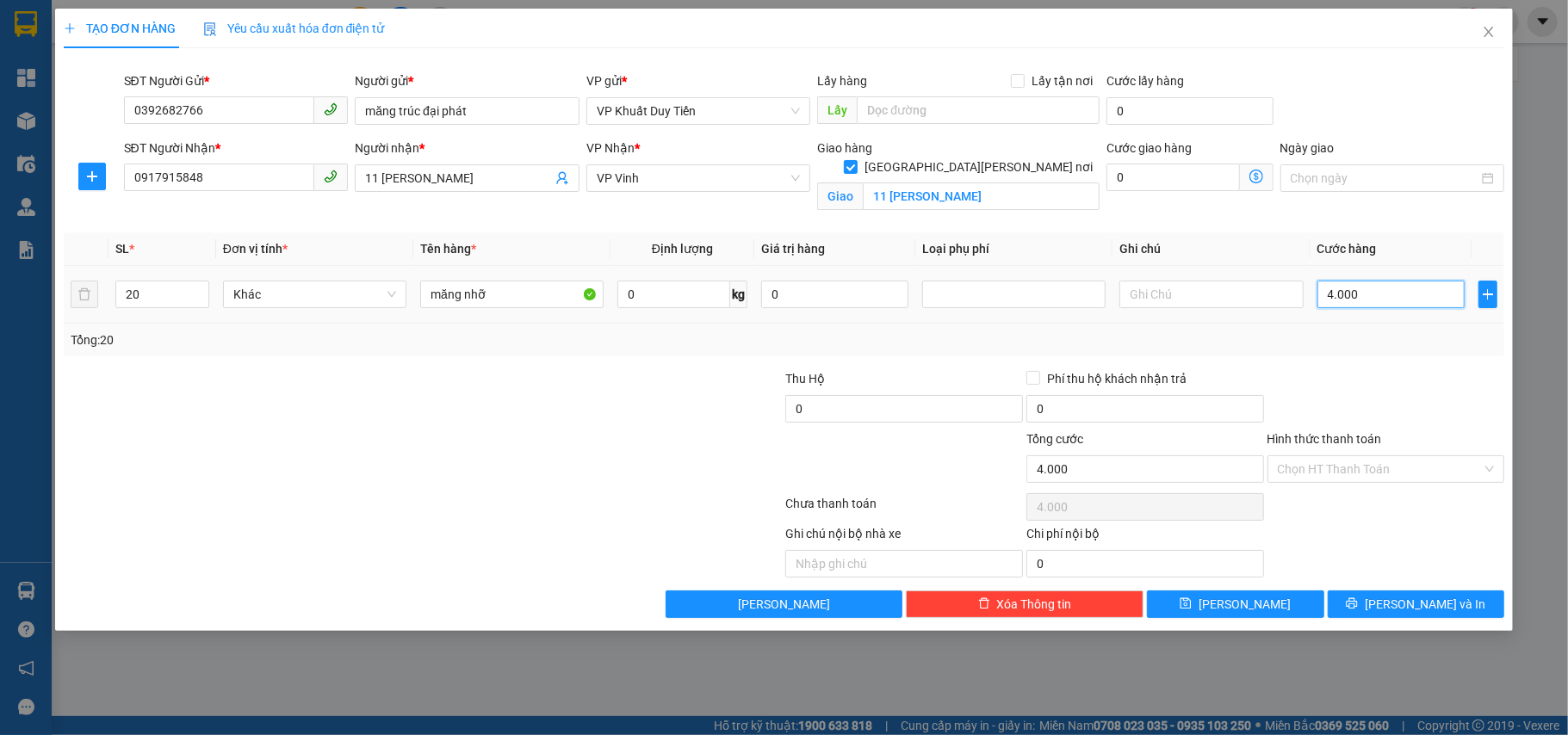
type input "40.000"
type input "400.000"
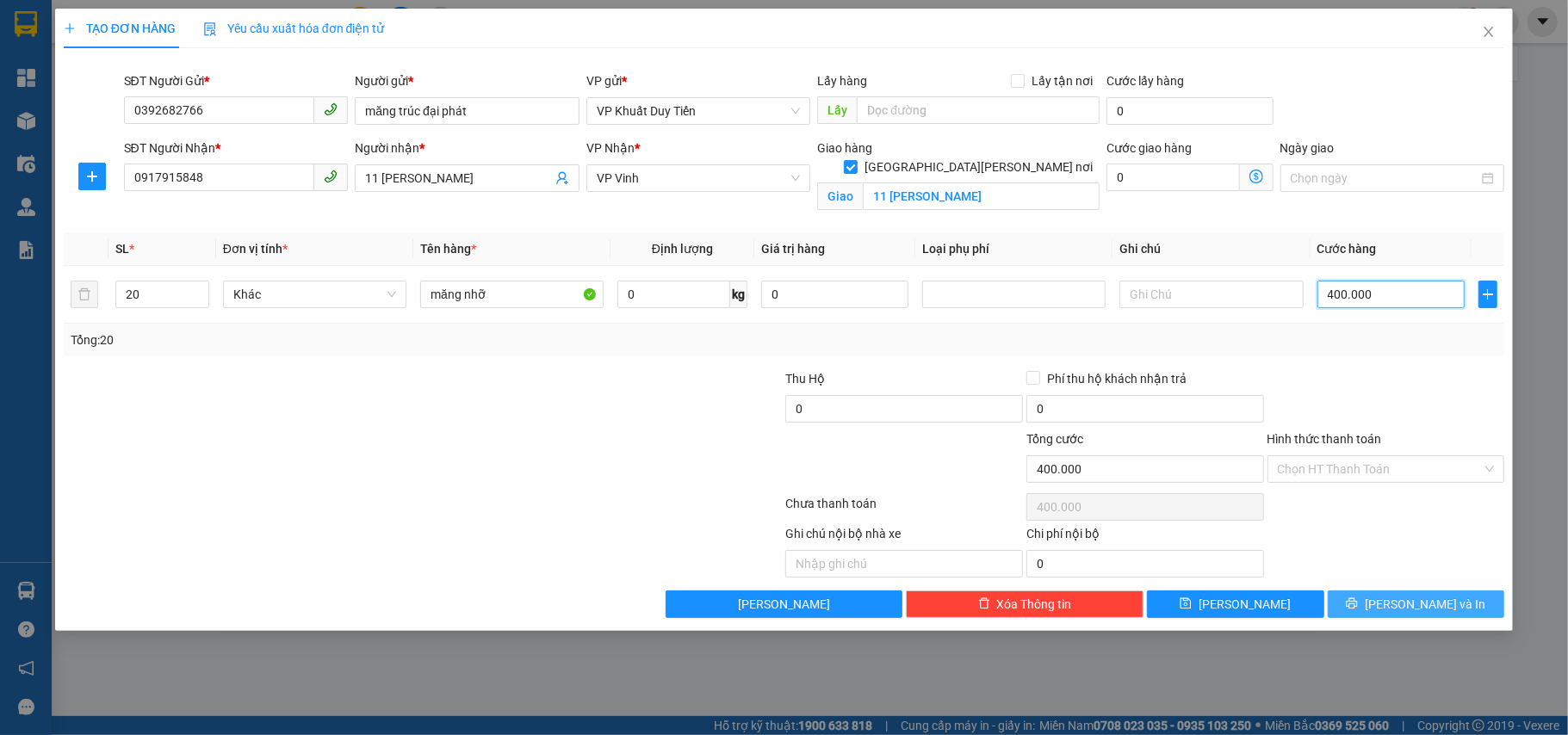
type input "400.000"
click at [1403, 613] on span "[PERSON_NAME] và In" at bounding box center [1425, 604] width 120 height 19
click at [1441, 610] on span "[PERSON_NAME] và In" at bounding box center [1425, 604] width 120 height 19
click at [1237, 613] on span "[PERSON_NAME]" at bounding box center [1244, 604] width 92 height 19
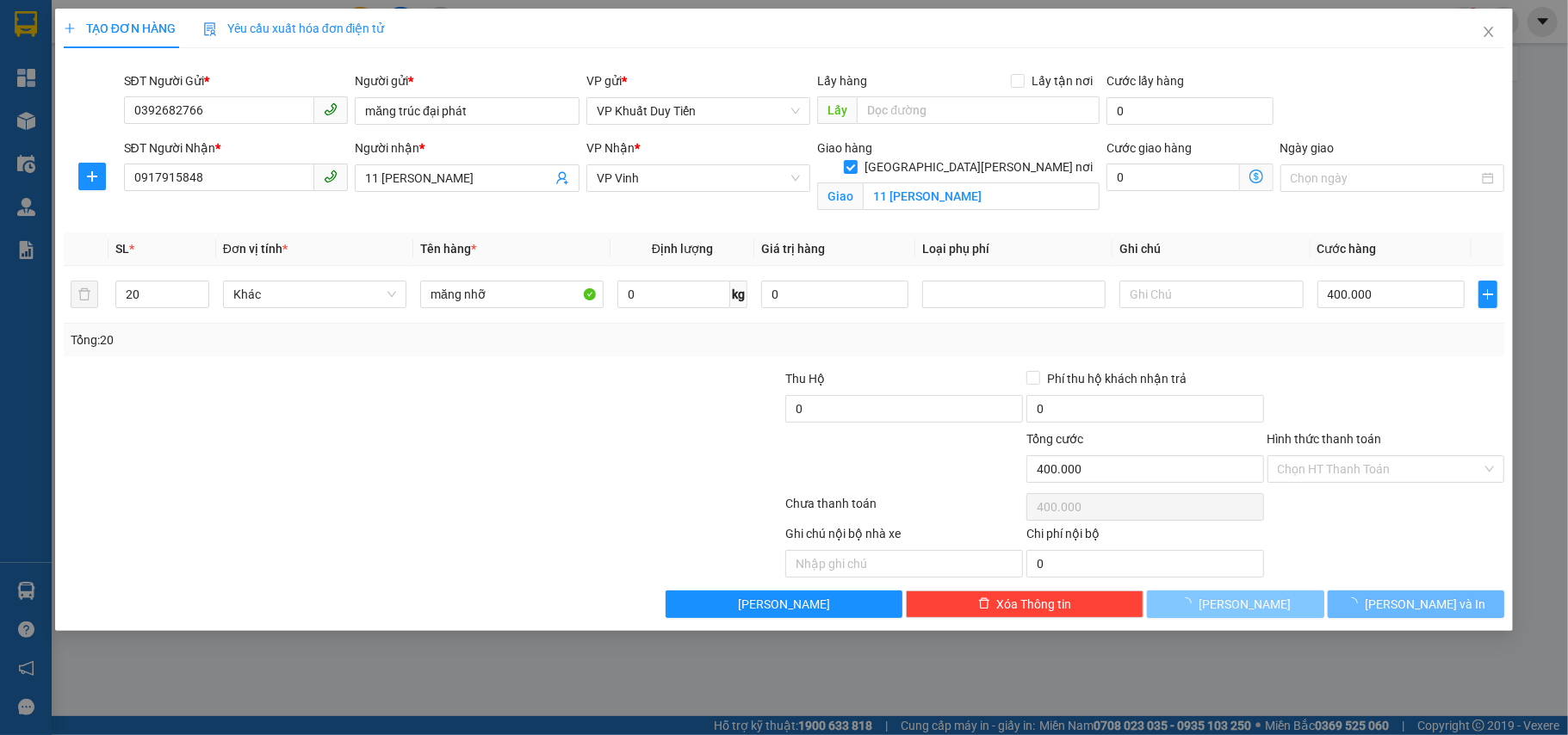
checkbox input "false"
type input "1"
type input "0"
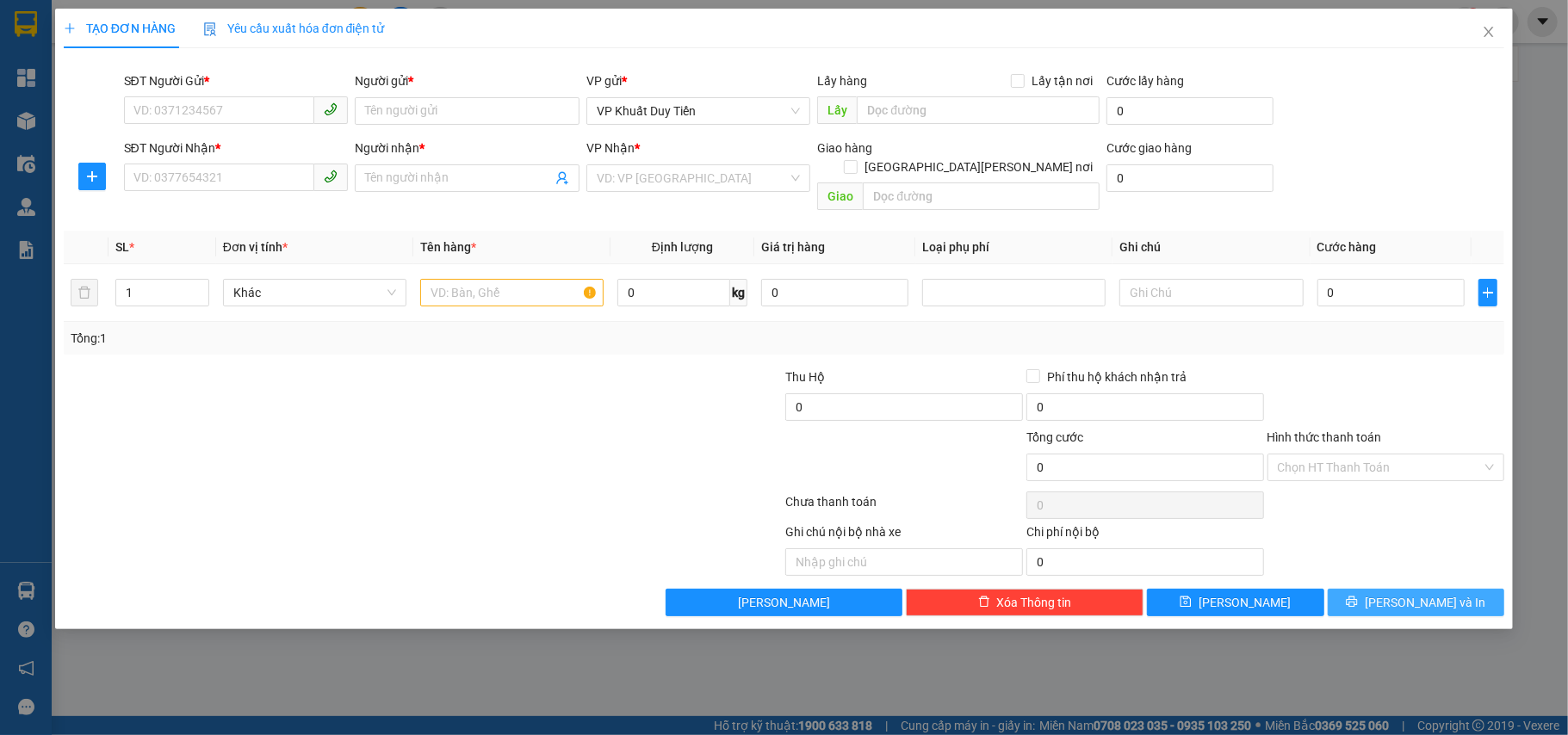
click at [1419, 593] on span "[PERSON_NAME] và In" at bounding box center [1425, 602] width 120 height 19
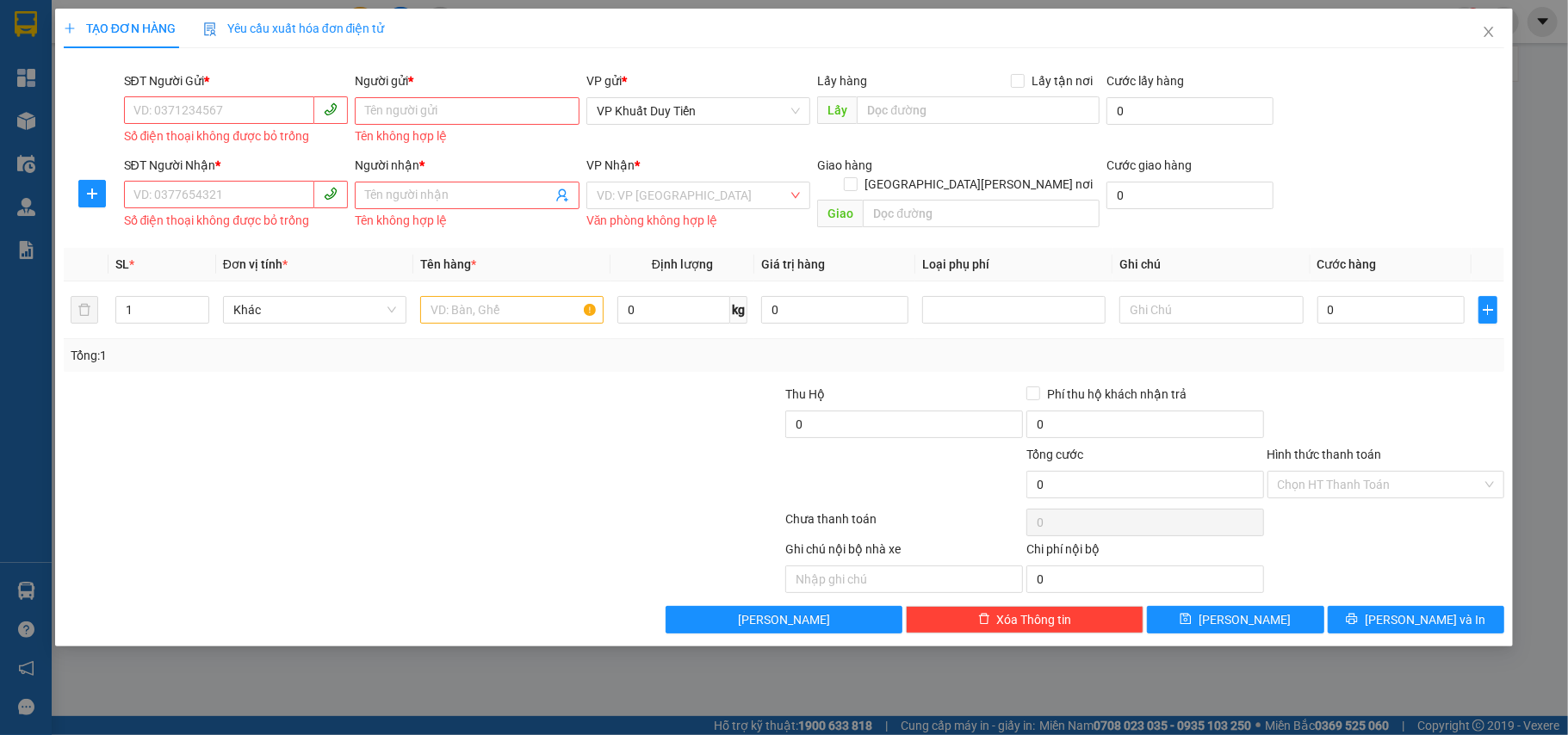
click at [1417, 582] on div "Ghi chú nội bộ nhà xe Chi phí nội bộ 0" at bounding box center [784, 566] width 1445 height 53
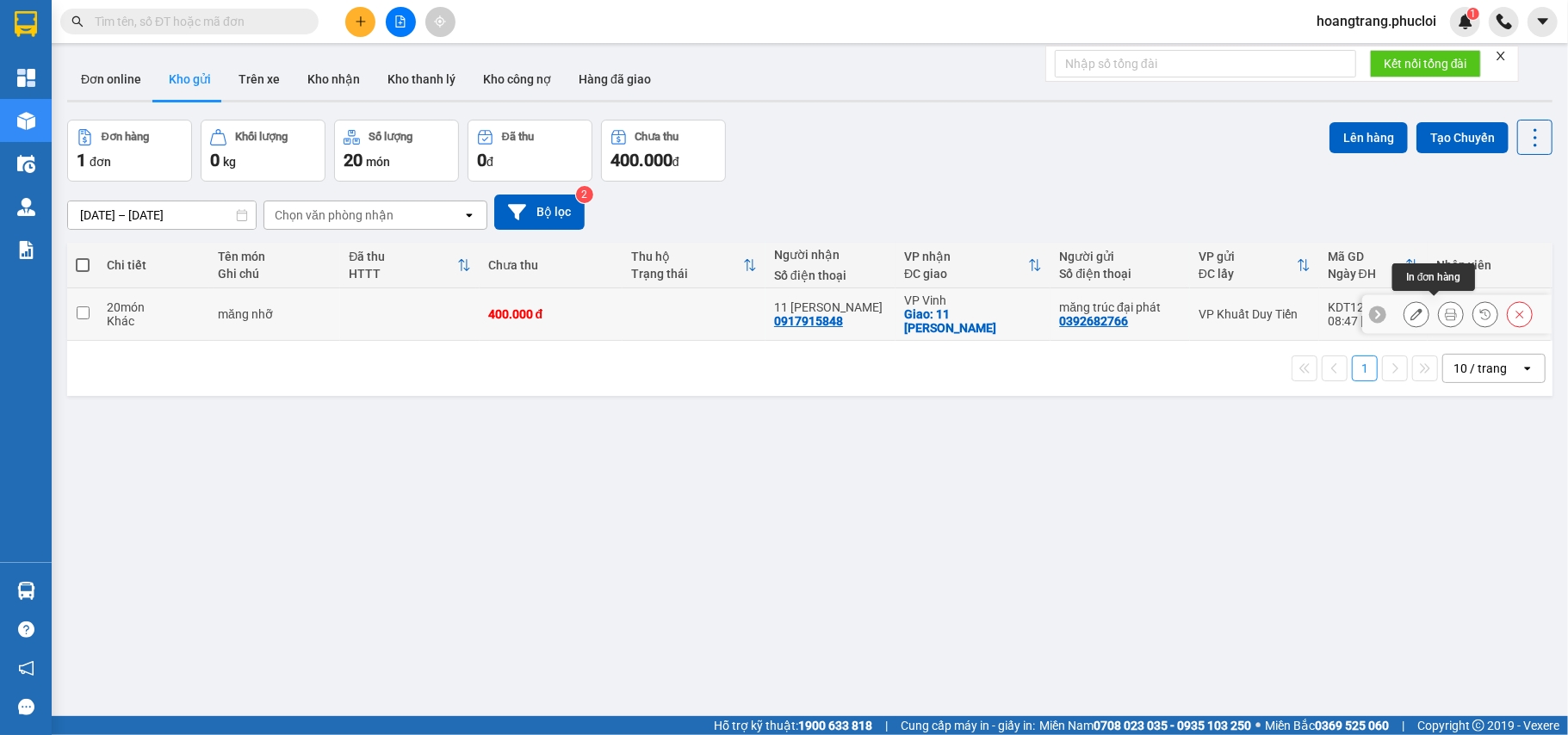
click at [1445, 311] on icon at bounding box center [1450, 313] width 12 height 12
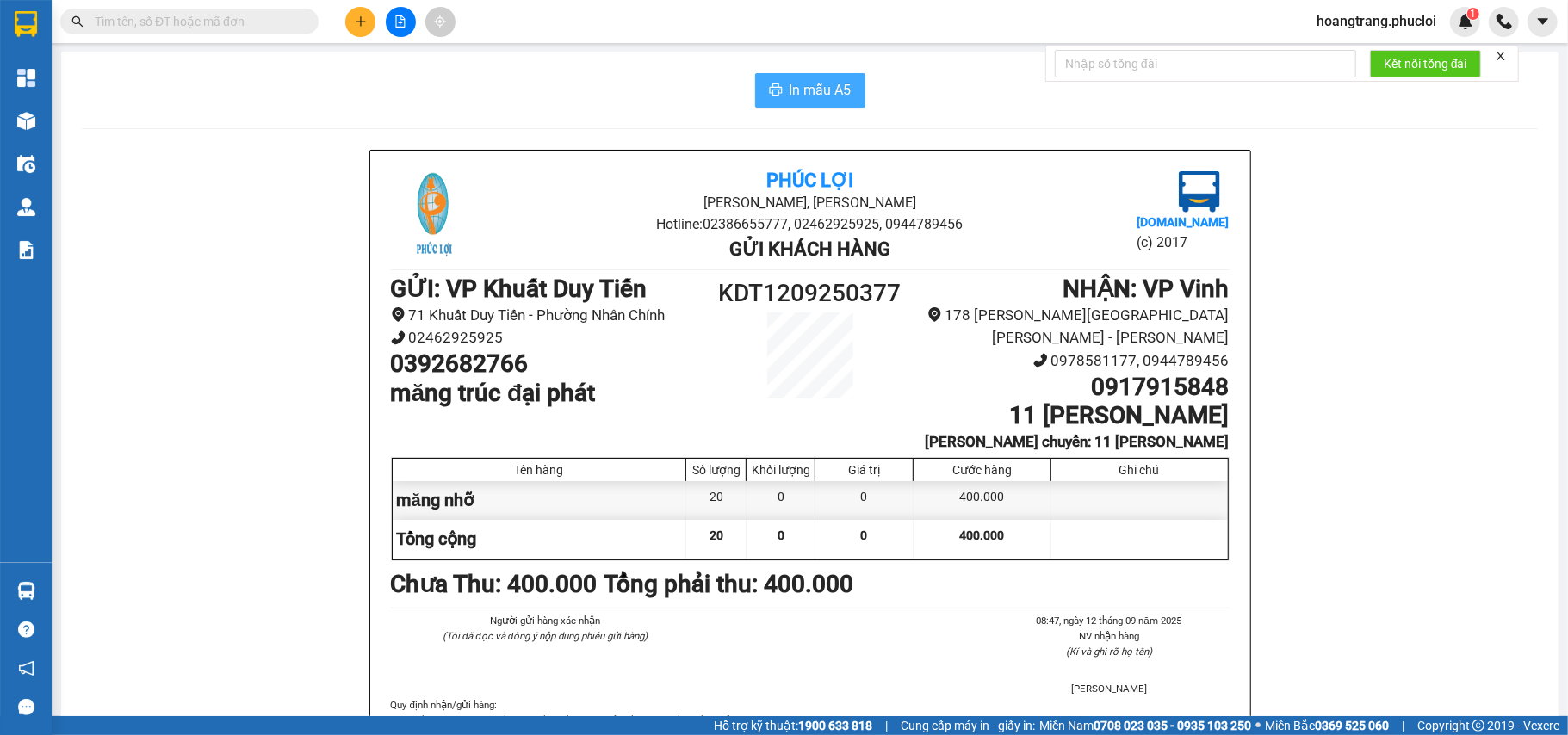
click at [807, 96] on span "In mẫu A5" at bounding box center [820, 89] width 62 height 21
